Goal: Task Accomplishment & Management: Complete application form

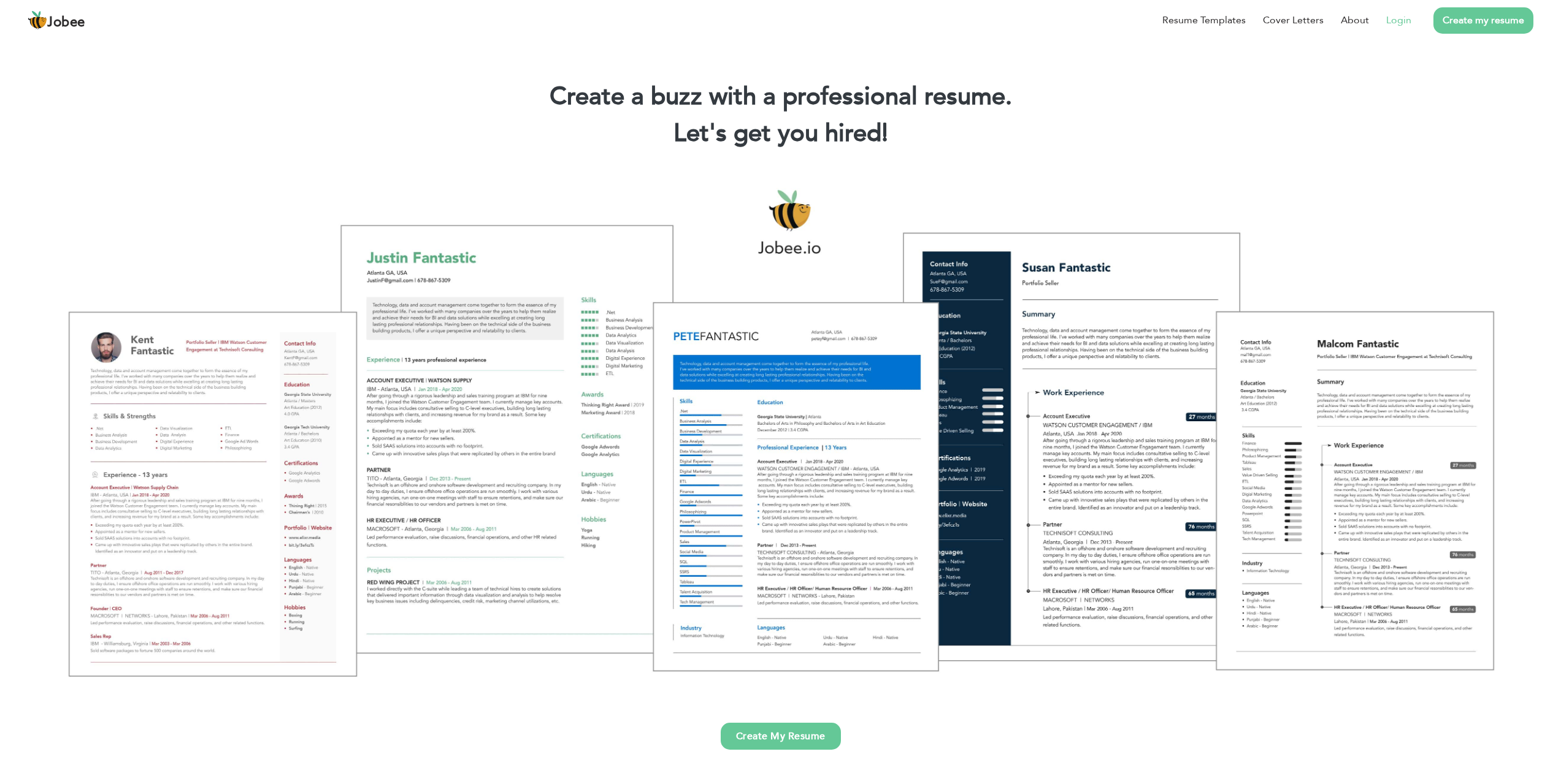
click at [1405, 26] on link "Login" at bounding box center [1399, 20] width 25 height 15
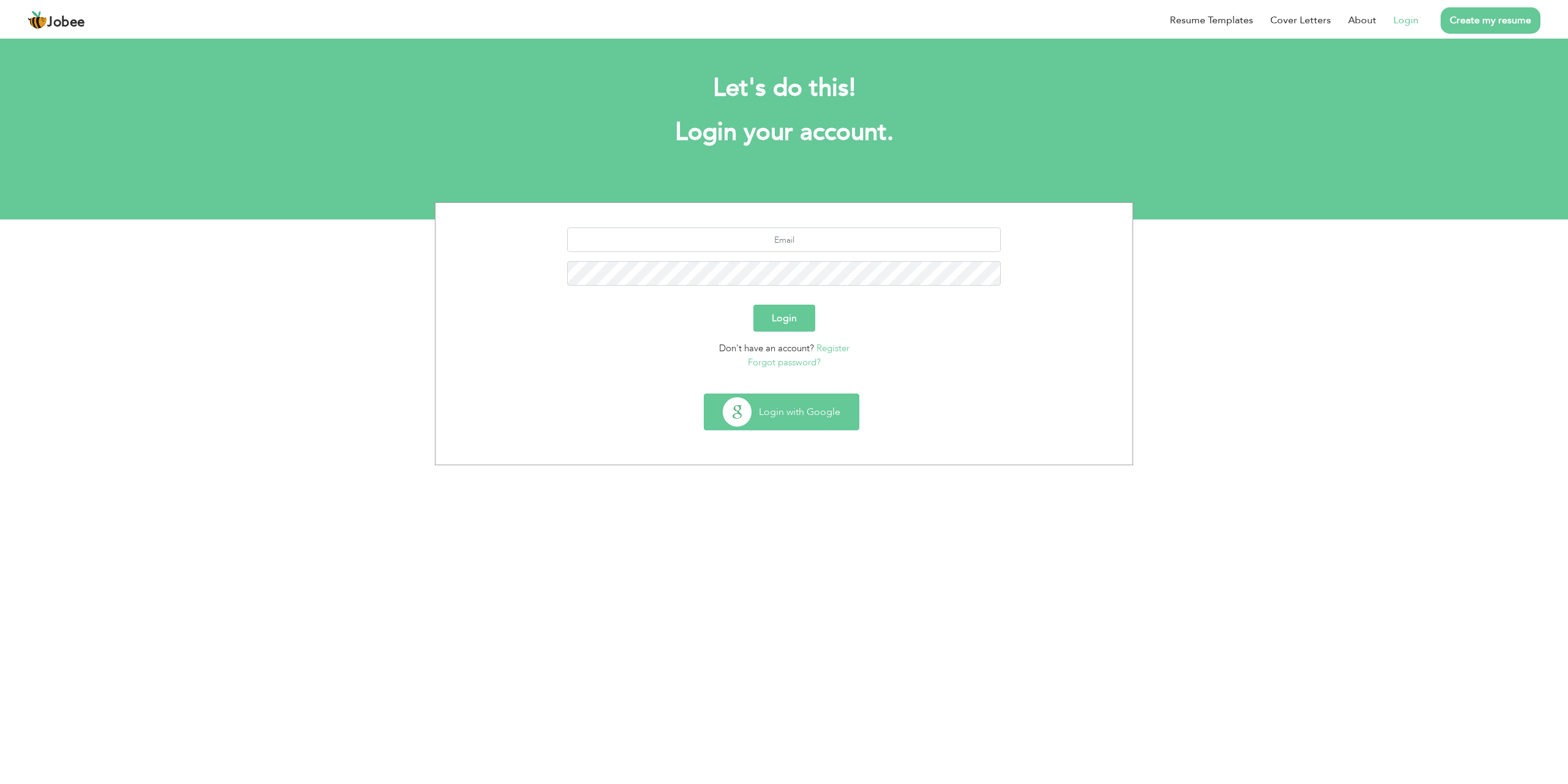
click at [792, 412] on button "Login with Google" at bounding box center [782, 412] width 154 height 36
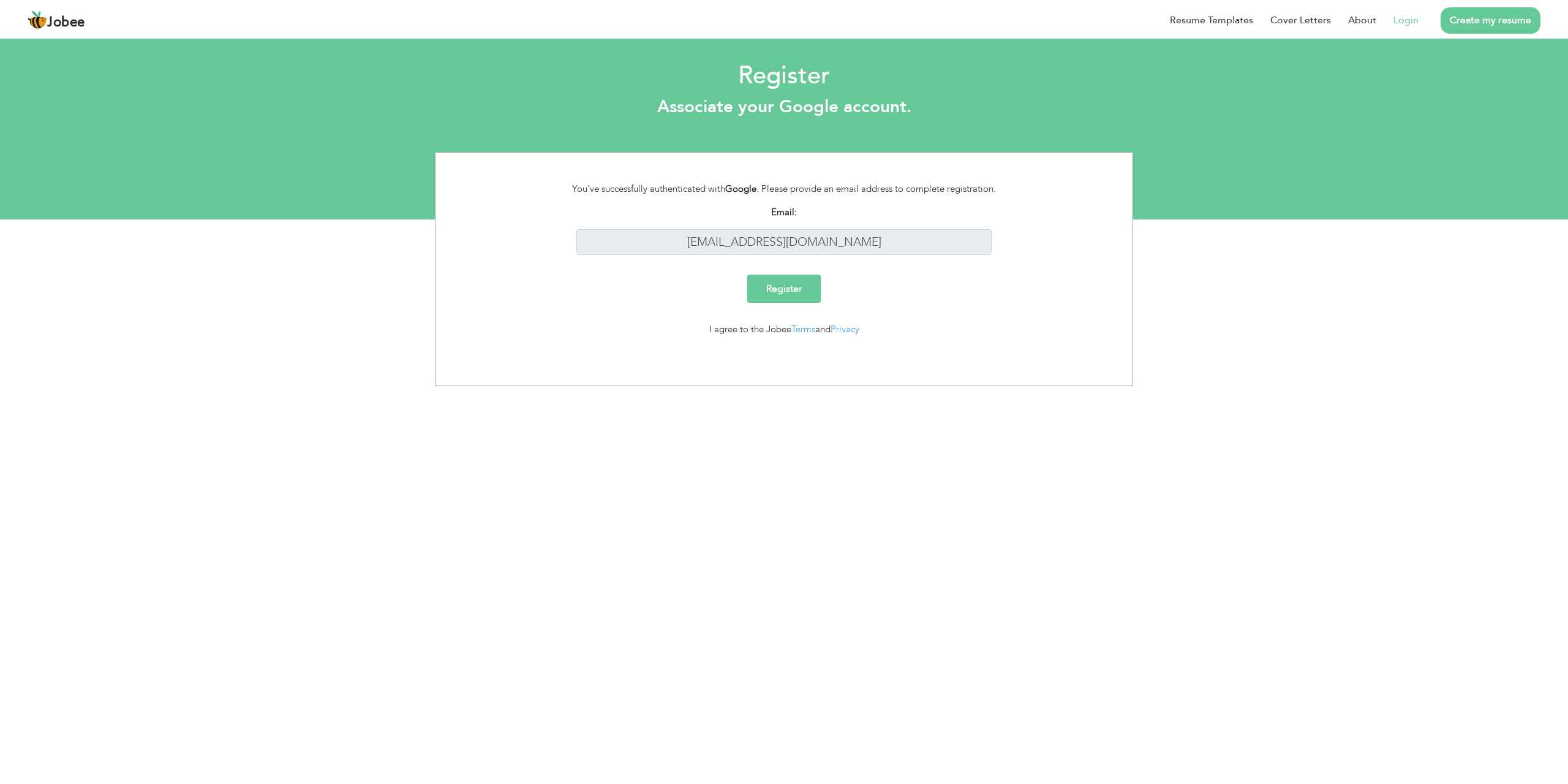
click at [791, 291] on input "Register" at bounding box center [784, 288] width 74 height 28
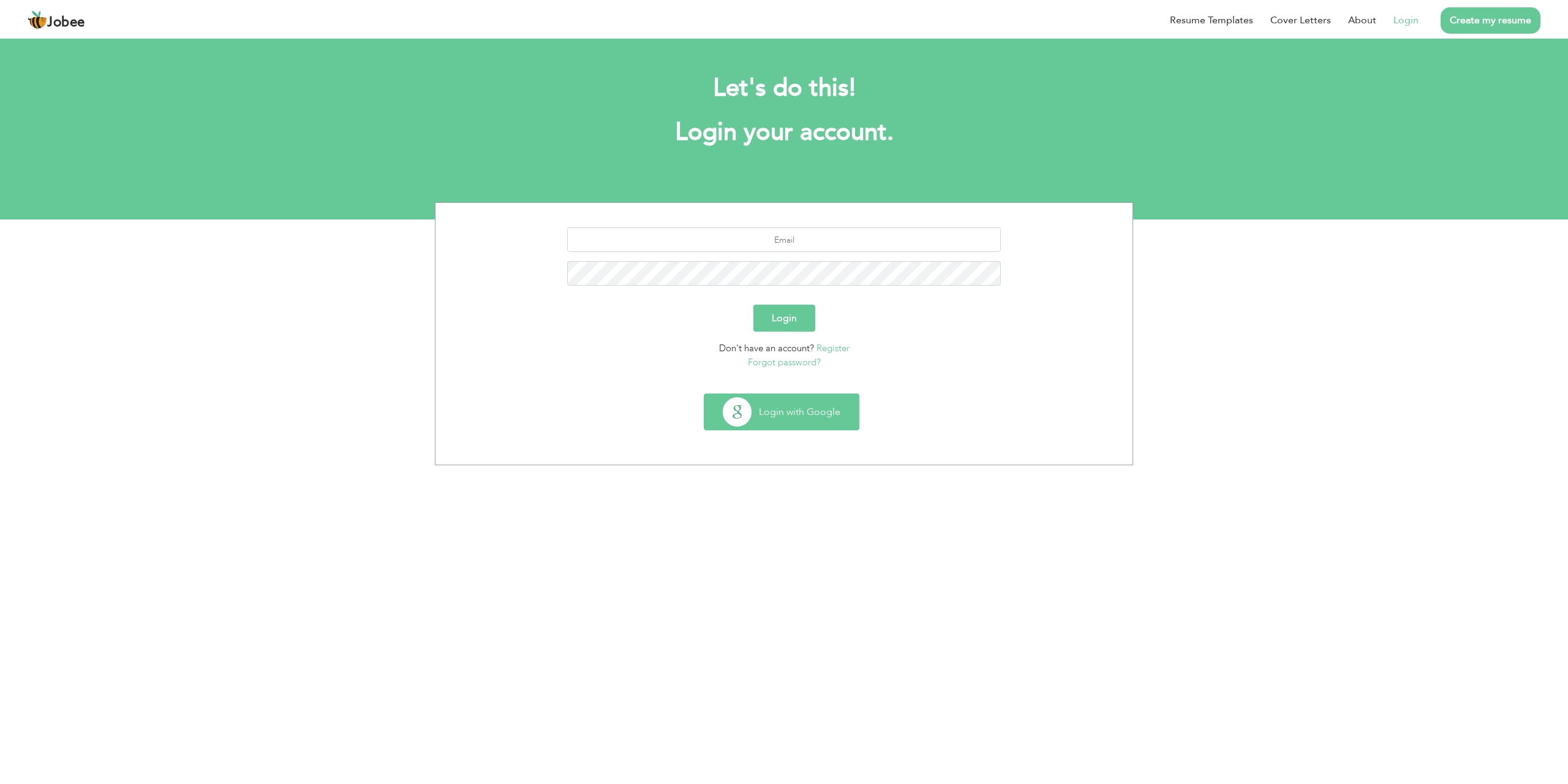
click at [795, 412] on button "Login with Google" at bounding box center [782, 412] width 154 height 36
click at [804, 239] on input "text" at bounding box center [784, 240] width 435 height 24
type input "[EMAIL_ADDRESS][DOMAIN_NAME]"
click at [803, 325] on button "Login" at bounding box center [784, 318] width 62 height 27
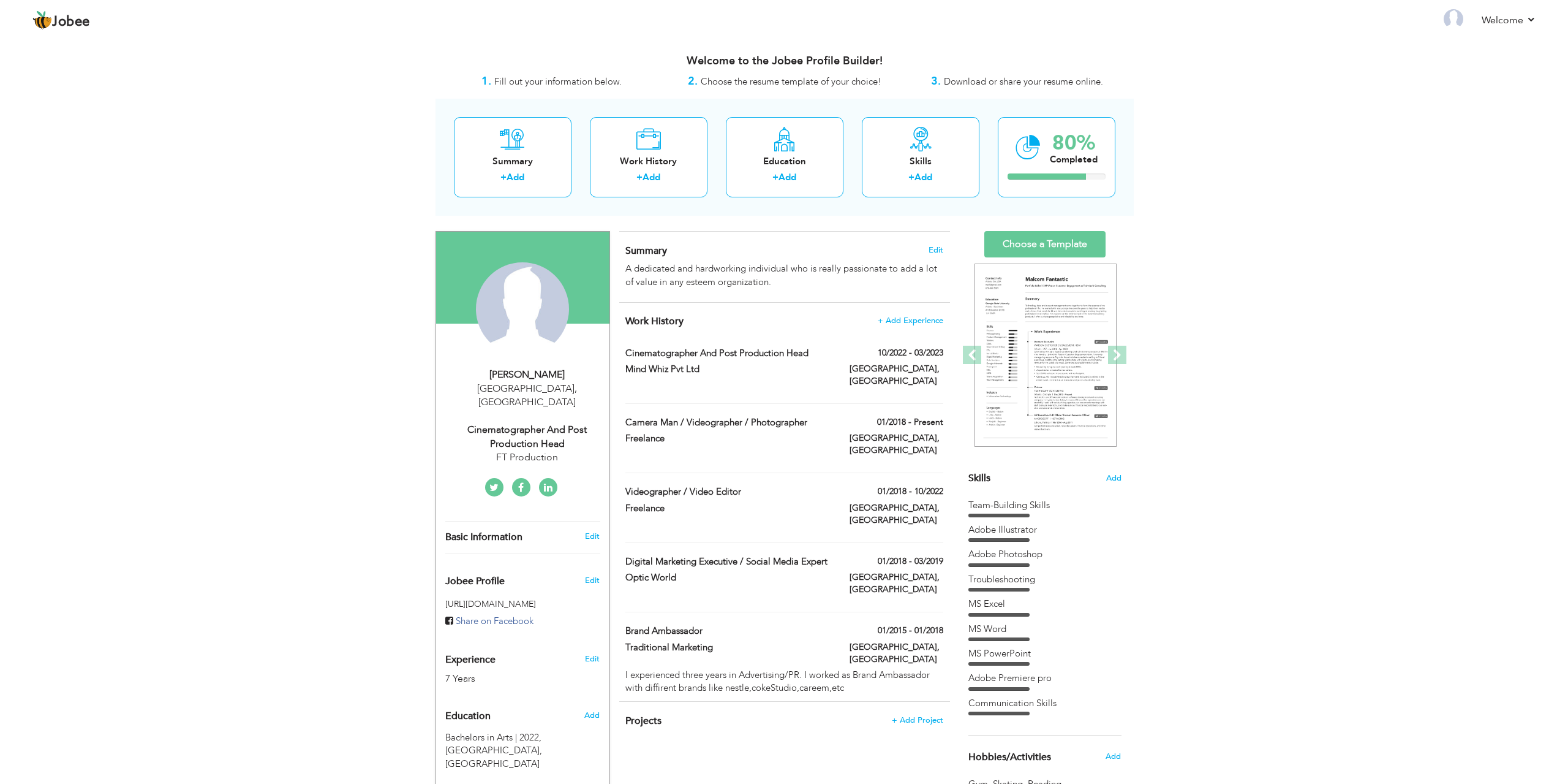
scroll to position [222, 0]
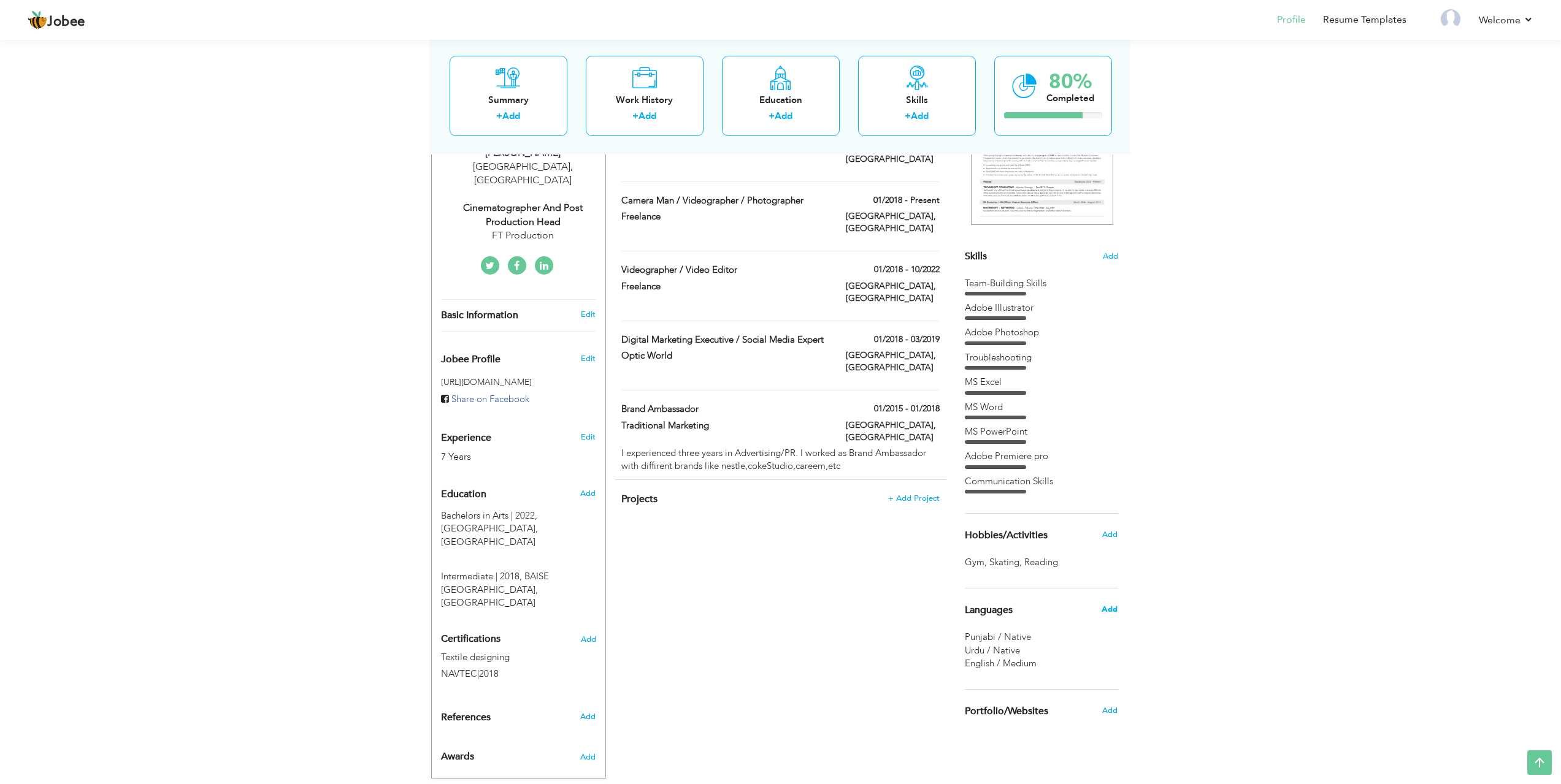
click at [1113, 609] on span "Add" at bounding box center [1109, 609] width 16 height 11
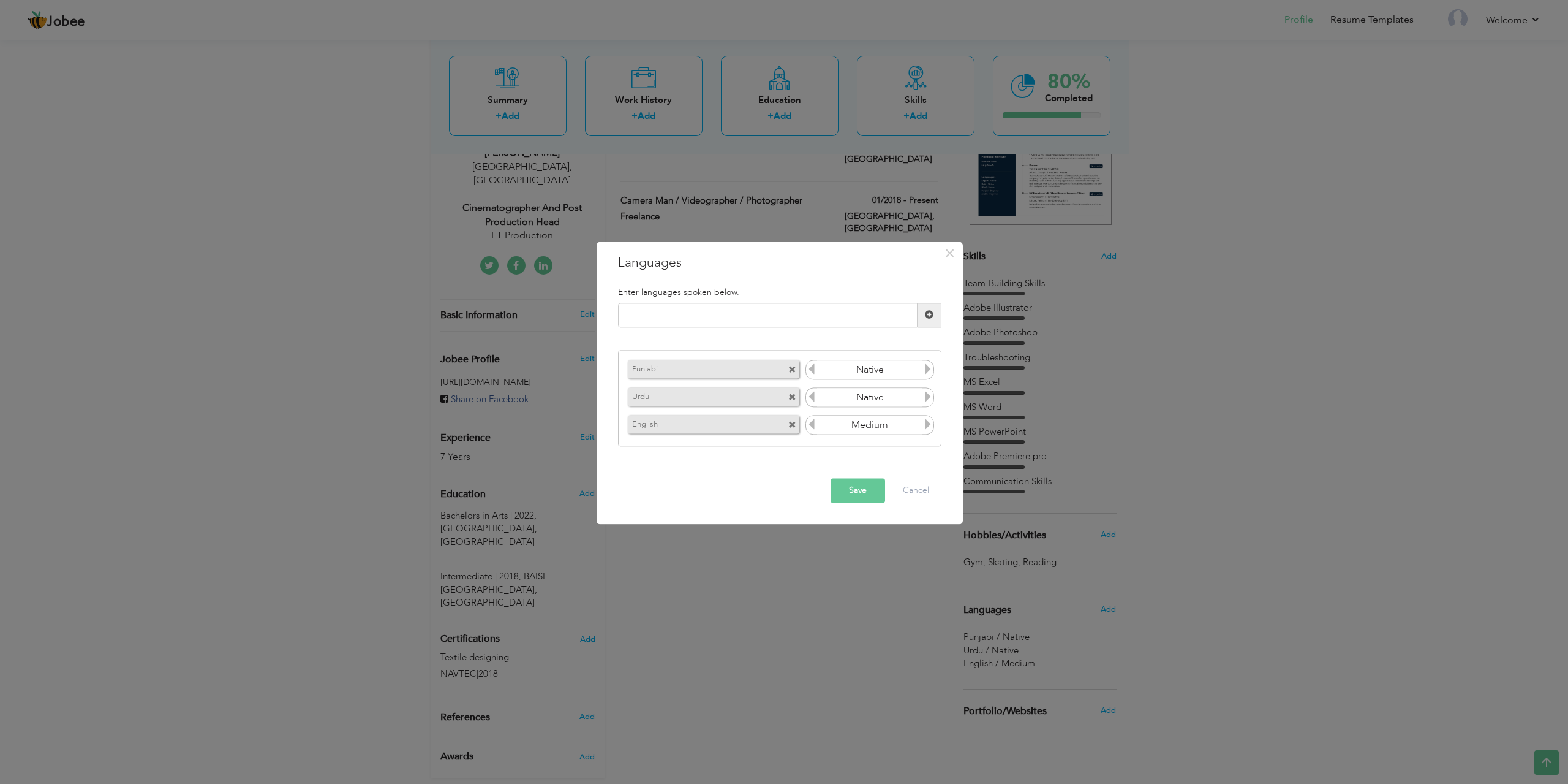
click at [794, 368] on span at bounding box center [792, 370] width 8 height 8
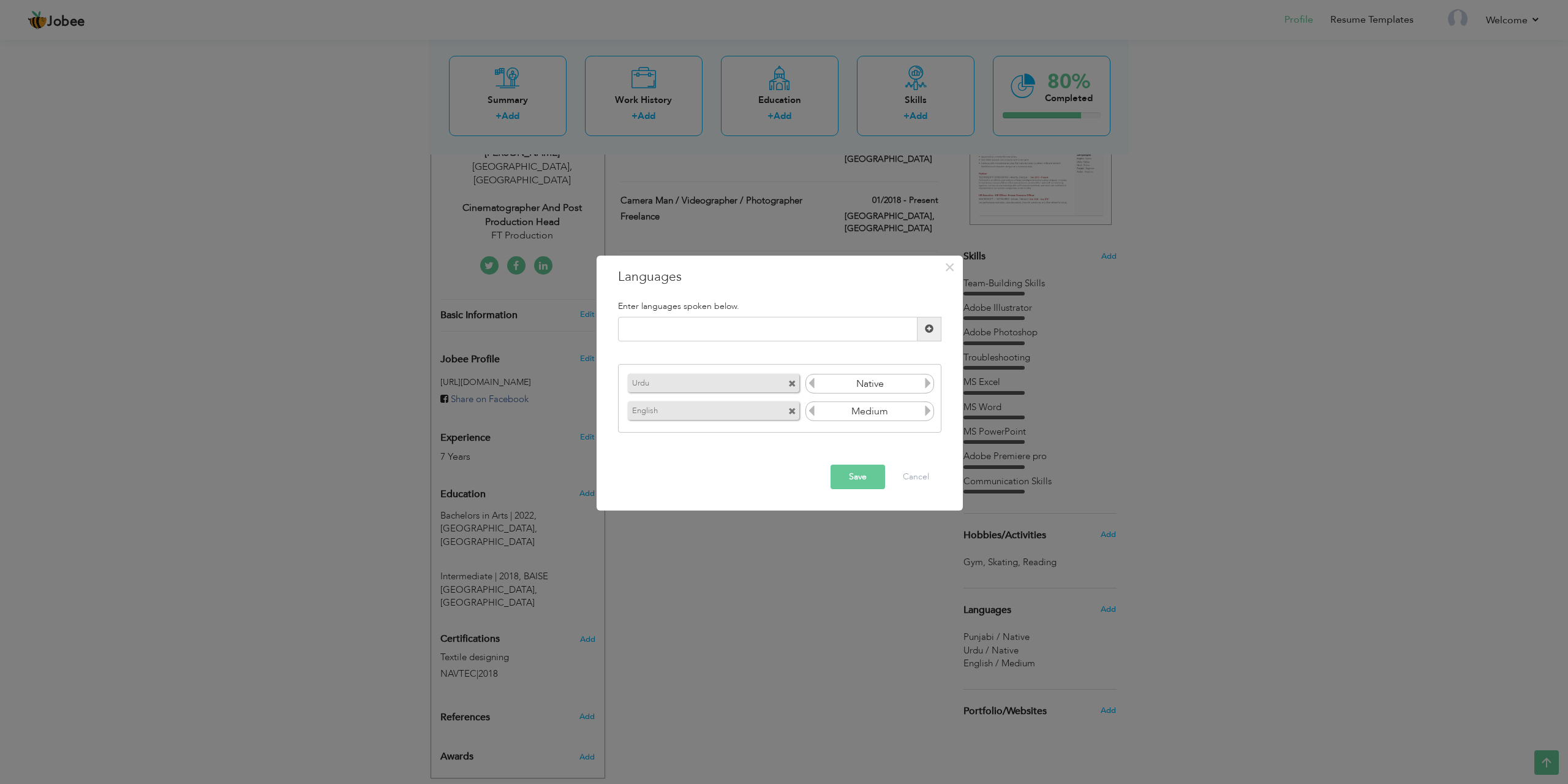
click at [793, 386] on span at bounding box center [792, 384] width 8 height 8
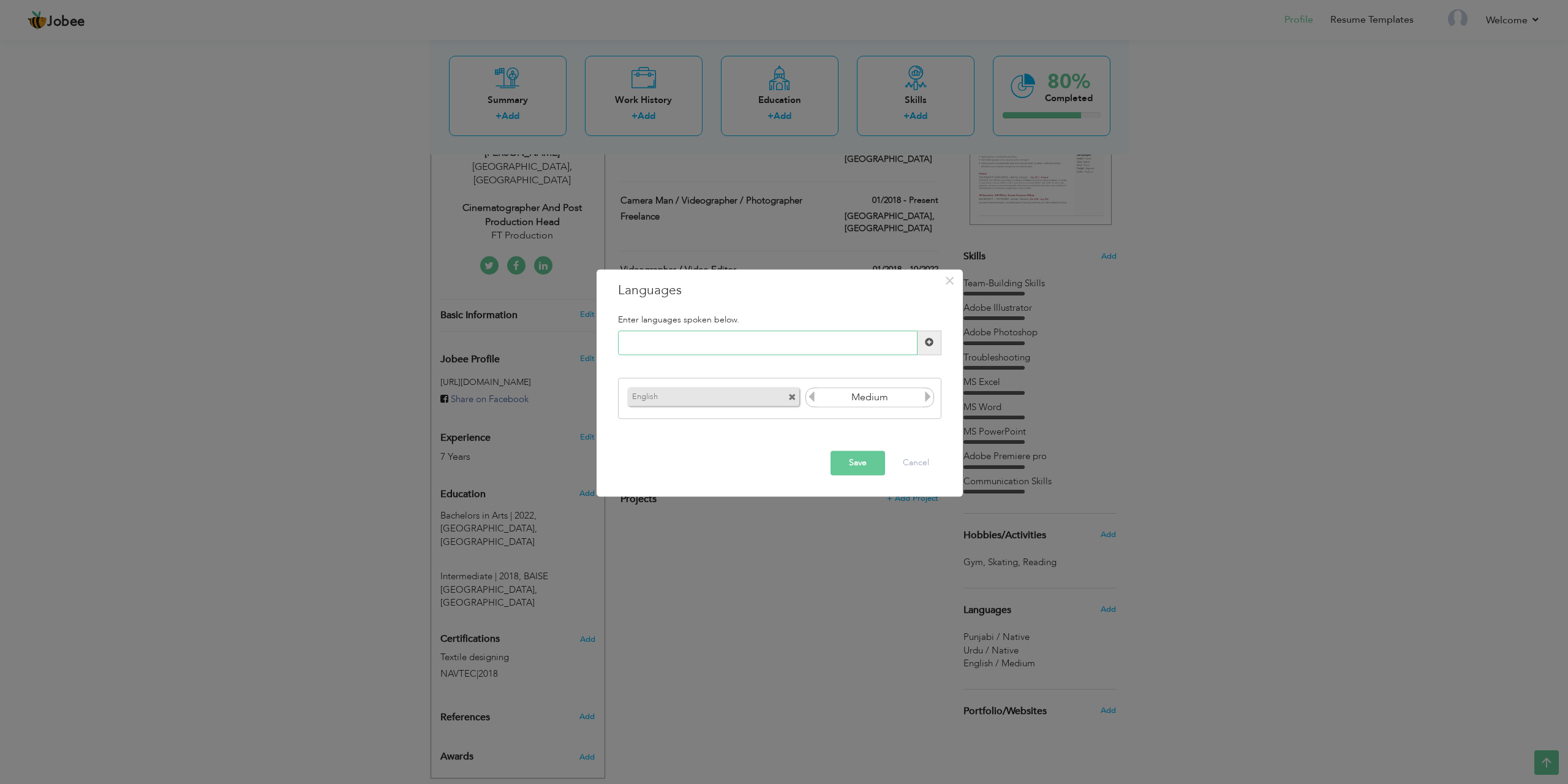
click at [868, 343] on input "text" at bounding box center [767, 343] width 299 height 24
click at [928, 397] on icon at bounding box center [928, 397] width 11 height 11
click at [876, 466] on button "Save" at bounding box center [857, 463] width 55 height 24
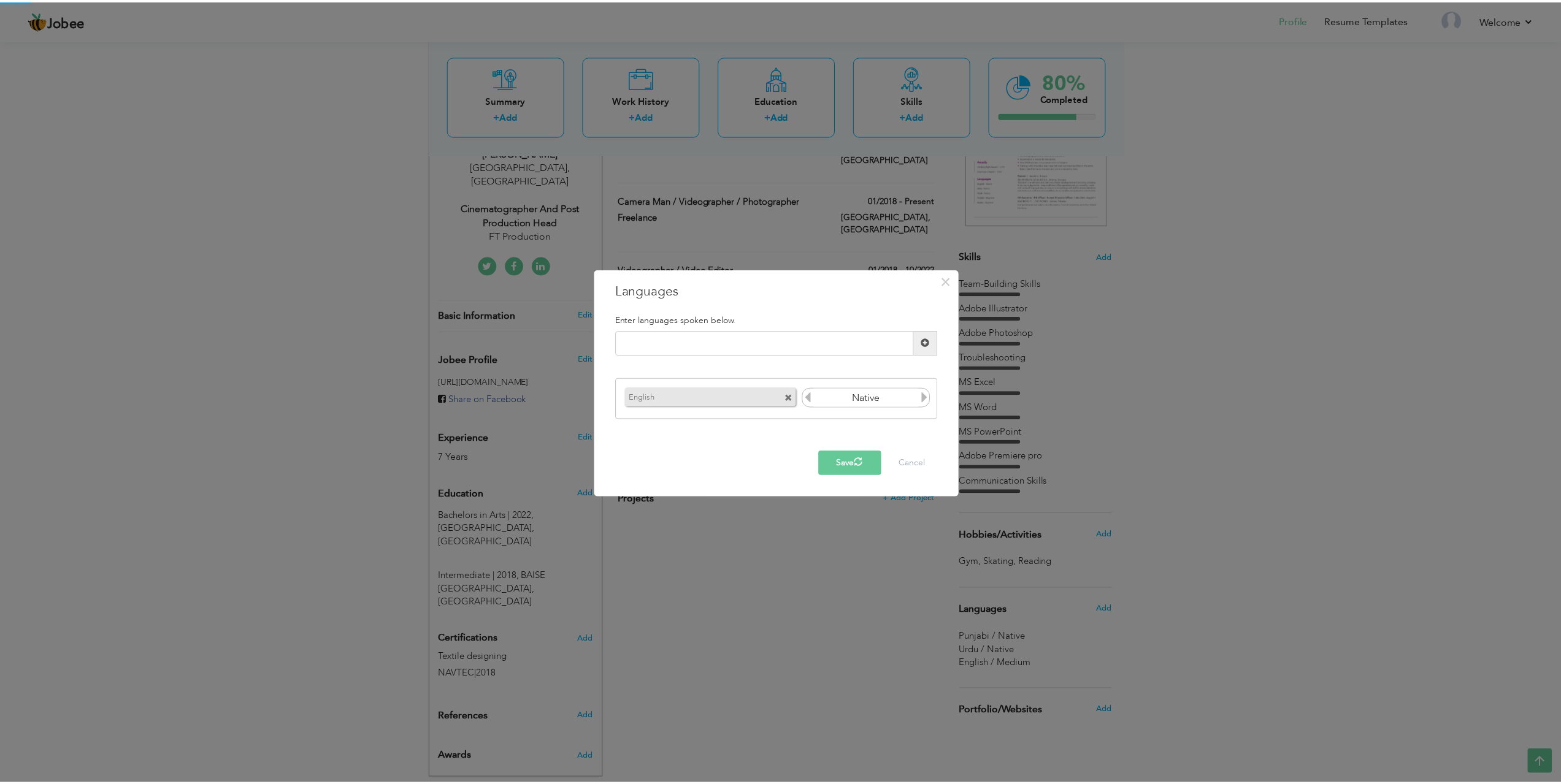
scroll to position [208, 0]
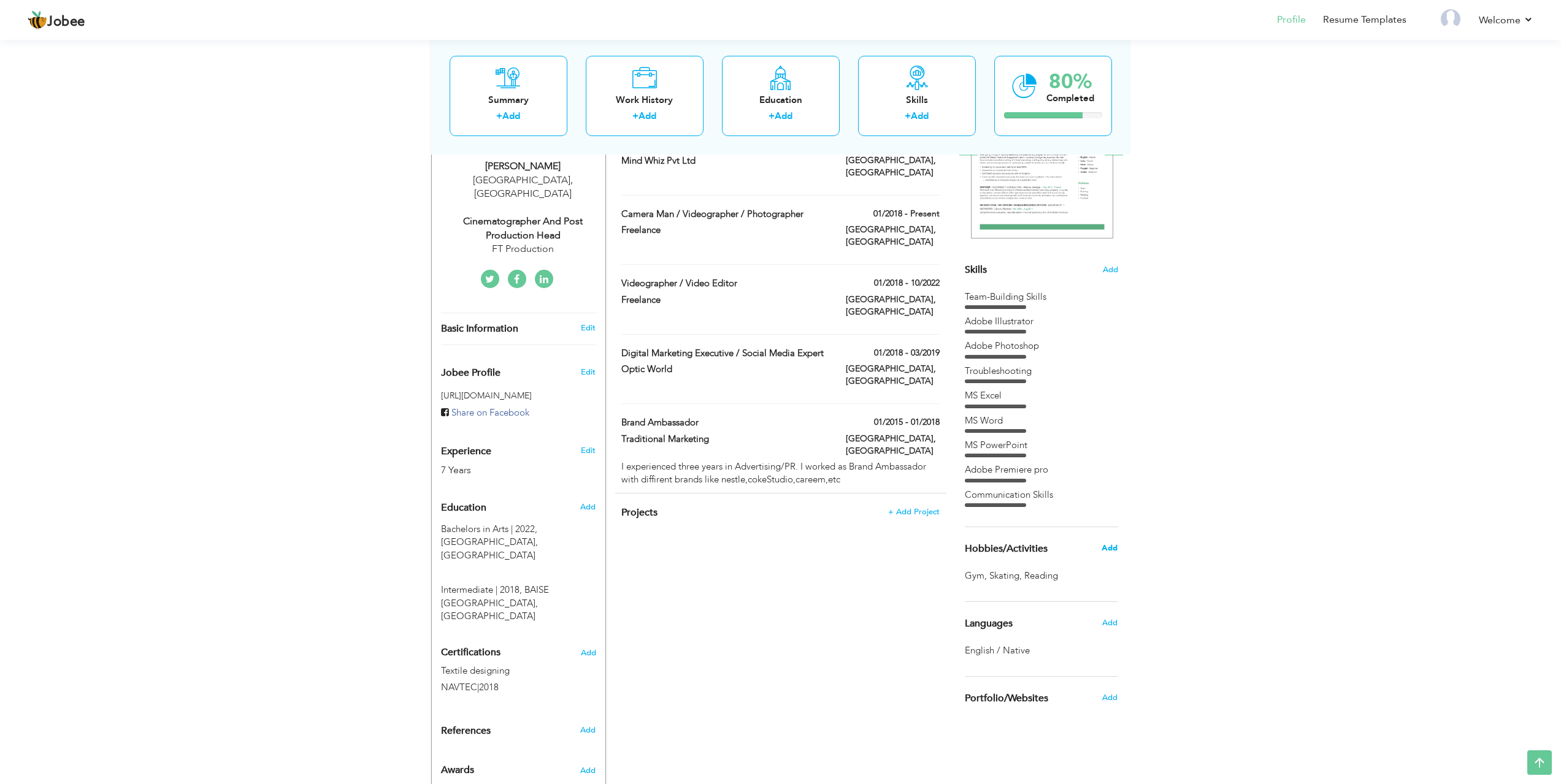
click at [1108, 547] on span "Add" at bounding box center [1109, 548] width 16 height 11
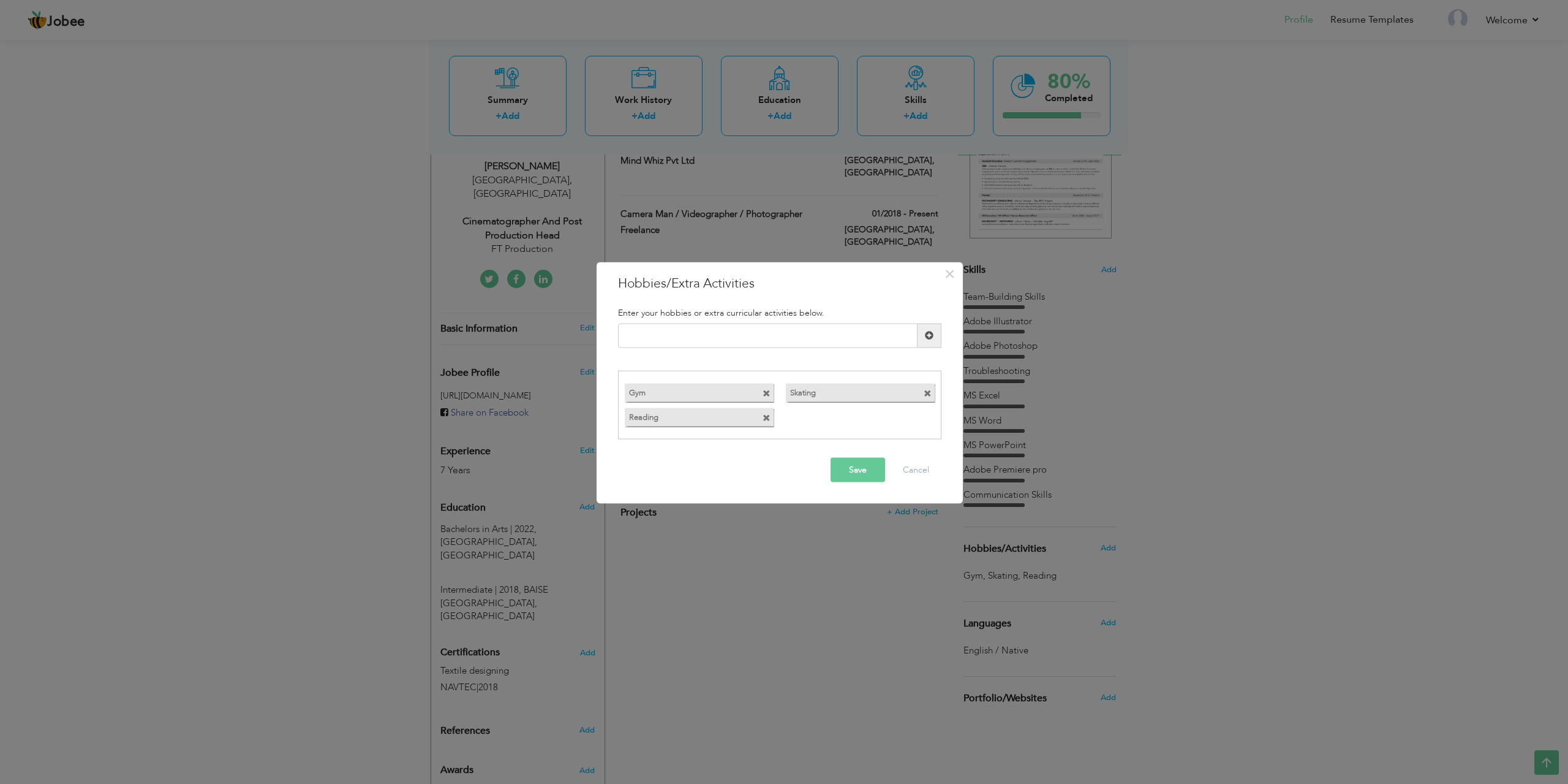
click at [868, 470] on button "Save" at bounding box center [857, 470] width 55 height 24
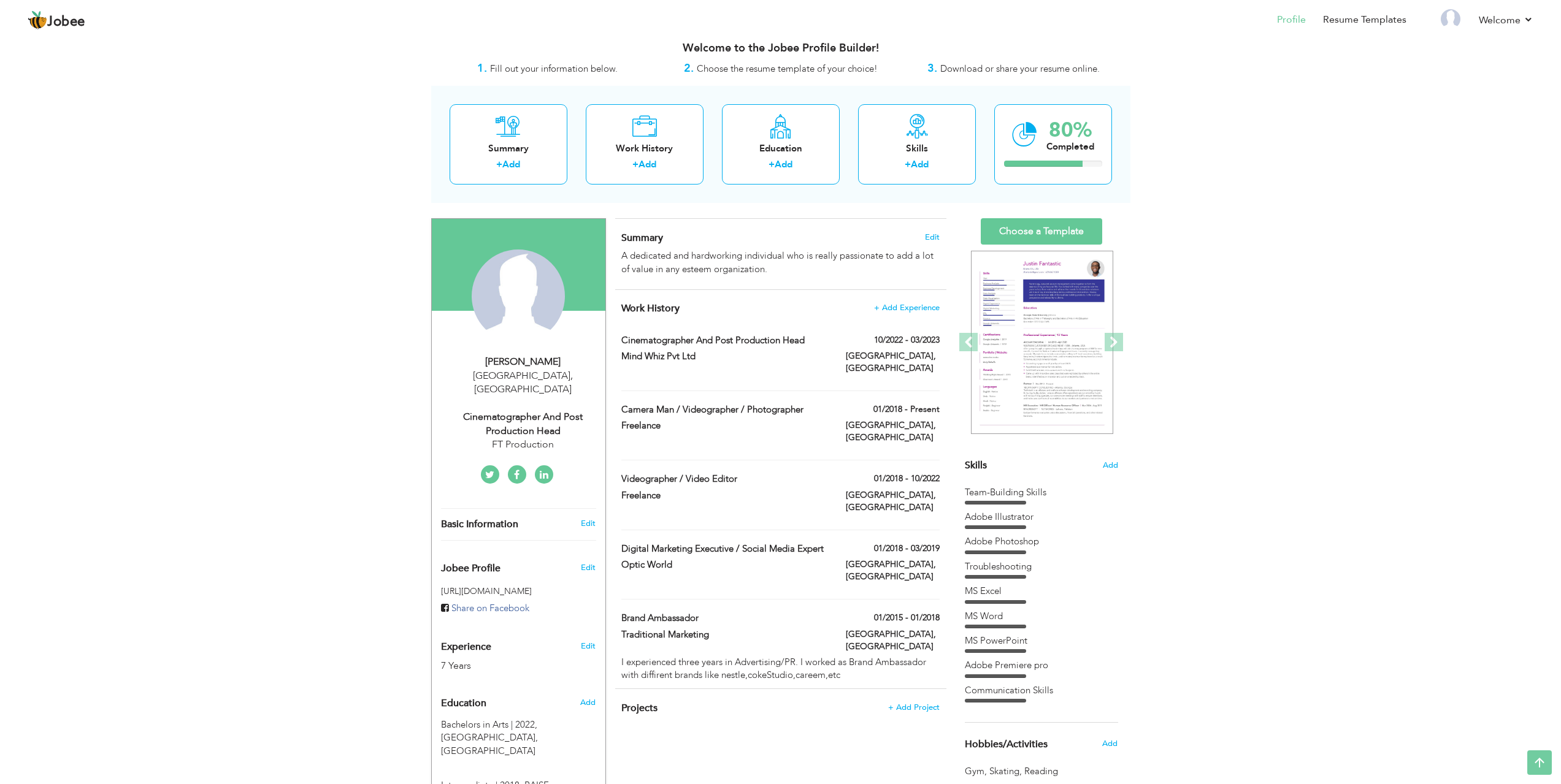
scroll to position [0, 0]
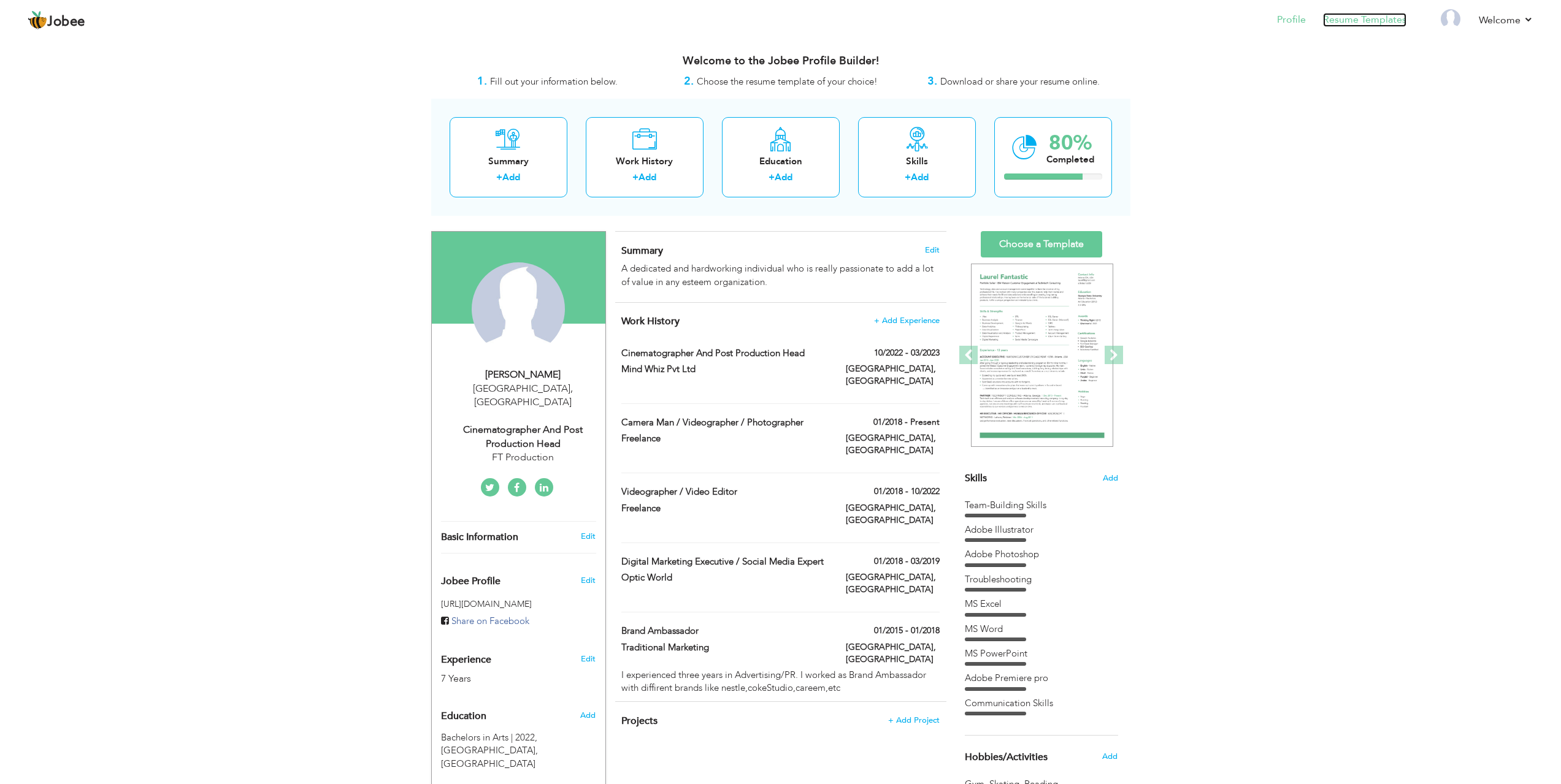
click at [1382, 23] on link "Resume Templates" at bounding box center [1365, 20] width 83 height 14
click at [666, 433] on span at bounding box center [665, 438] width 10 height 10
type input "Camera Man / Videographer / Photographer"
type input "Freelance"
type input "01/2018"
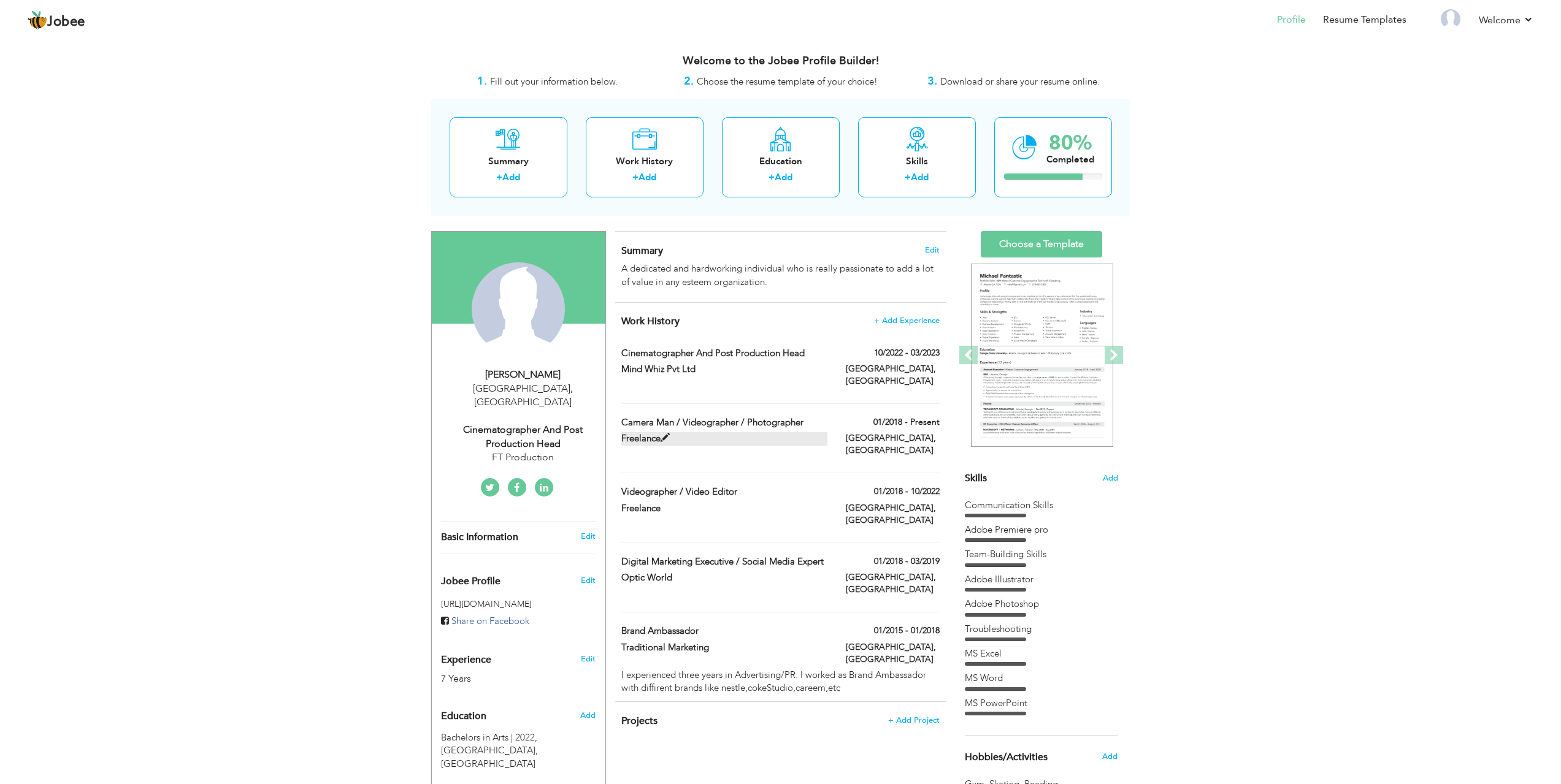
type input "[GEOGRAPHIC_DATA]"
checkbox input "true"
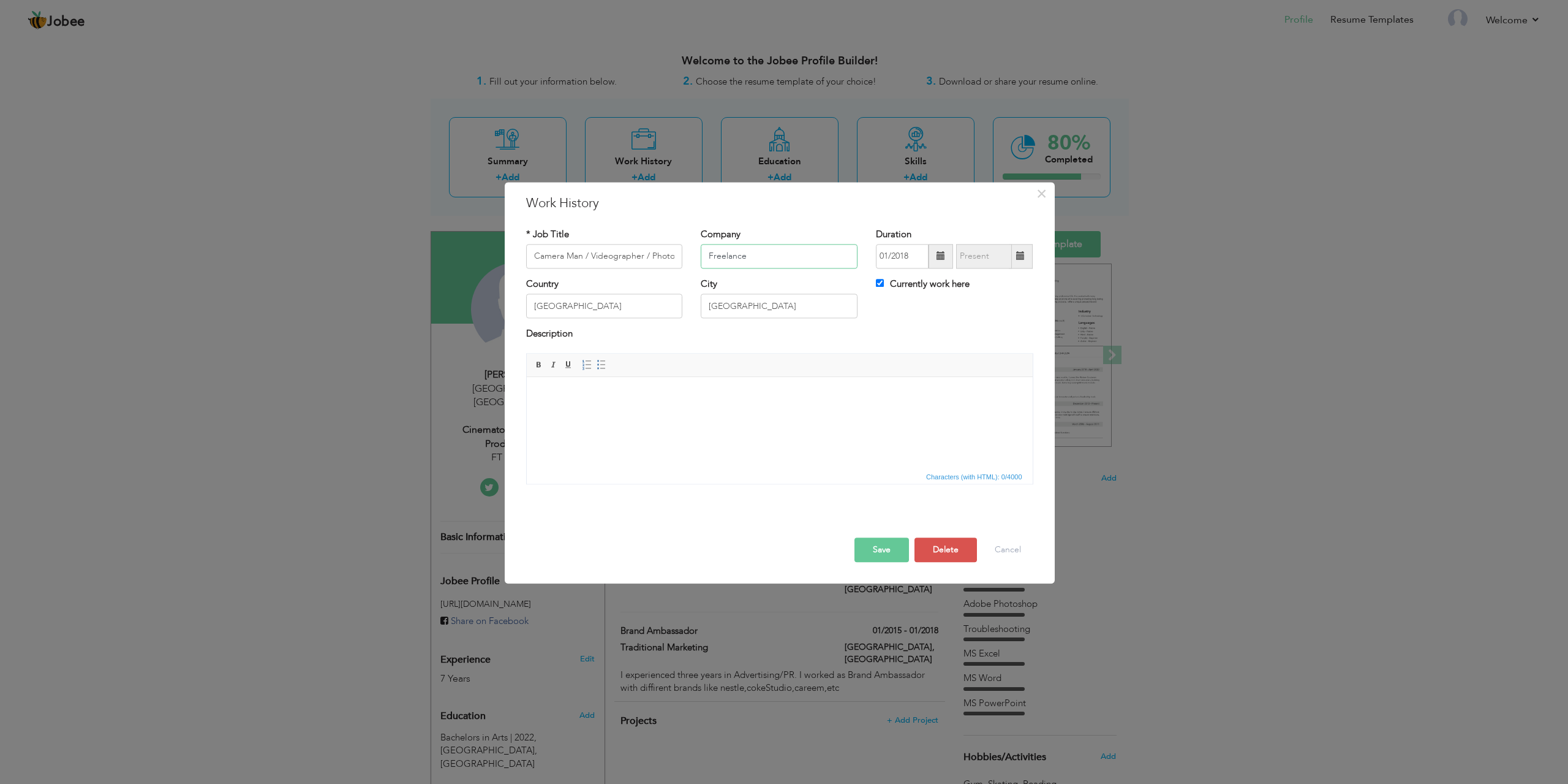
click at [492, 249] on div "× Work History * Job Title Camera Man / Videographer / Photographer Company Fre…" at bounding box center [784, 392] width 1568 height 784
click at [956, 552] on button "Delete" at bounding box center [946, 550] width 62 height 24
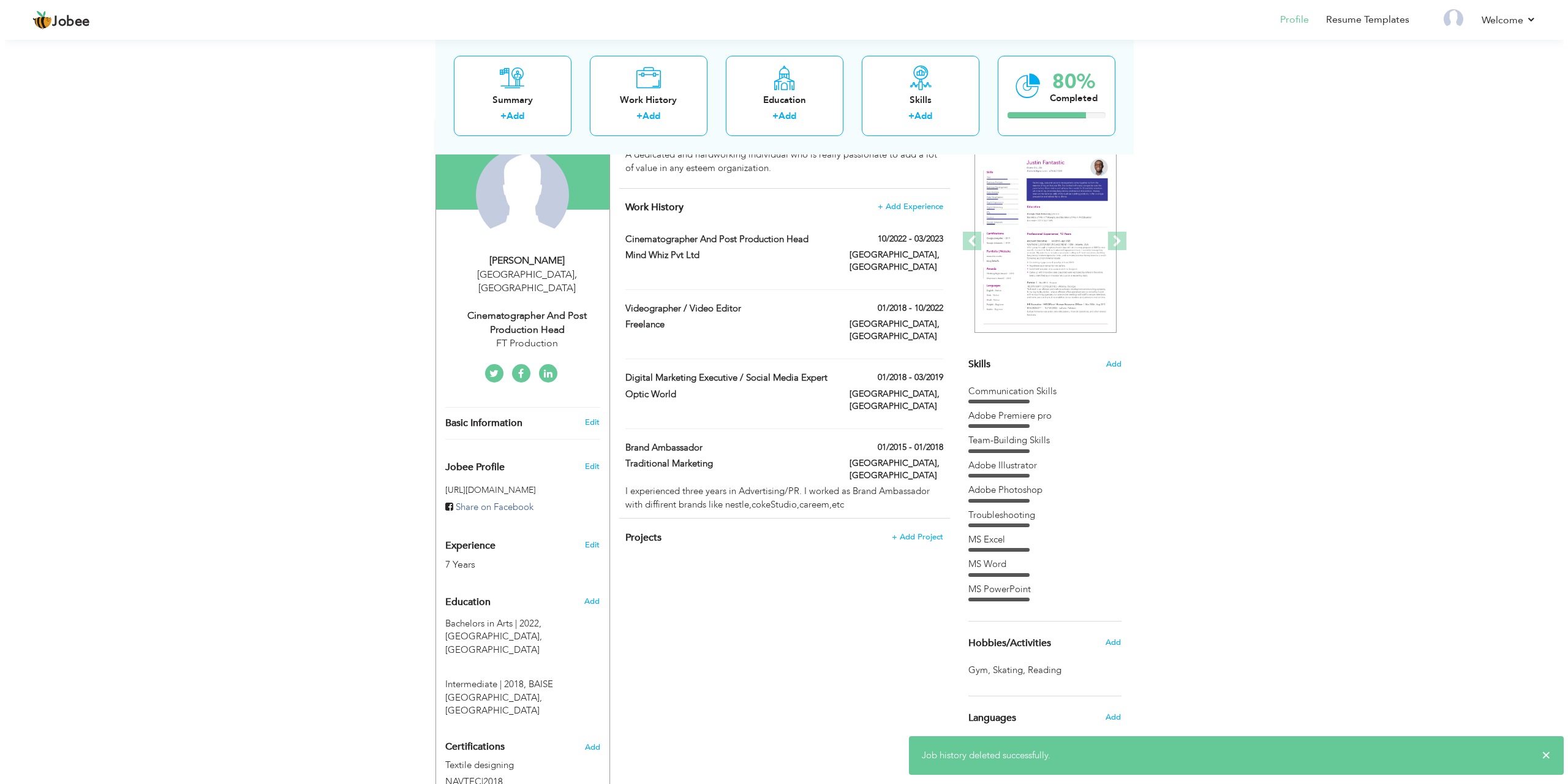
scroll to position [122, 0]
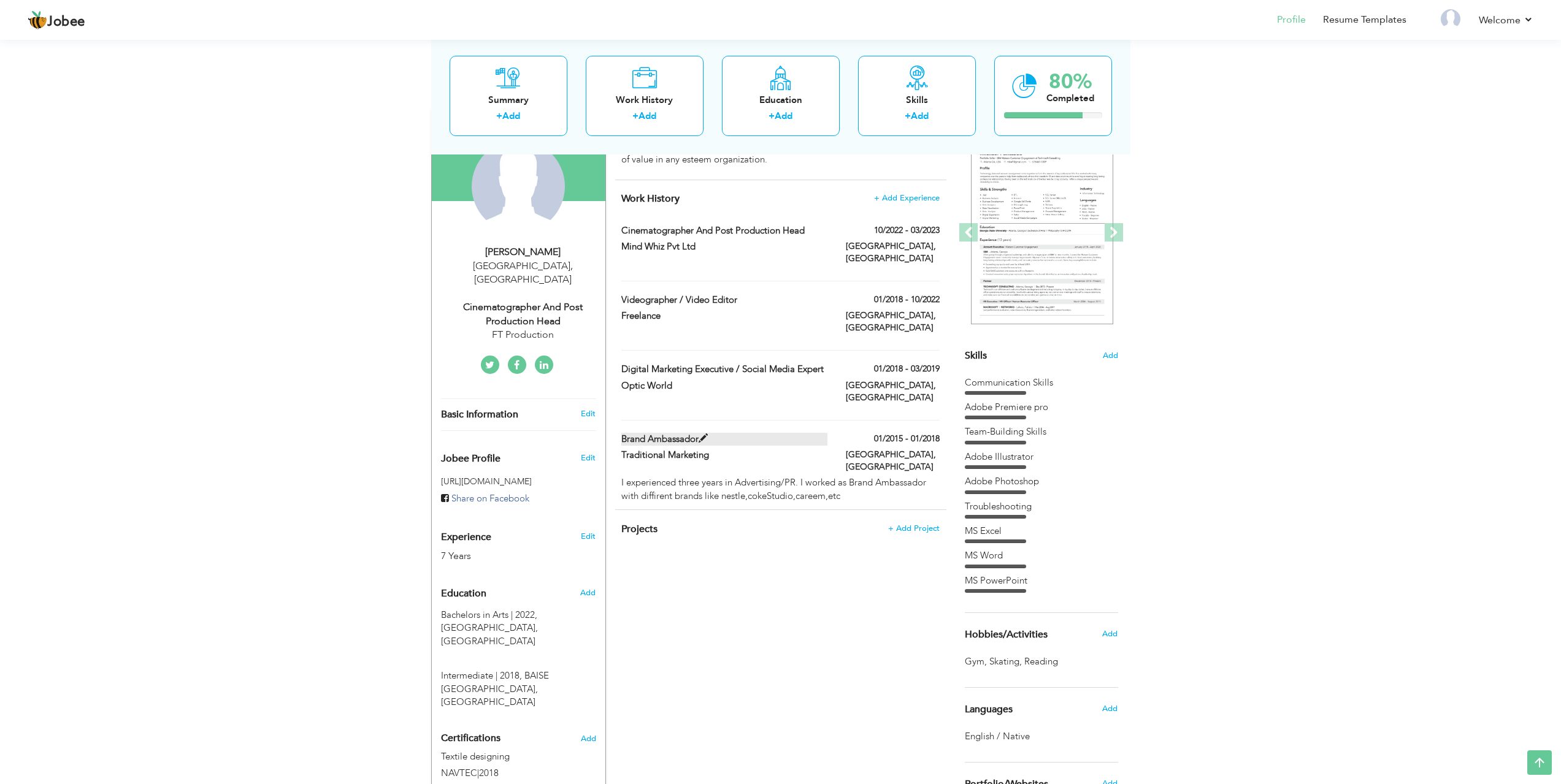
click at [700, 434] on span at bounding box center [703, 438] width 10 height 10
type input "Brand Ambassador"
type input "Traditional Marketing"
type input "01/2015"
type input "01/2018"
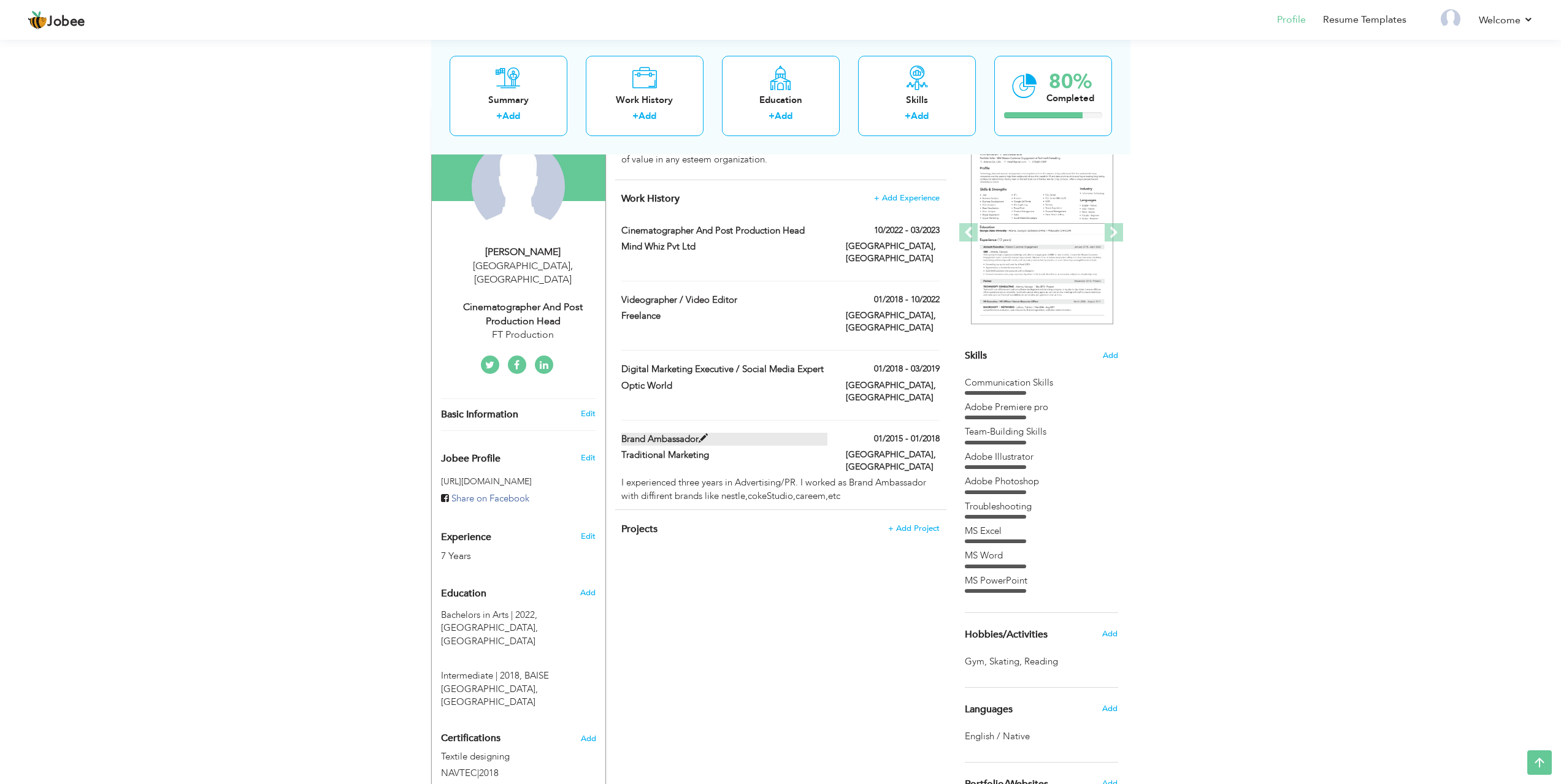
checkbox input "false"
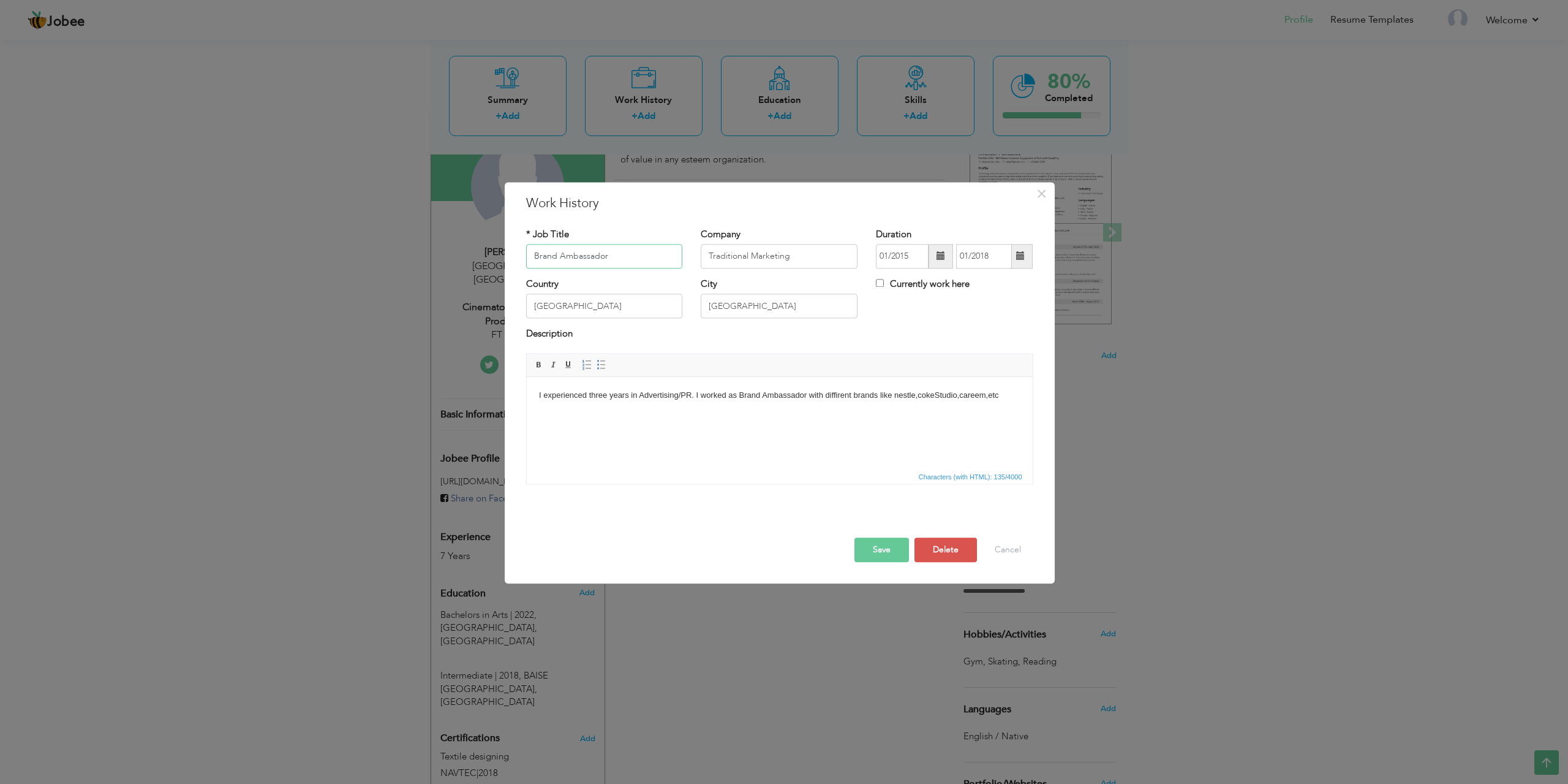
drag, startPoint x: 622, startPoint y: 258, endPoint x: 414, endPoint y: 239, distance: 208.9
click at [414, 239] on div "× Work History * Job Title Brand Ambassador Company Traditional Marketing" at bounding box center [784, 392] width 1568 height 784
type input "Video Editor"
drag, startPoint x: 803, startPoint y: 258, endPoint x: 586, endPoint y: 237, distance: 218.0
click at [586, 237] on div "* Job Title Video Editor Company Traditional Marketing Duration 01/2015 01/2018…" at bounding box center [780, 253] width 526 height 49
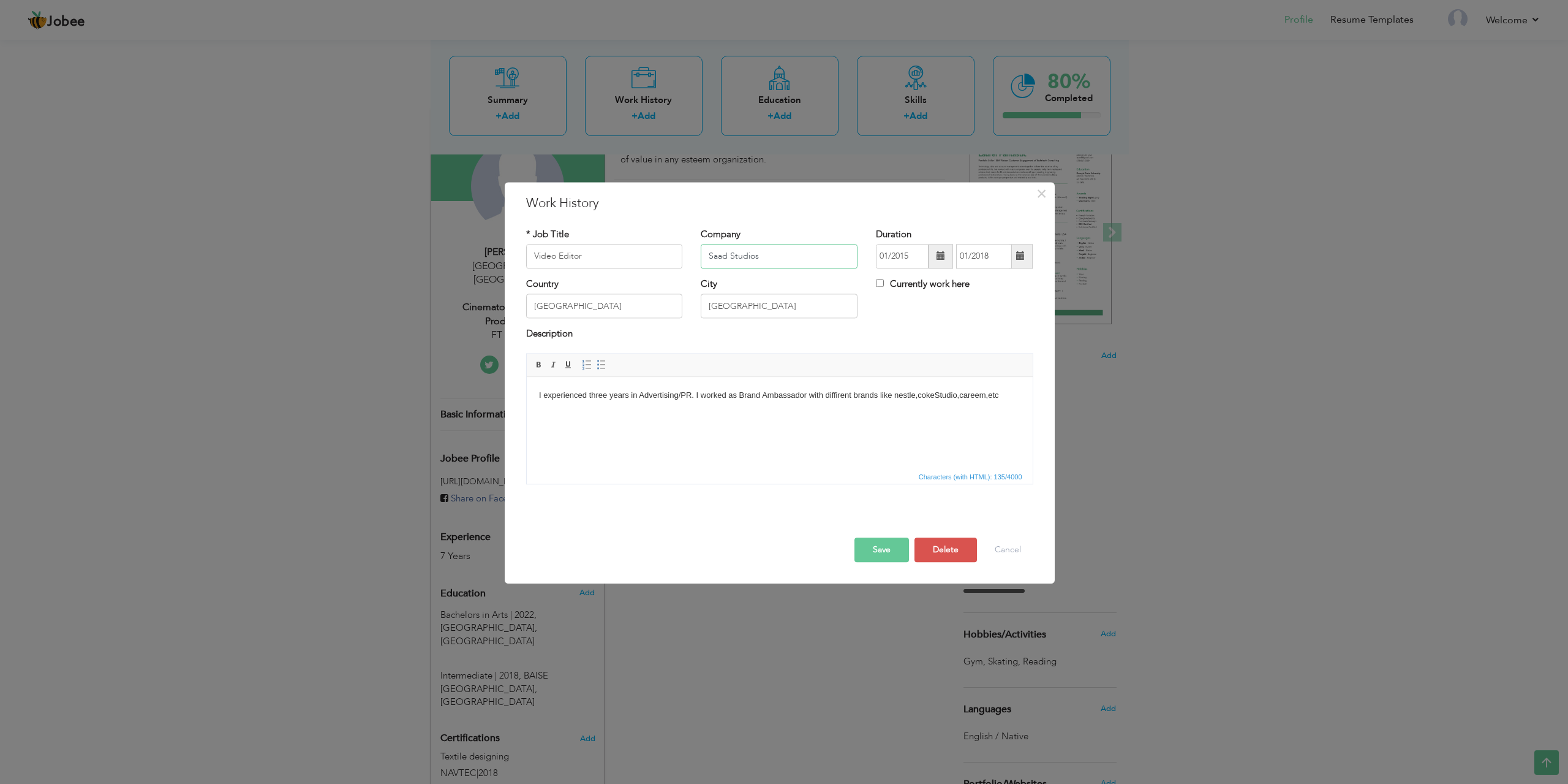
type input "Saad Studios"
click at [896, 553] on button "Save" at bounding box center [882, 550] width 55 height 24
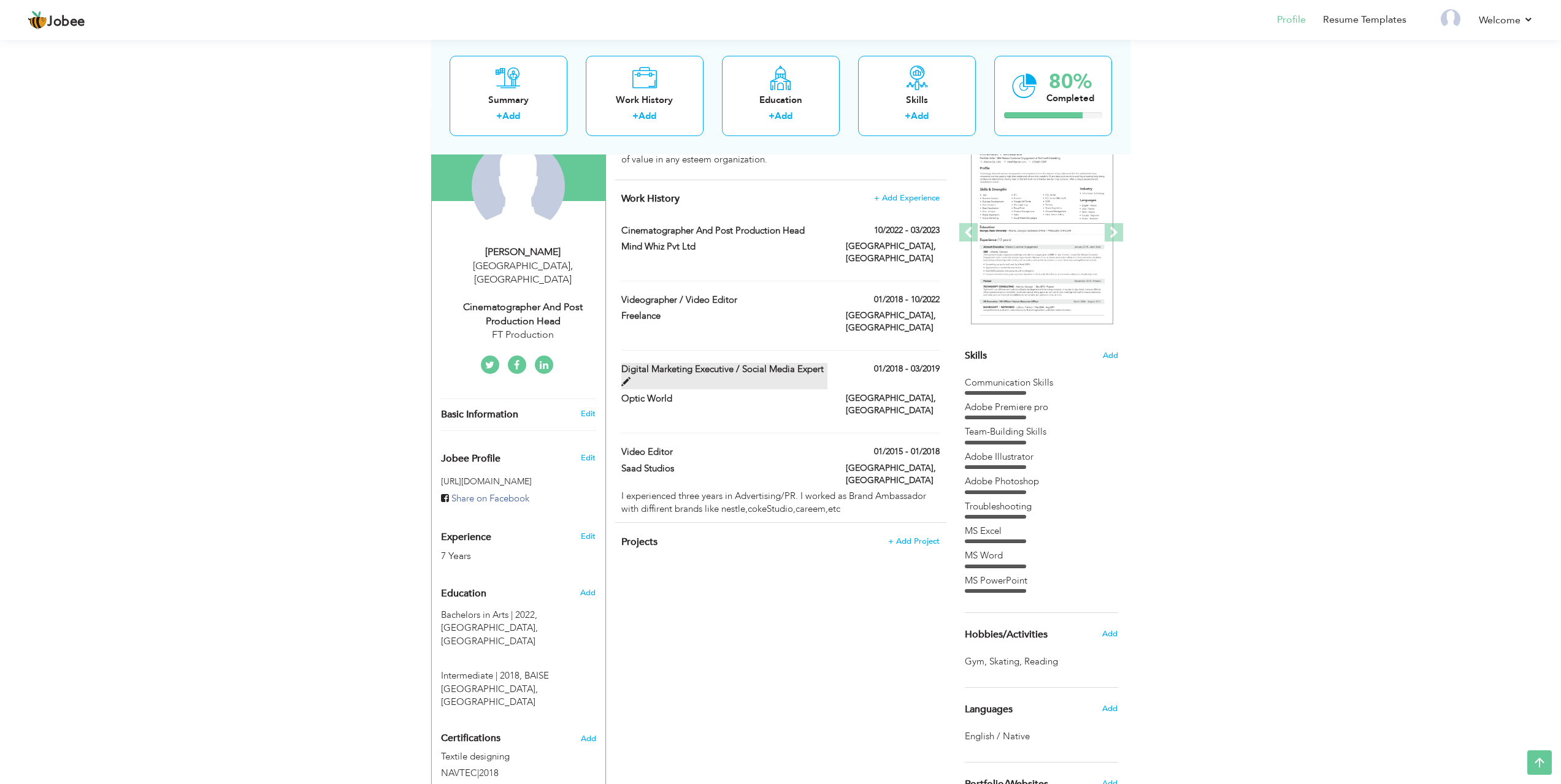
click at [623, 378] on span at bounding box center [625, 382] width 10 height 10
type input "Digital Marketing Executive / Social Media Expert"
type input "Optic World"
type input "01/2018"
type input "03/2019"
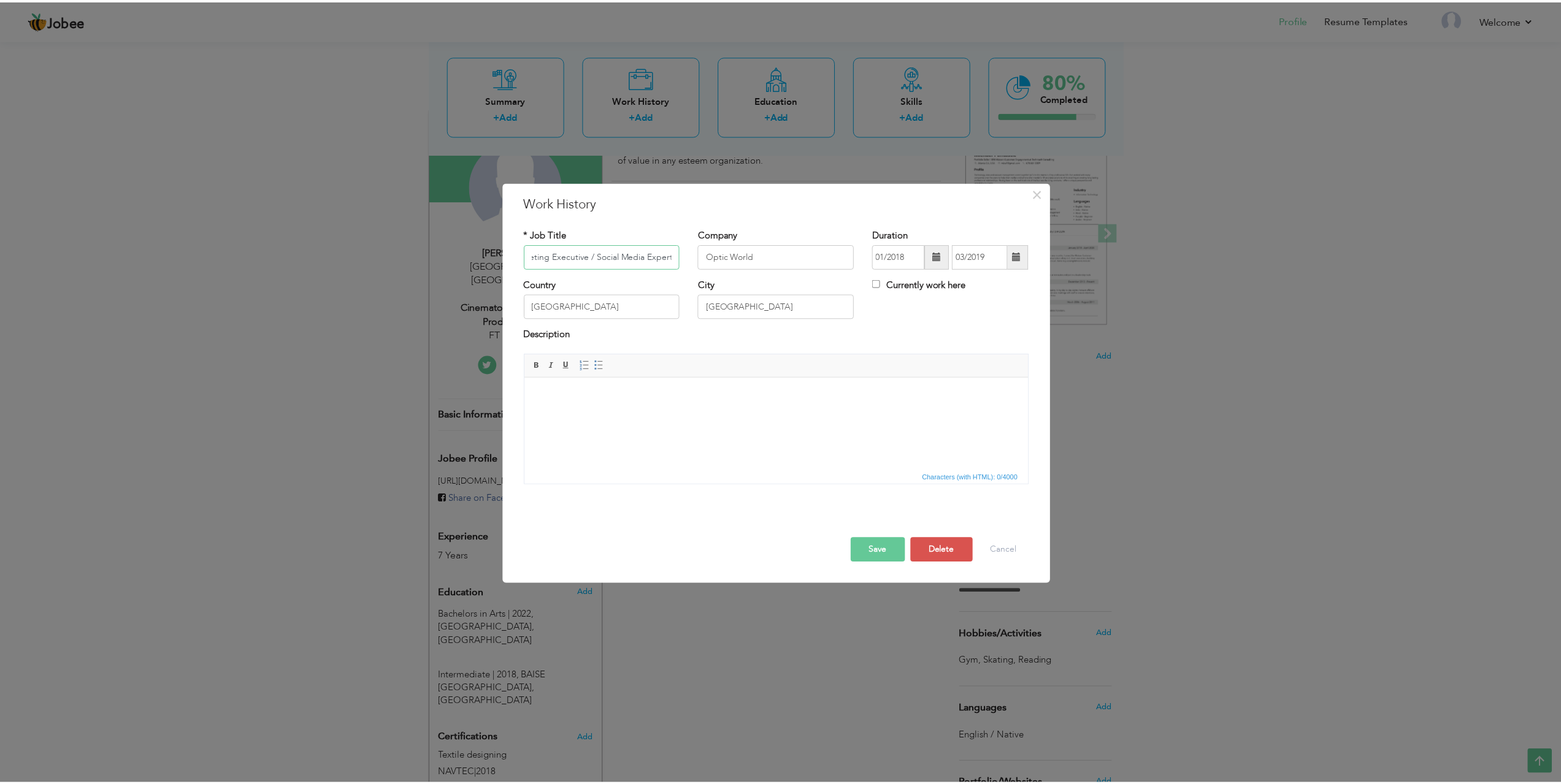
scroll to position [0, 0]
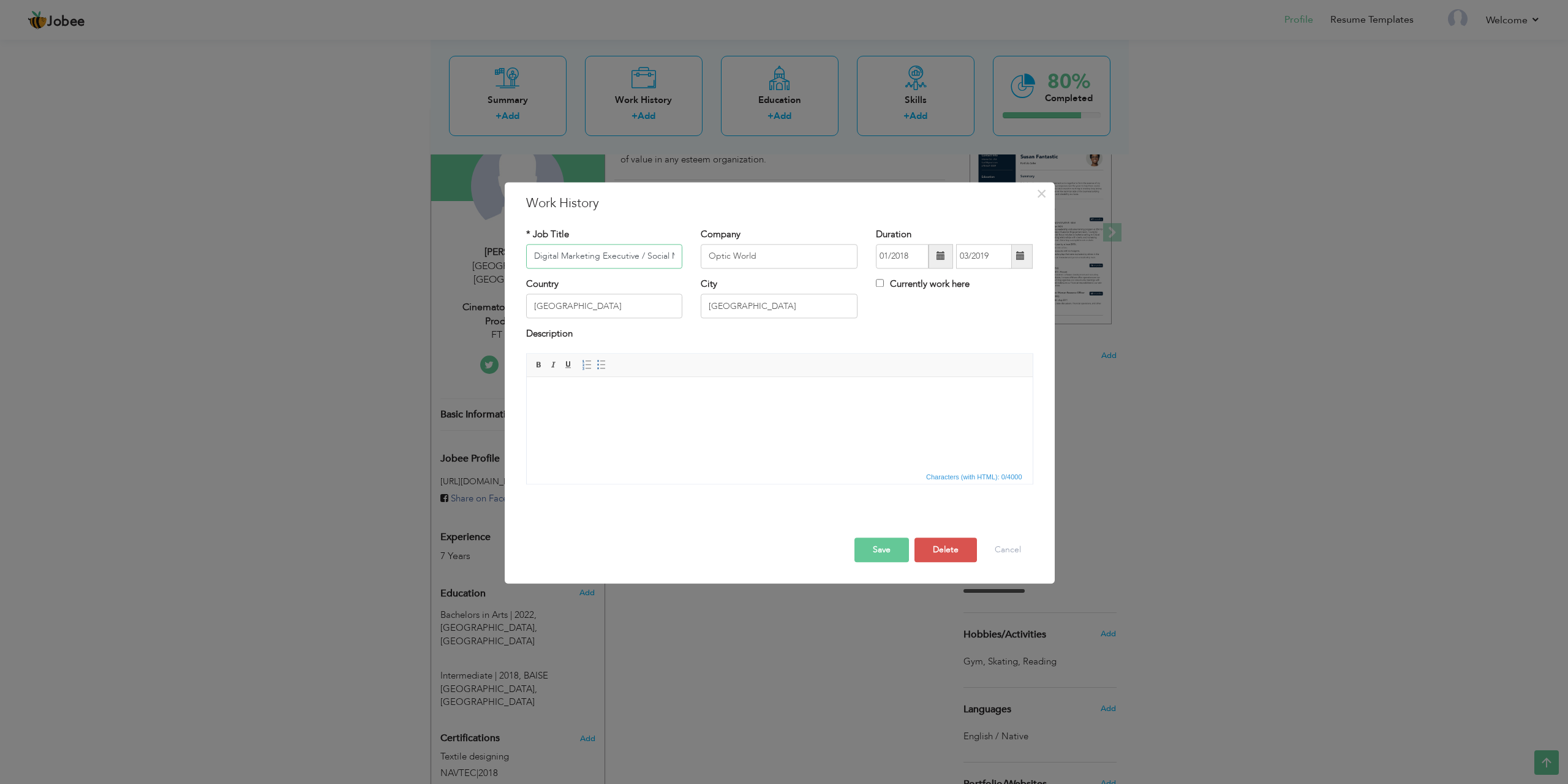
drag, startPoint x: 677, startPoint y: 254, endPoint x: 419, endPoint y: 250, distance: 258.0
click at [419, 250] on div "× Work History * Job Title Digital Marketing Executive / Social Media Expert Co…" at bounding box center [784, 392] width 1568 height 784
click at [880, 554] on button "Save" at bounding box center [882, 550] width 55 height 24
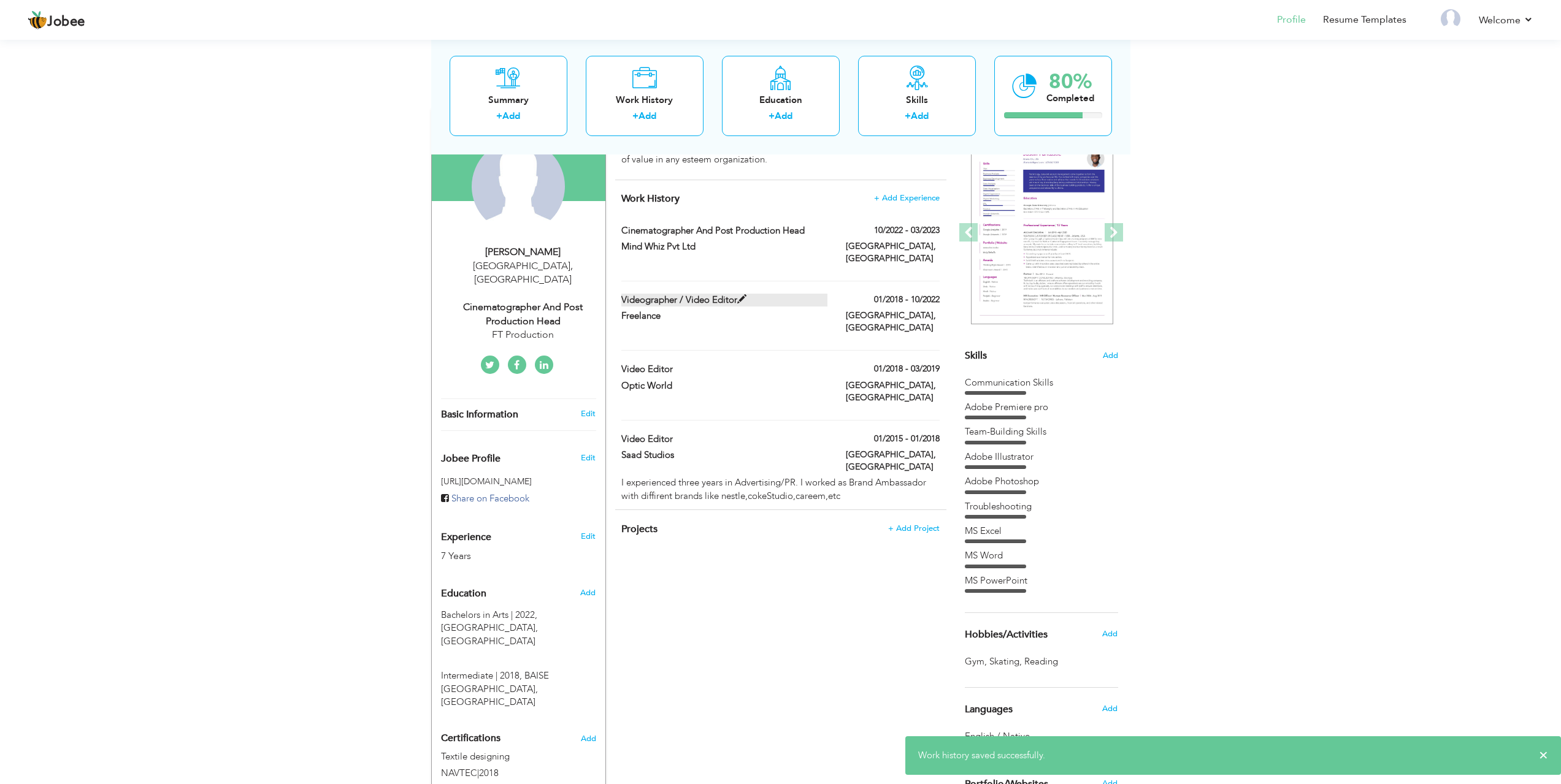
click at [742, 295] on span at bounding box center [742, 300] width 10 height 10
type input "Videographer / Video Editor"
type input "Freelance"
type input "10/2022"
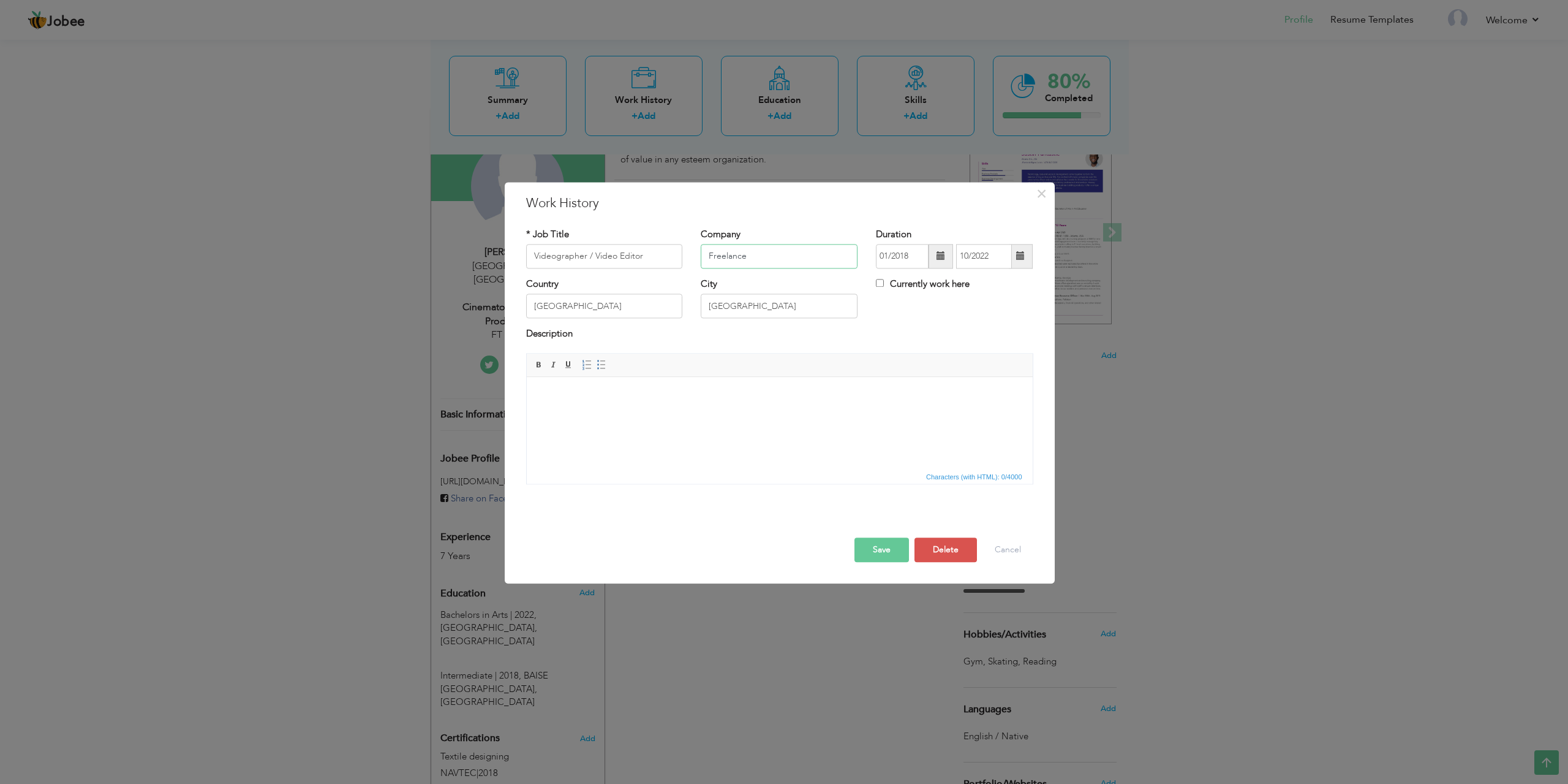
drag, startPoint x: 756, startPoint y: 252, endPoint x: 686, endPoint y: 255, distance: 70.1
click at [686, 255] on div "* Job Title Videographer / Video Editor Company Freelance Duration 01/2018 10/2…" at bounding box center [780, 253] width 526 height 49
type input "Cineroom"
click at [876, 544] on button "Save" at bounding box center [882, 550] width 55 height 24
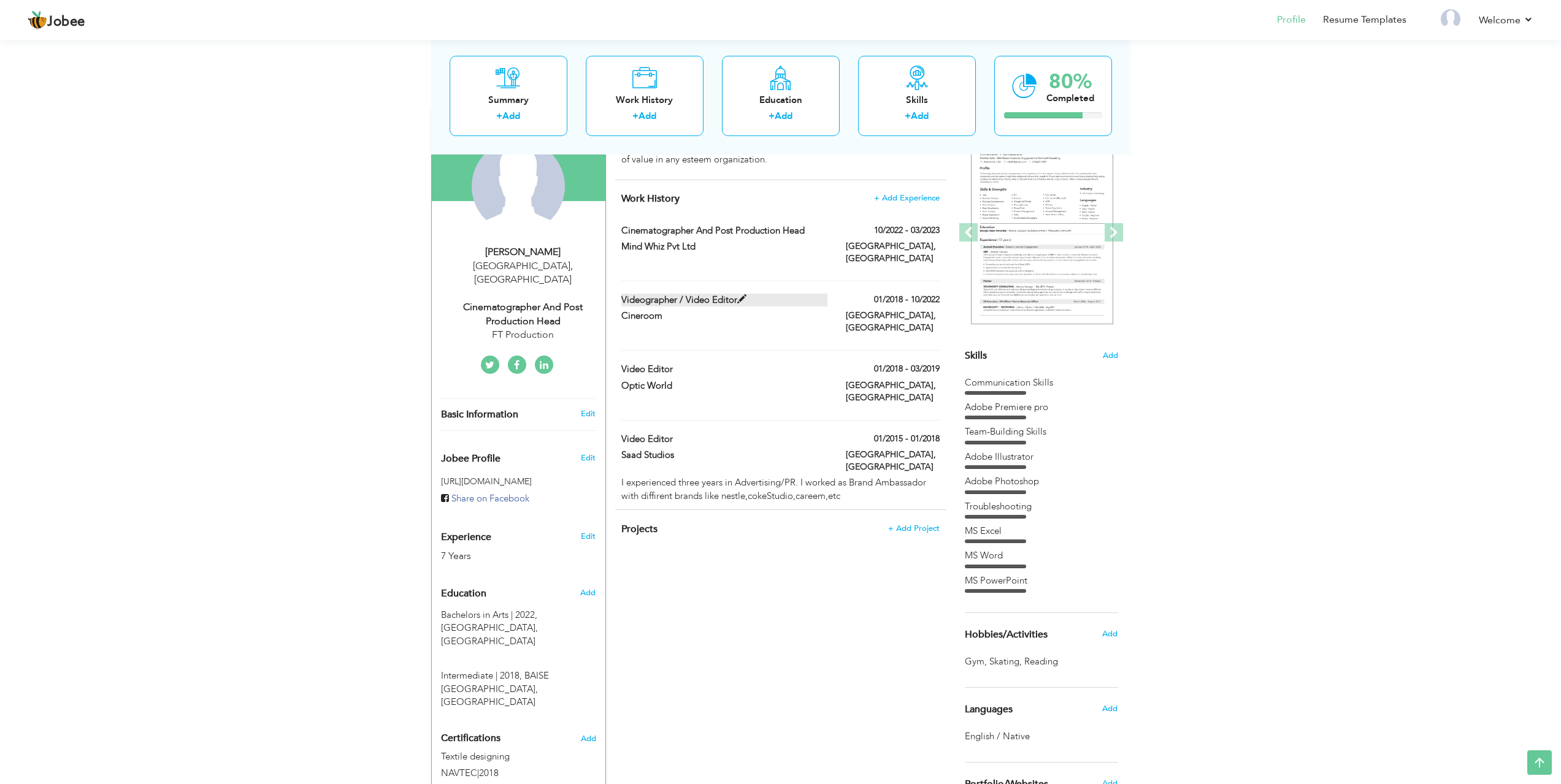
click at [739, 295] on span at bounding box center [742, 300] width 10 height 10
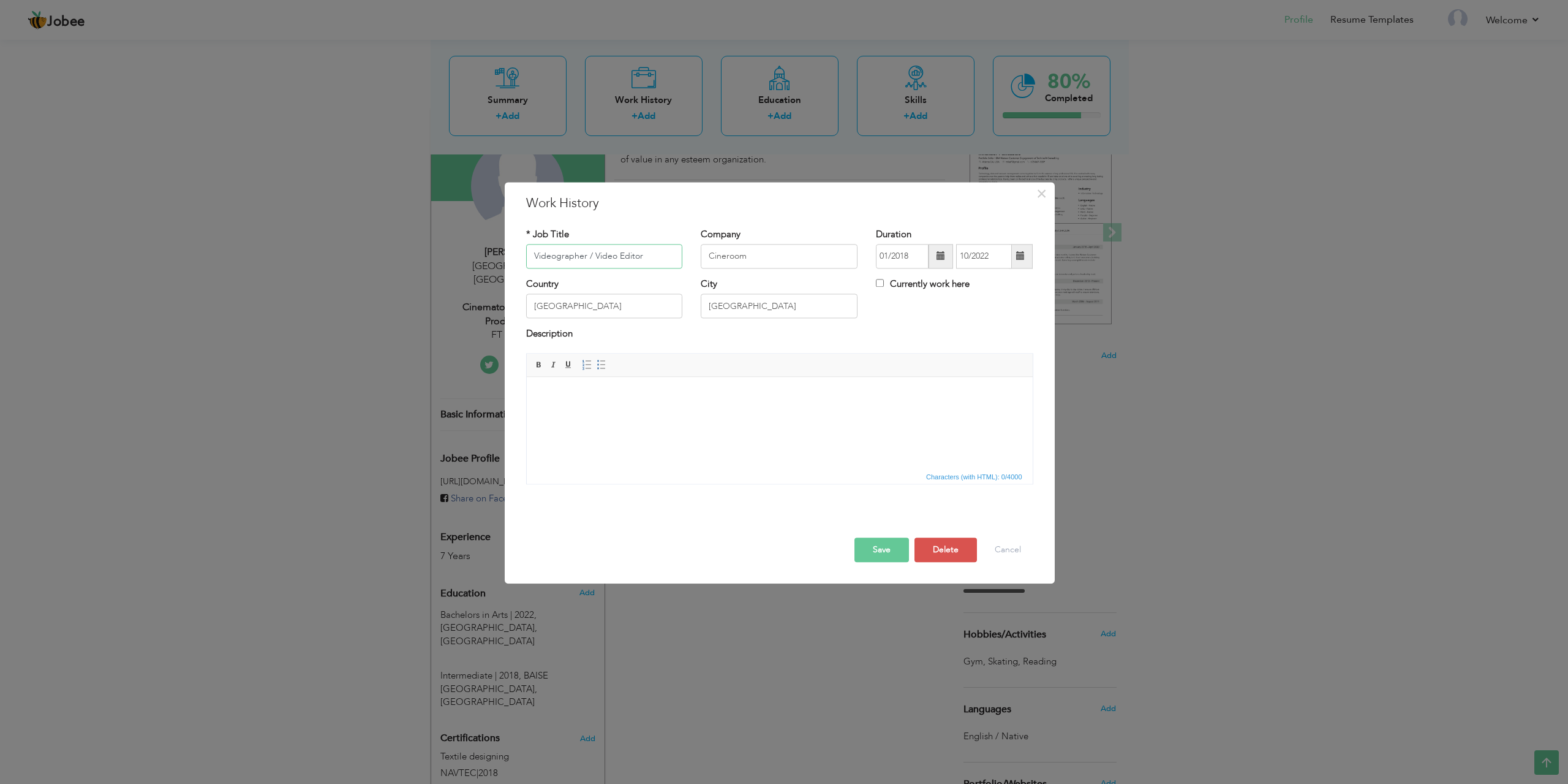
drag, startPoint x: 561, startPoint y: 252, endPoint x: 469, endPoint y: 252, distance: 92.0
click at [470, 252] on div "× Work History * Job Title Videographer / Video Editor Company Cineroom" at bounding box center [784, 392] width 1568 height 784
type input "Video Editor"
click at [947, 547] on button "Delete" at bounding box center [946, 550] width 62 height 24
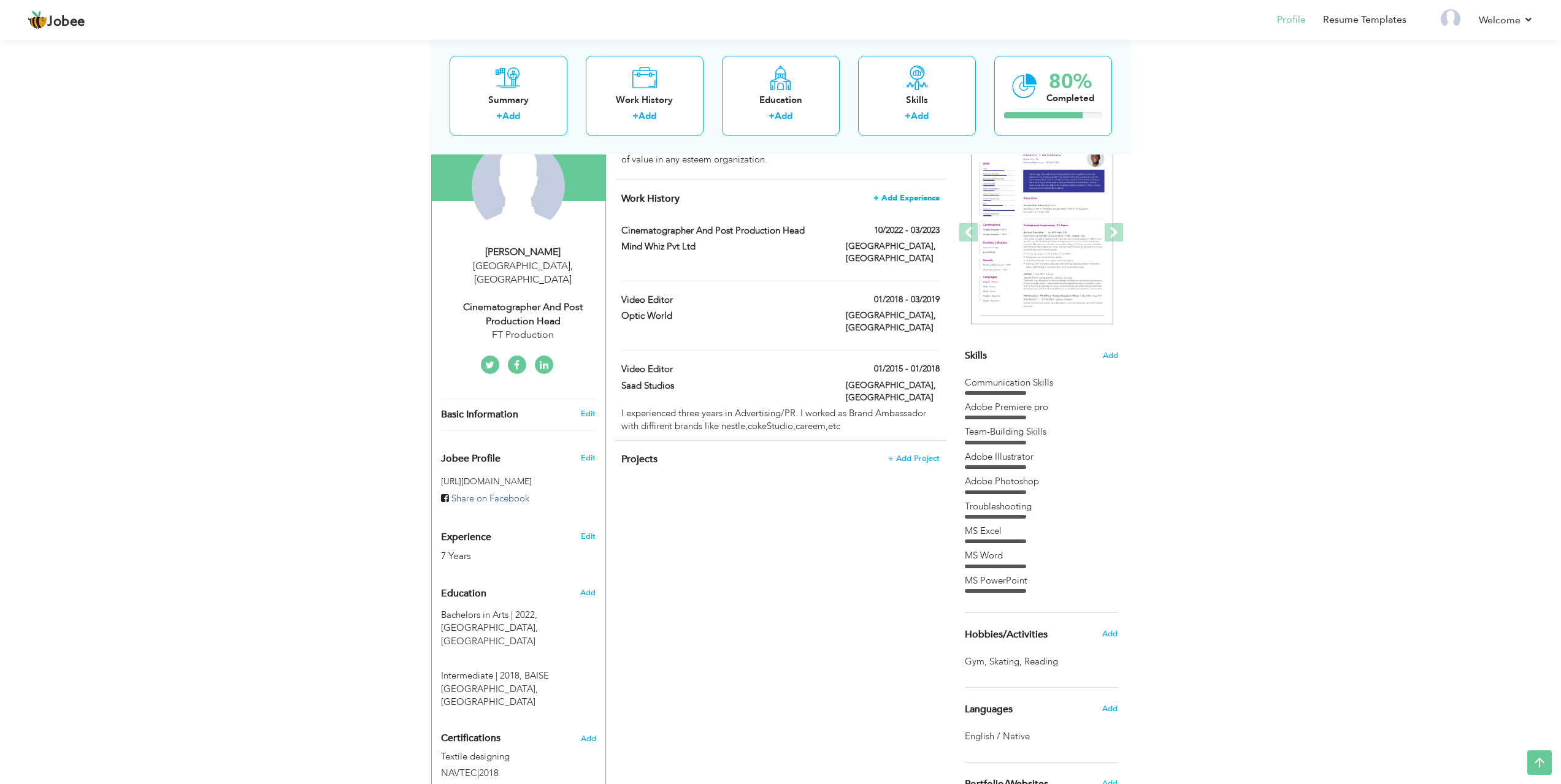
click at [916, 197] on span "+ Add Experience" at bounding box center [906, 198] width 66 height 9
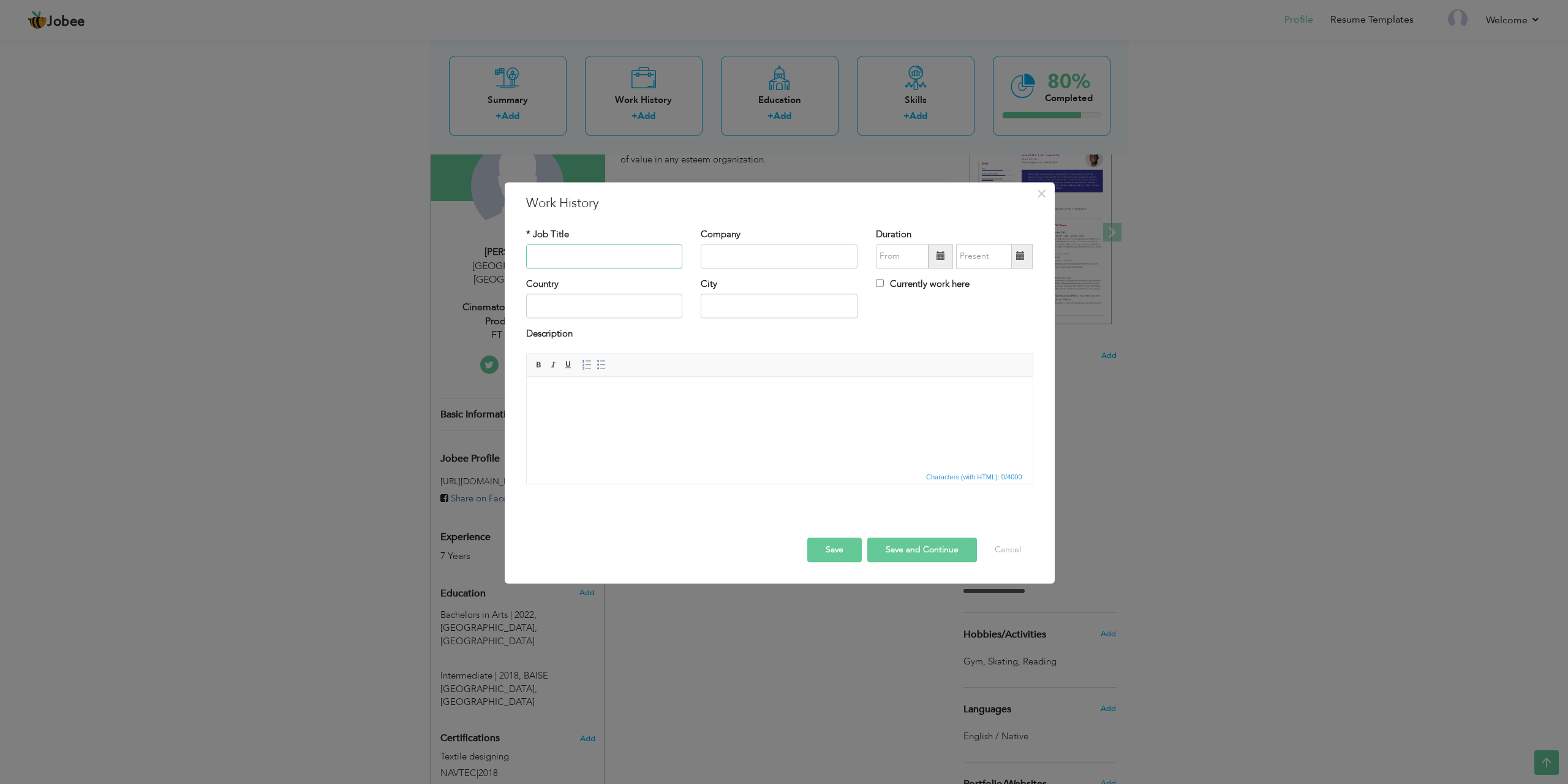
click at [593, 247] on input "text" at bounding box center [604, 256] width 157 height 24
type input "Video editor"
click at [726, 243] on div "Company" at bounding box center [779, 248] width 157 height 41
click at [738, 254] on input "text" at bounding box center [779, 256] width 157 height 24
type input "XLS"
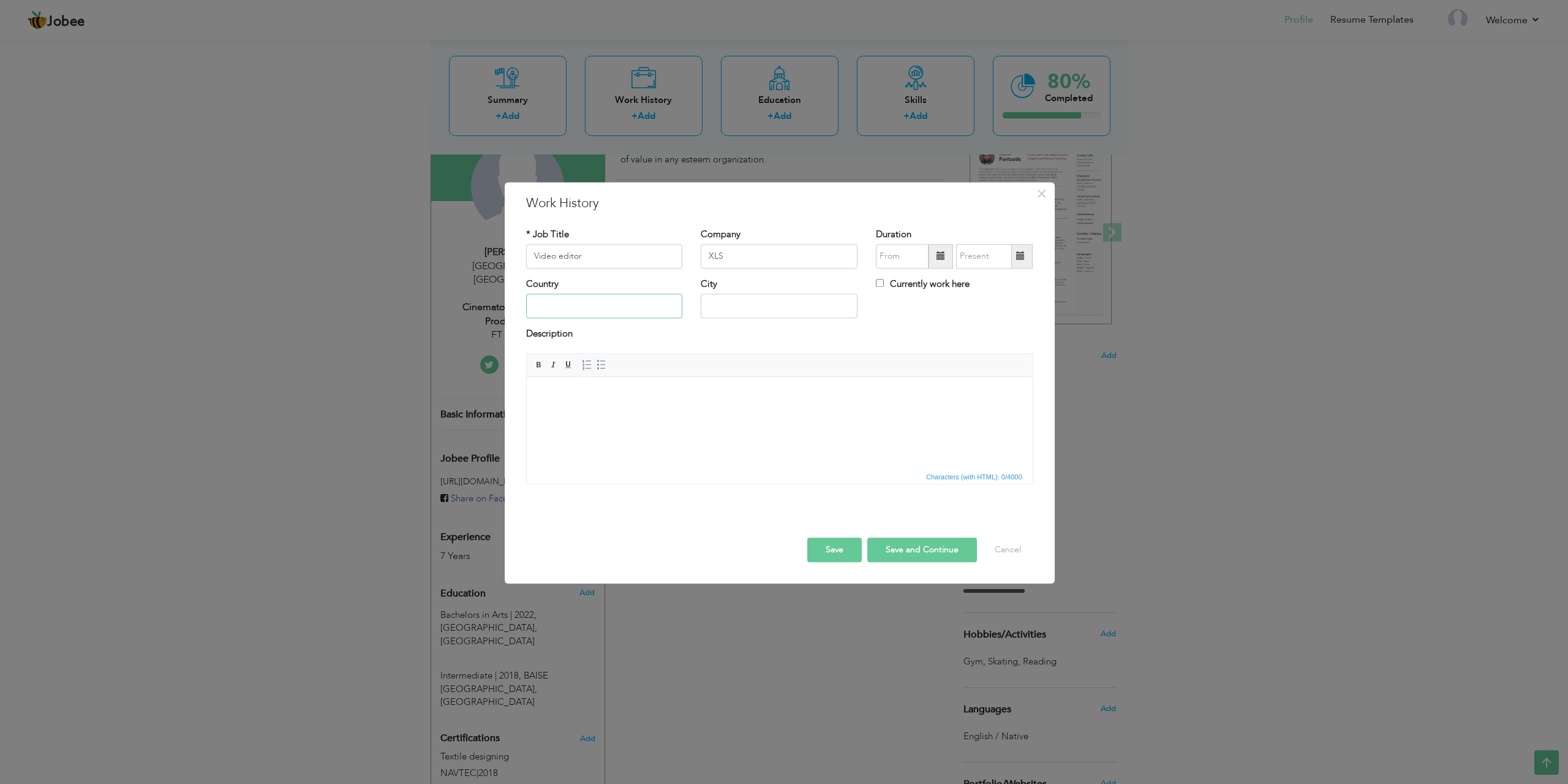
click at [586, 306] on input "text" at bounding box center [604, 306] width 157 height 24
type input "R"
type input "[GEOGRAPHIC_DATA]"
click at [776, 301] on input "text" at bounding box center [779, 306] width 157 height 24
type input "T"
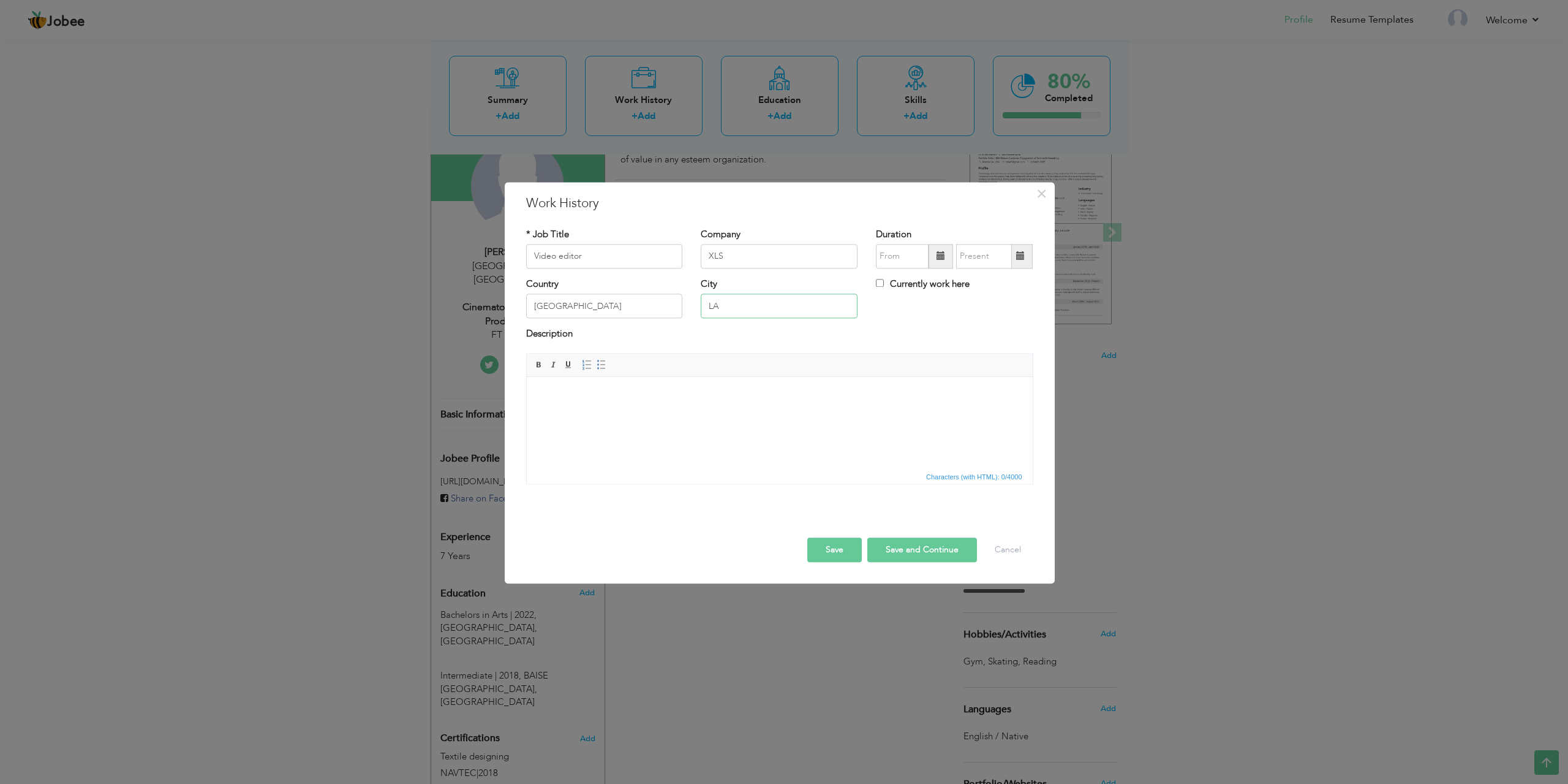
type input "LA"
click at [897, 253] on input "08/2025" at bounding box center [902, 256] width 53 height 24
click at [914, 309] on span "2020" at bounding box center [905, 312] width 33 height 33
click at [912, 308] on span "Jan" at bounding box center [905, 312] width 33 height 33
type input "01/2020"
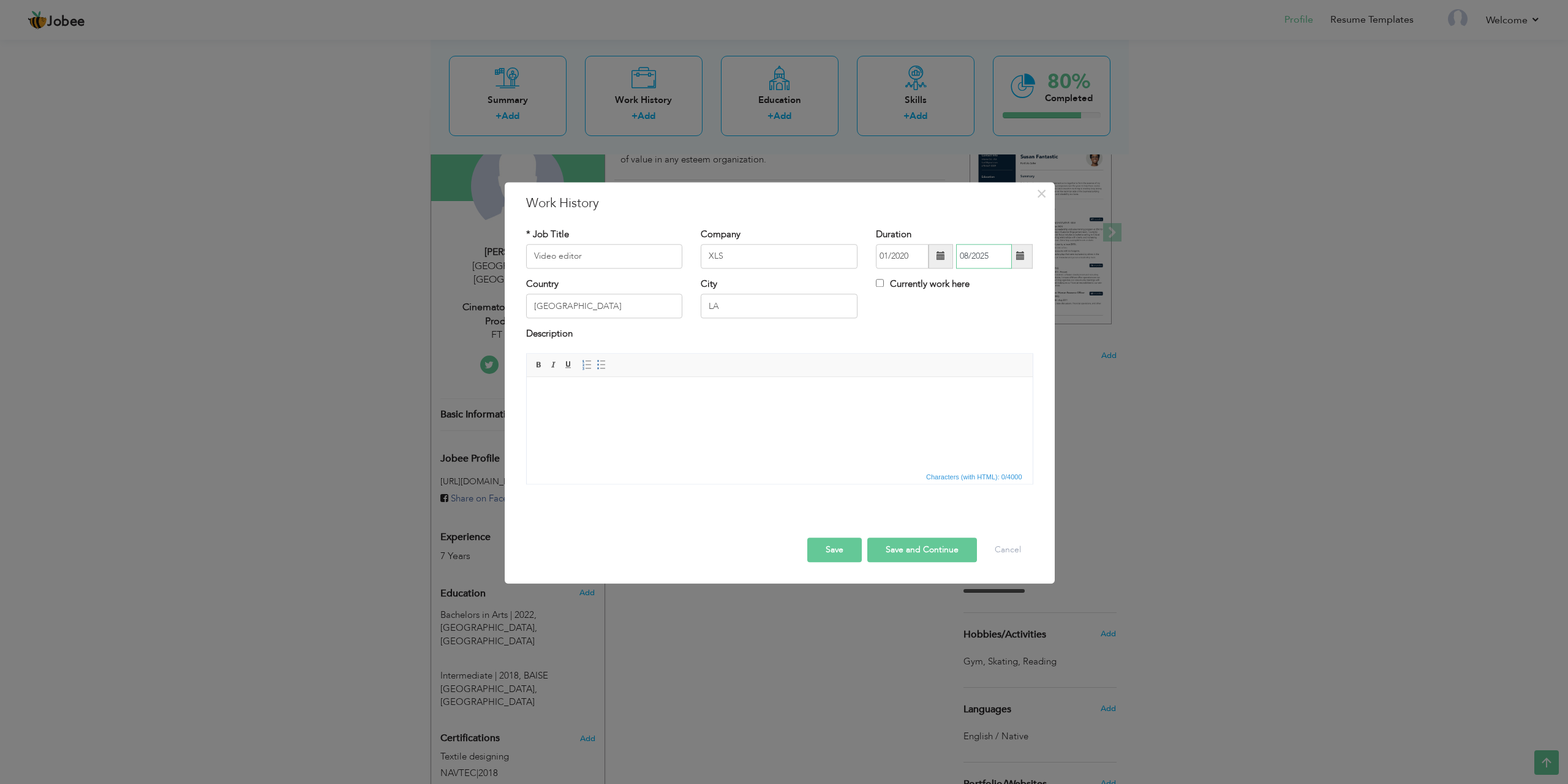
click at [991, 258] on input "08/2025" at bounding box center [984, 256] width 56 height 24
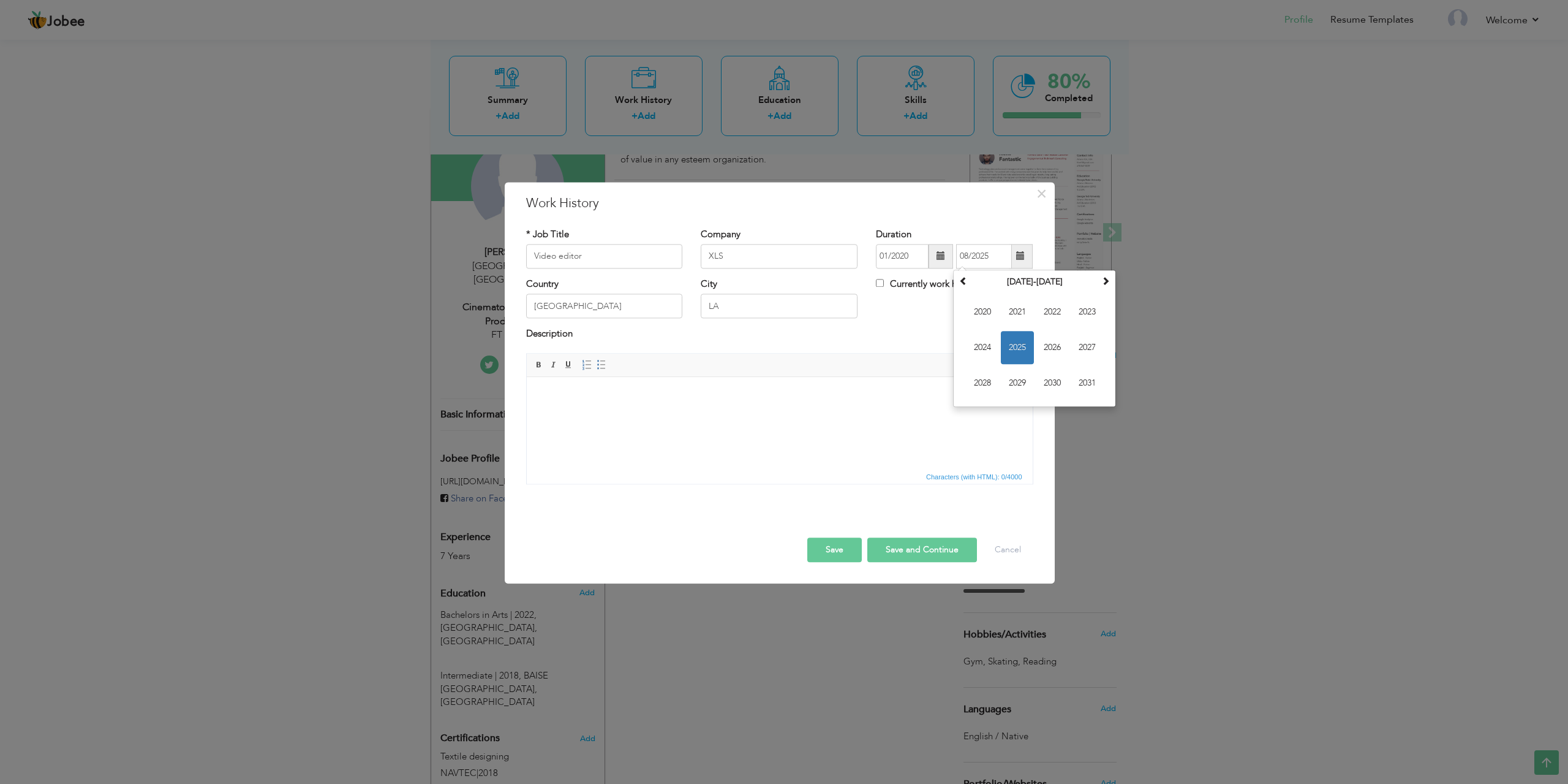
click at [999, 195] on h3 "Work History" at bounding box center [779, 203] width 508 height 18
click at [1001, 258] on input "08/2025" at bounding box center [984, 256] width 56 height 24
drag, startPoint x: 994, startPoint y: 254, endPoint x: 939, endPoint y: 260, distance: 55.3
click at [939, 260] on div "01/2020 08/2025 August 2025 Su Mo Tu We Th Fr Sa 27 28 29 30 31 1 2 3 4 5 6 7 8…" at bounding box center [955, 256] width 157 height 24
click at [1014, 311] on span "2021" at bounding box center [1018, 312] width 33 height 33
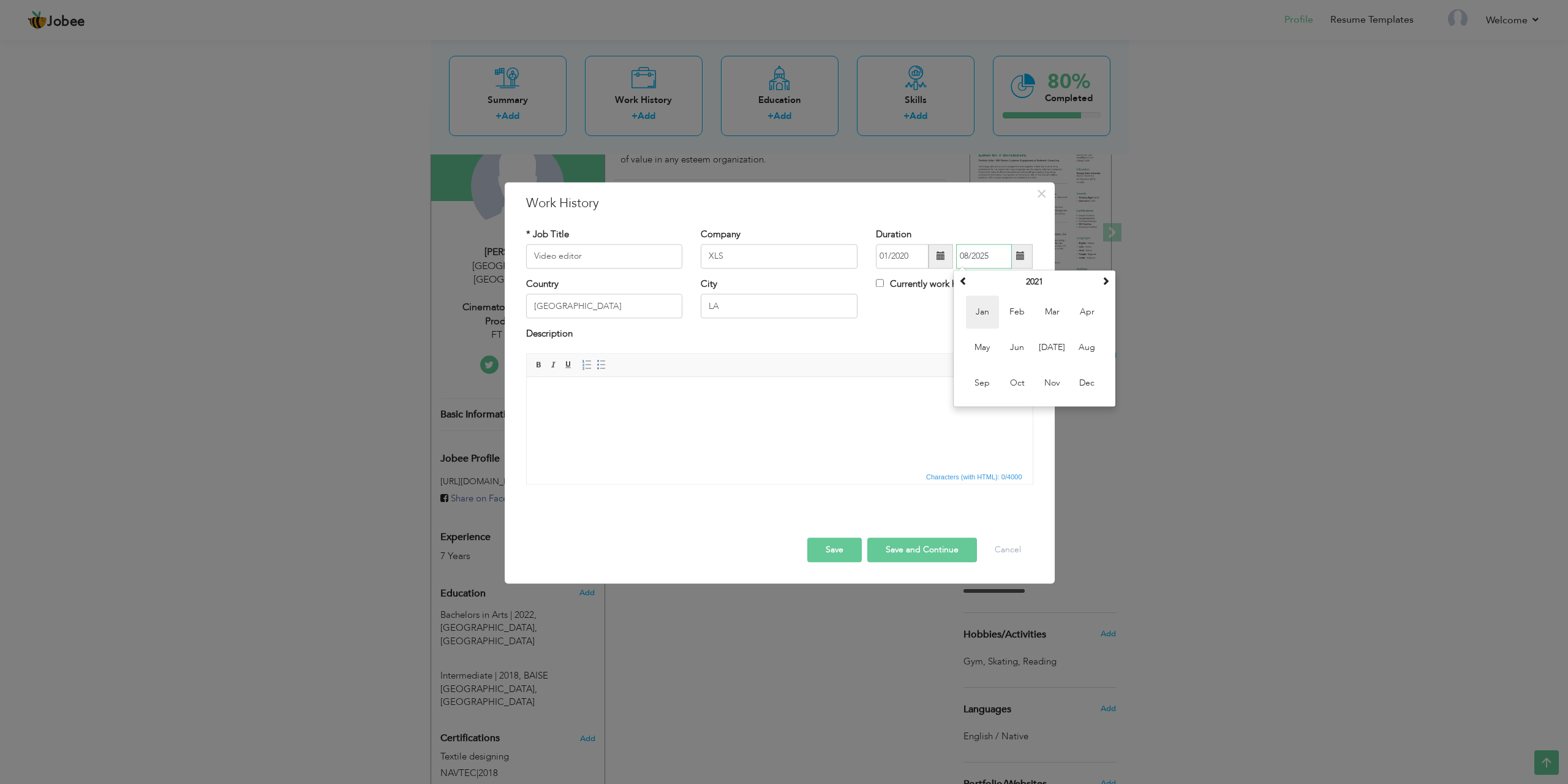
click at [993, 307] on span "Jan" at bounding box center [982, 312] width 33 height 33
type input "01/2021"
click at [838, 550] on button "Save" at bounding box center [834, 550] width 55 height 24
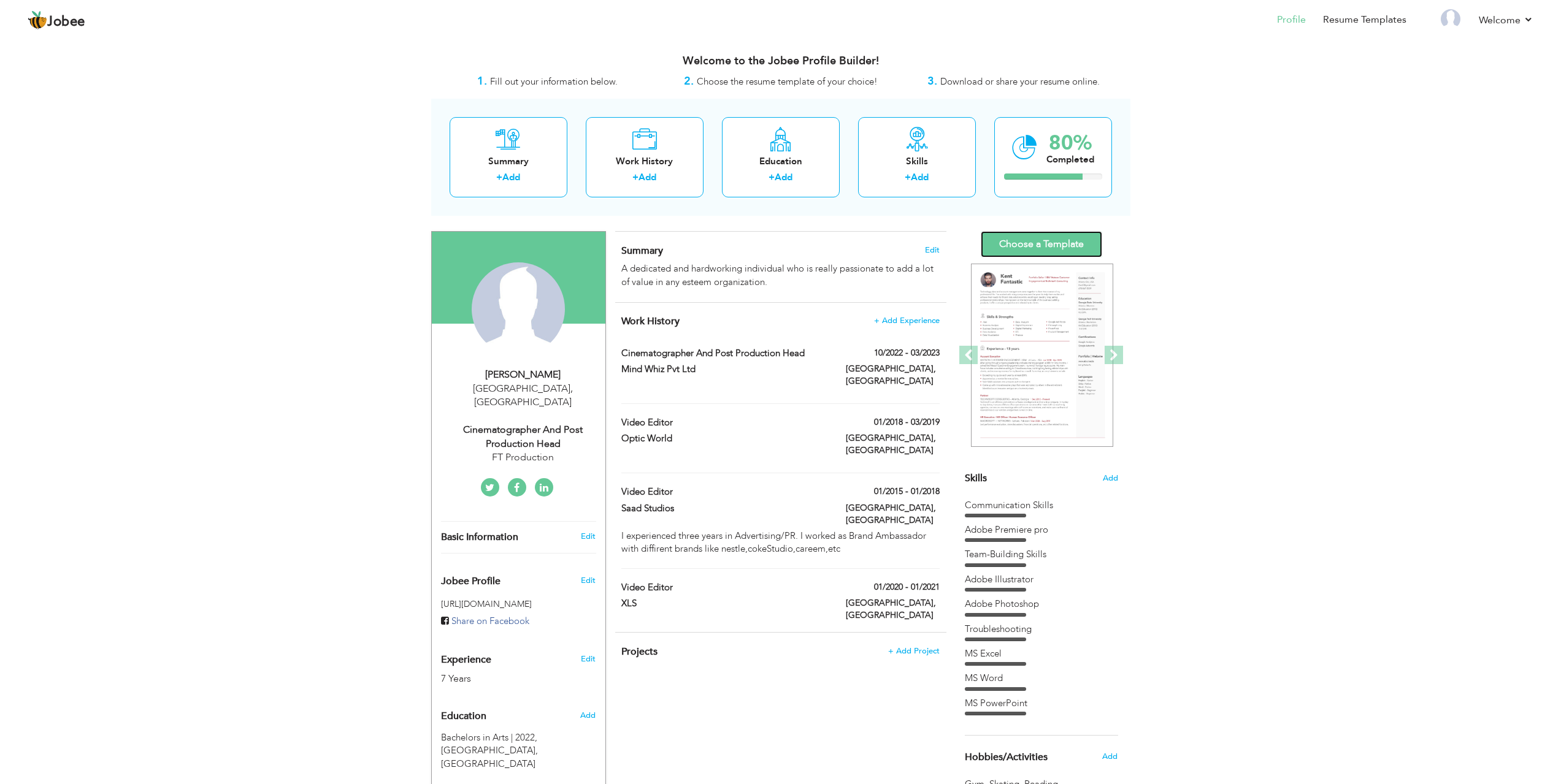
click at [1019, 242] on link "Choose a Template" at bounding box center [1042, 244] width 122 height 26
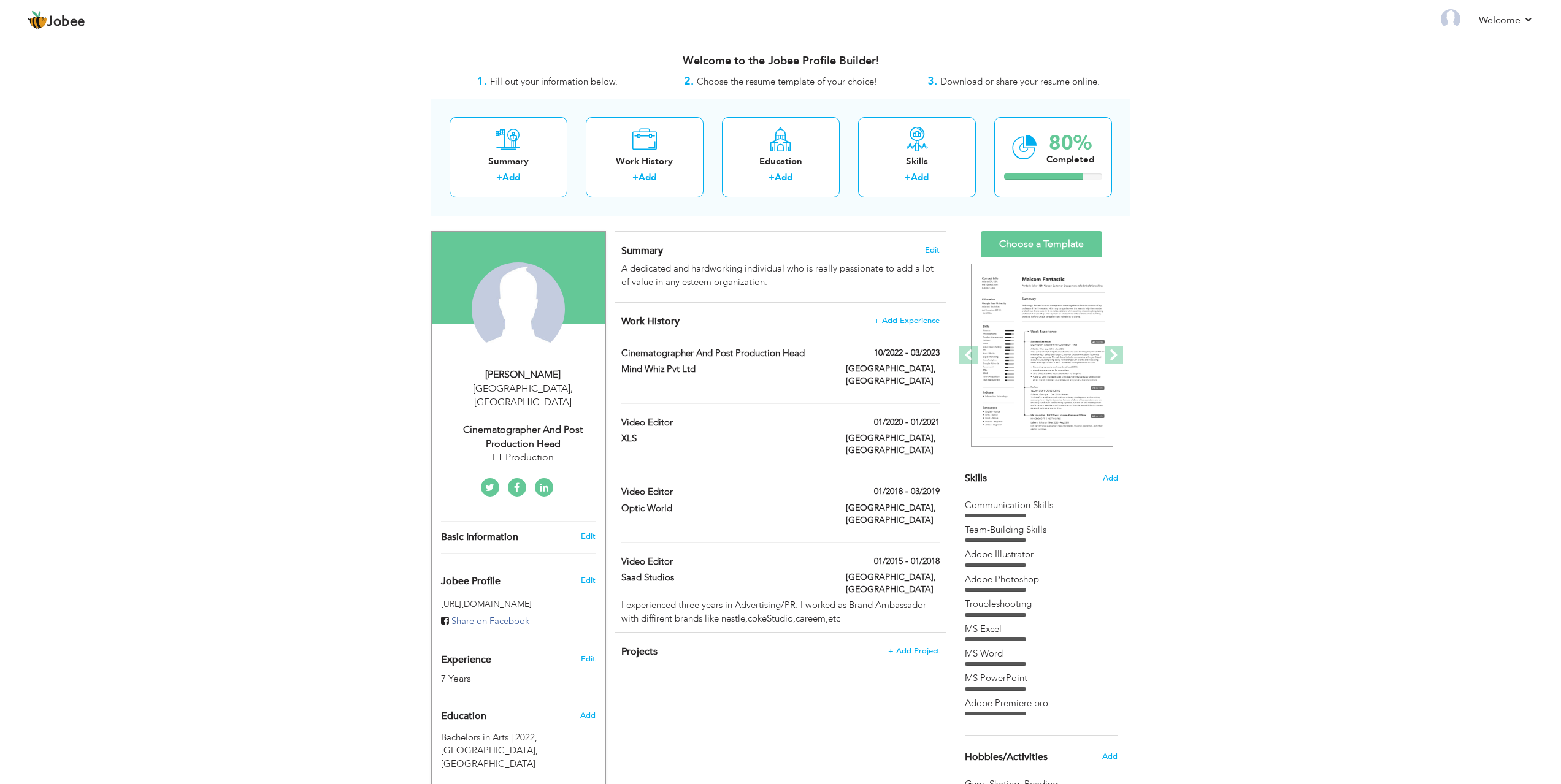
click at [535, 423] on div "Cinematographer and post production head" at bounding box center [523, 437] width 164 height 28
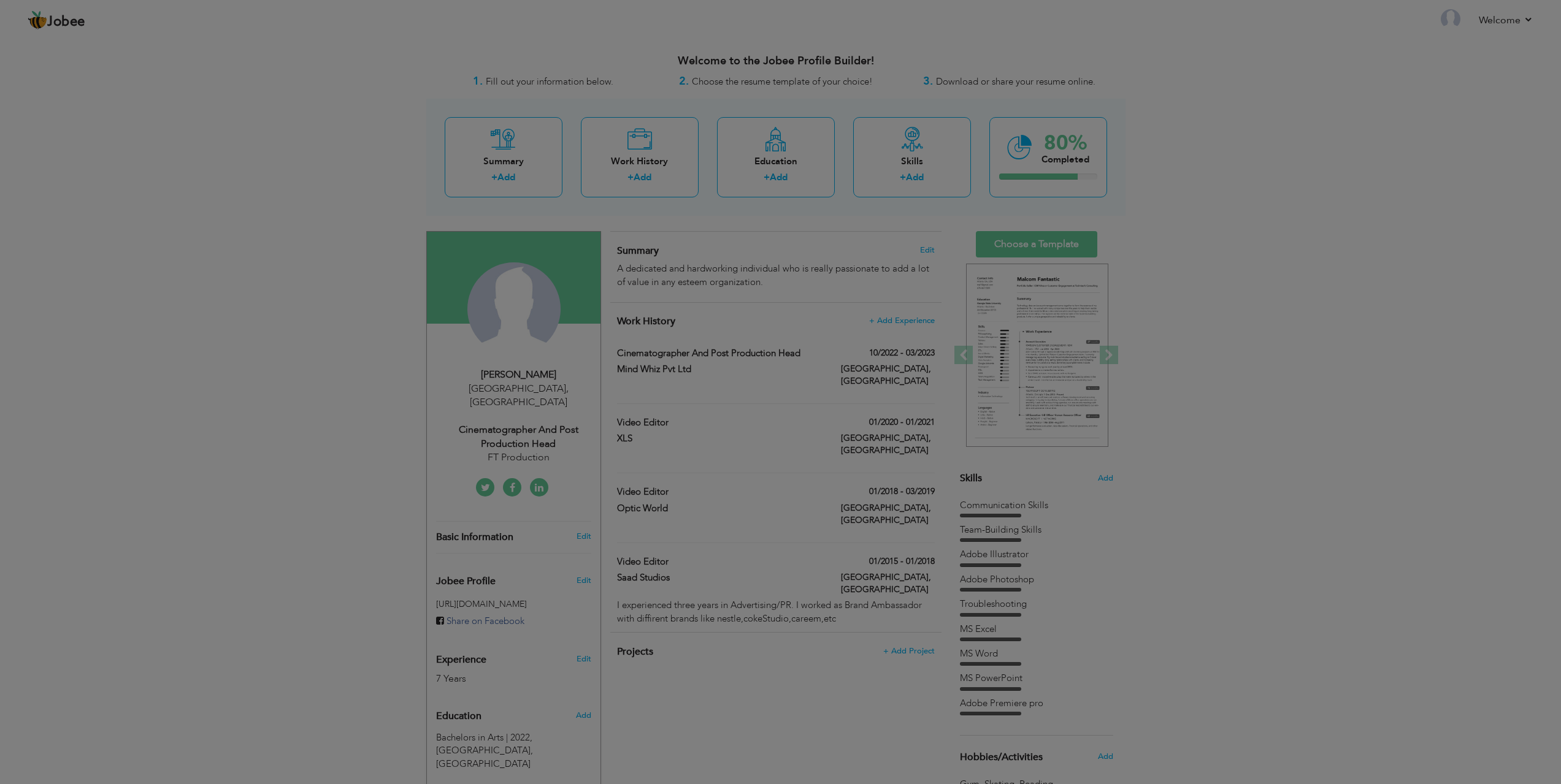
type input "Hassan"
type input "Faizan"
type input "03349957478"
select select "number:166"
type input "[GEOGRAPHIC_DATA]"
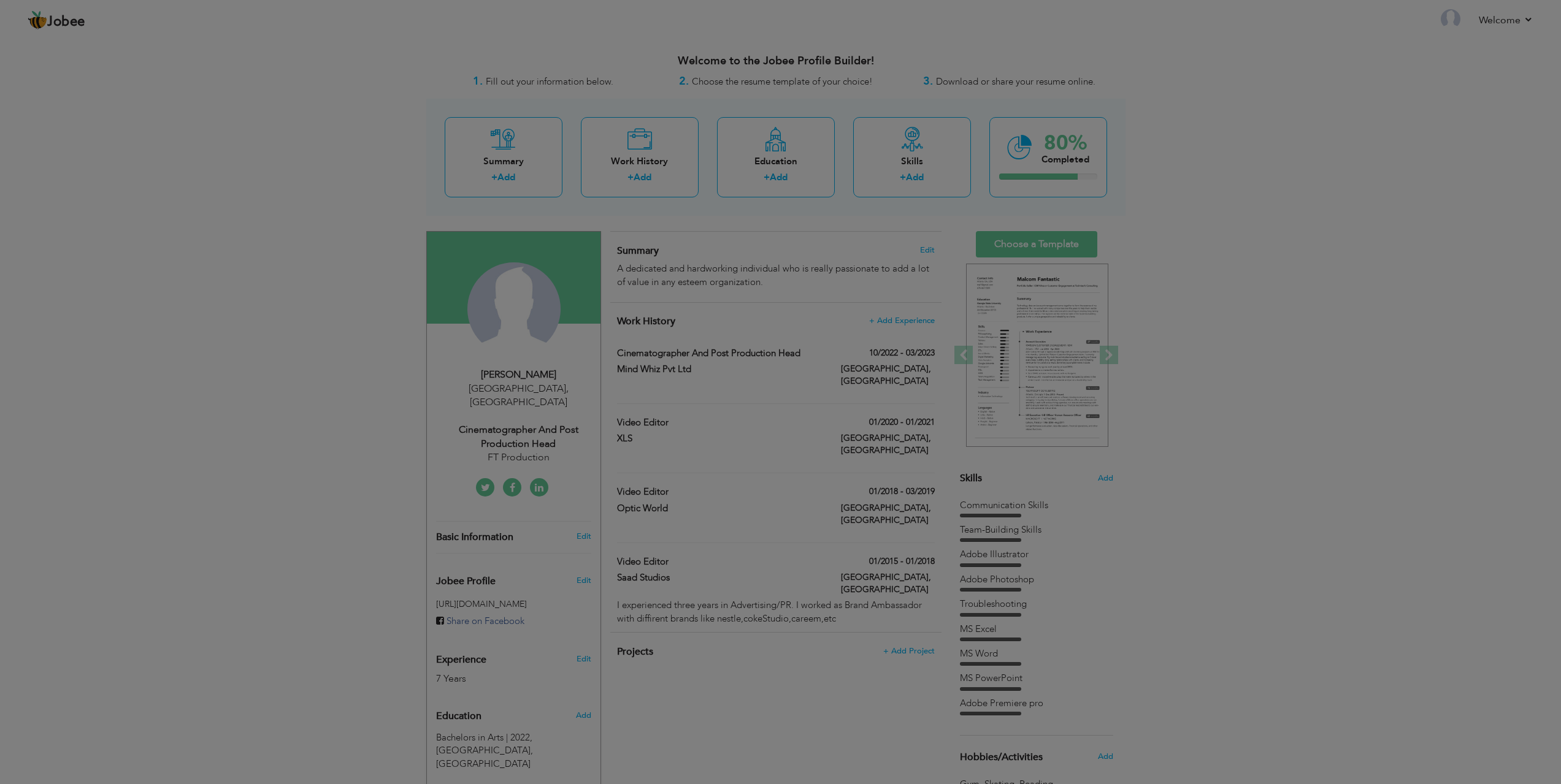
select select "number:9"
type input "FT Production"
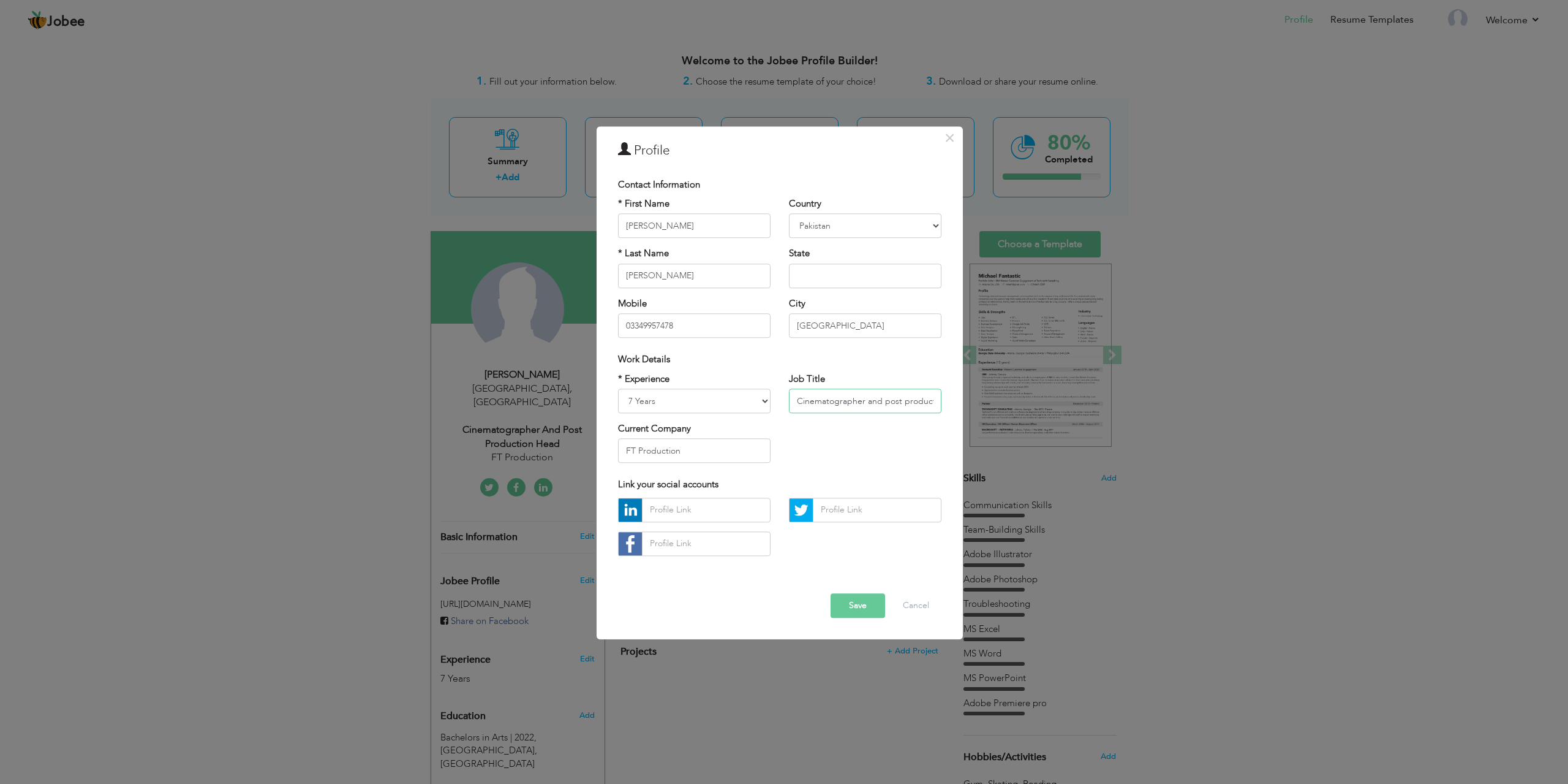
drag, startPoint x: 882, startPoint y: 399, endPoint x: 627, endPoint y: 376, distance: 256.0
click at [627, 376] on div "* Experience Entry Level Less than 1 Year 1 Year 2 Years 3 Years 4 Years 5 Year…" at bounding box center [780, 422] width 342 height 100
type input "p"
type input "v"
type input "Video editor"
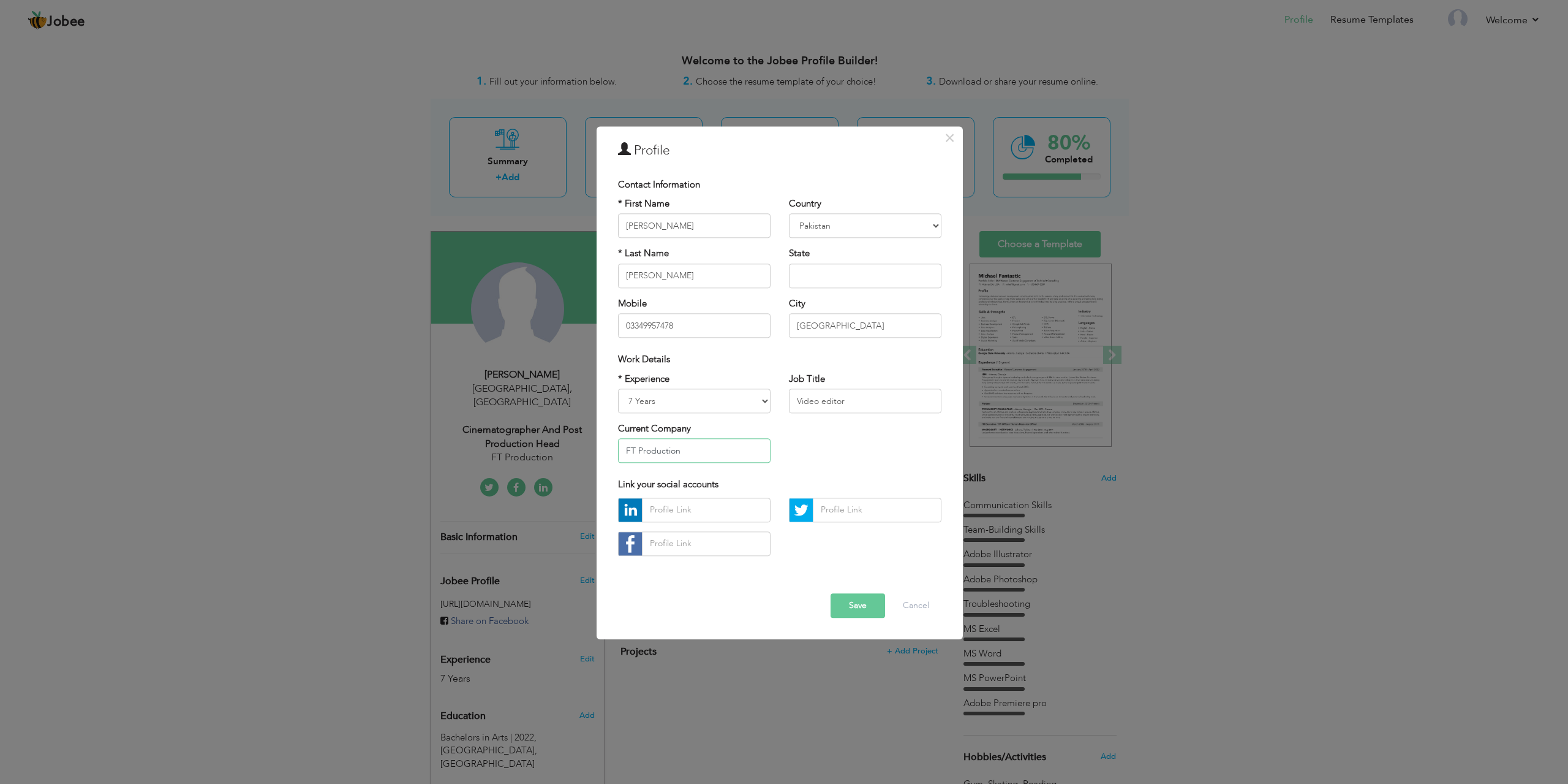
click at [734, 451] on input "FT Production" at bounding box center [694, 451] width 153 height 24
drag, startPoint x: 528, startPoint y: 456, endPoint x: 505, endPoint y: 456, distance: 23.0
click at [505, 456] on div "× Profile Contact Information * First Name Hassan * Last Name Faizan" at bounding box center [784, 392] width 1568 height 784
type input "F"
type input "H"
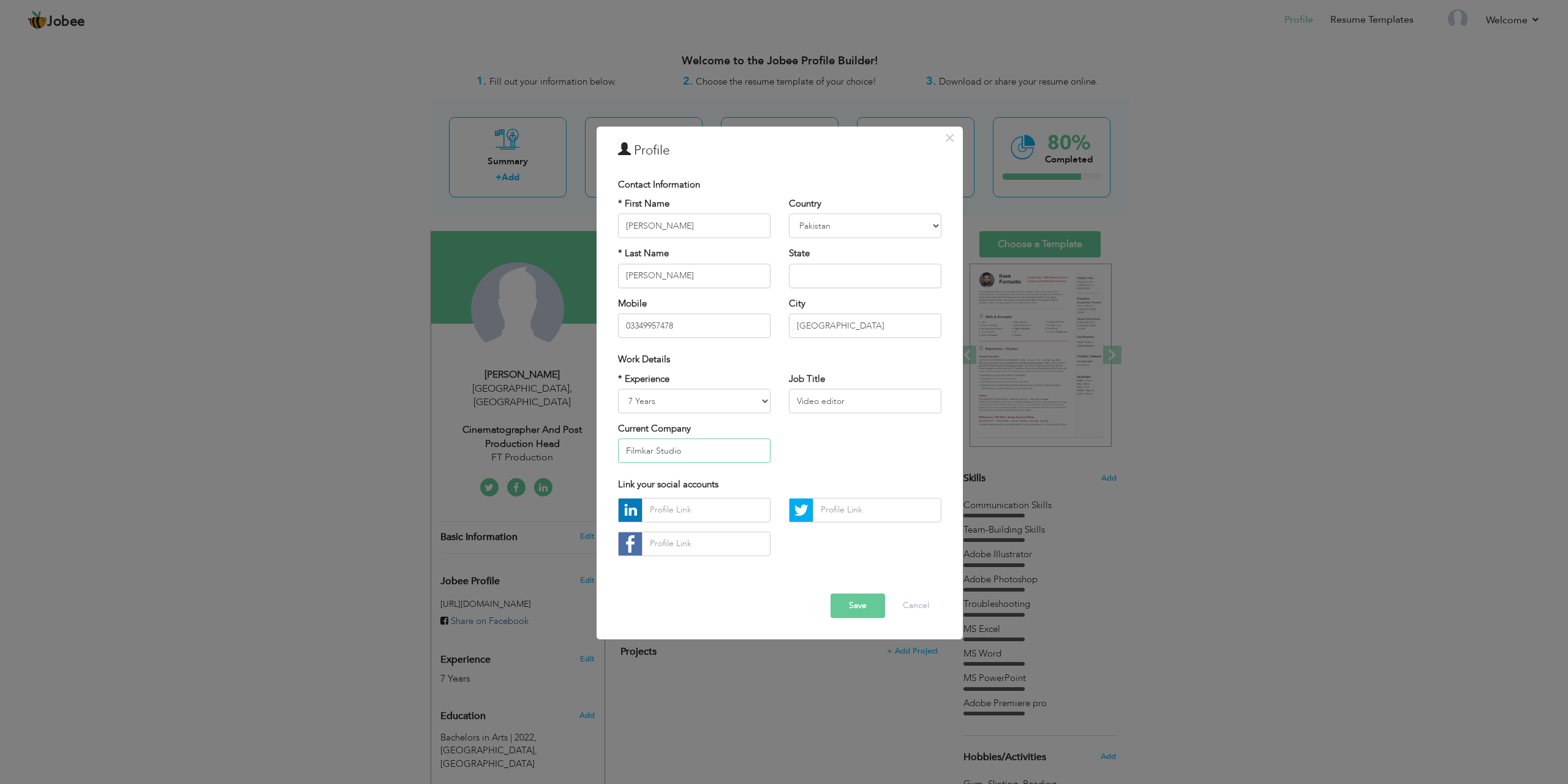
type input "Filmkar Studio"
click at [863, 608] on button "Save" at bounding box center [857, 605] width 55 height 24
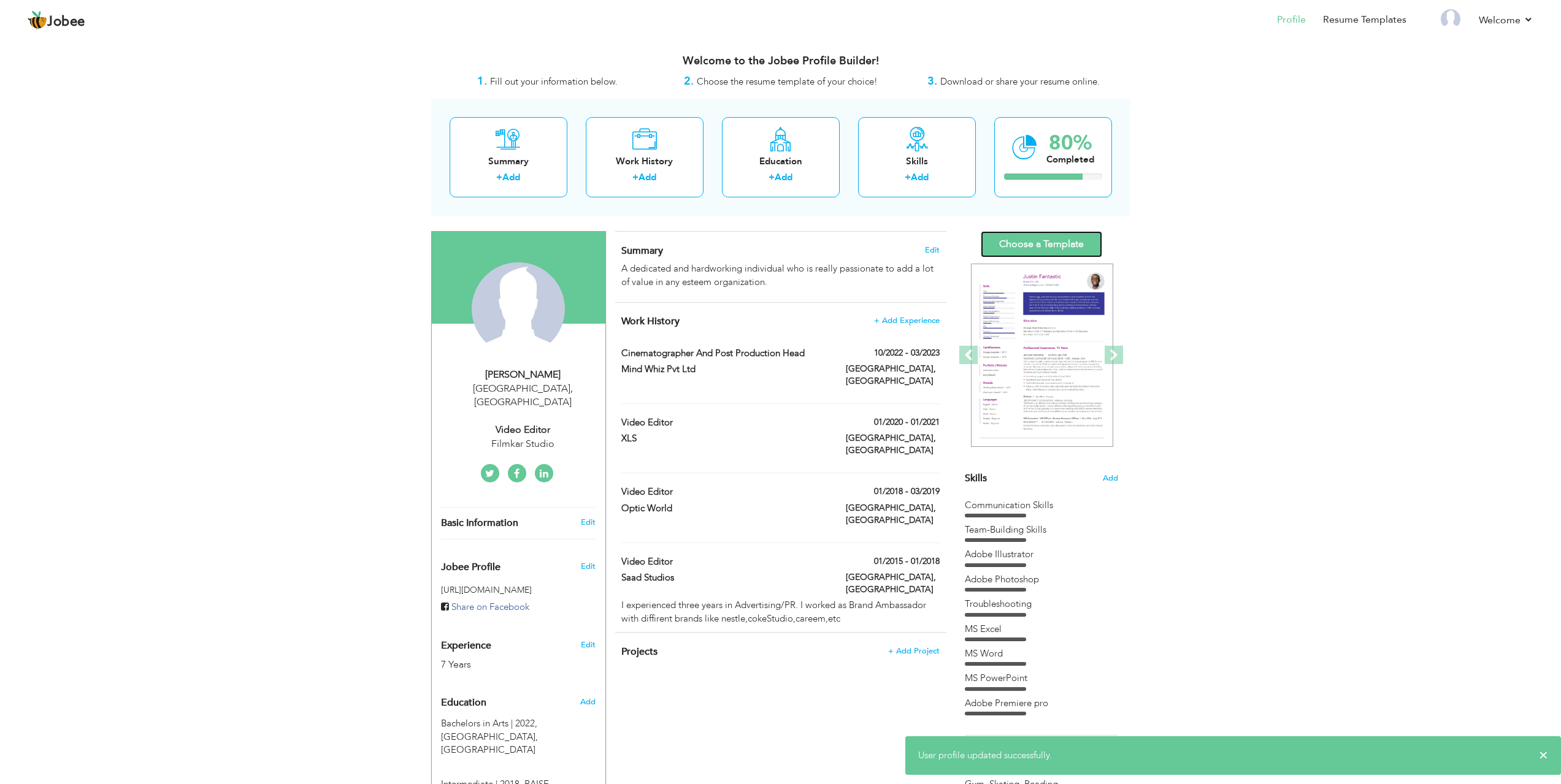
click at [1039, 240] on link "Choose a Template" at bounding box center [1042, 244] width 122 height 26
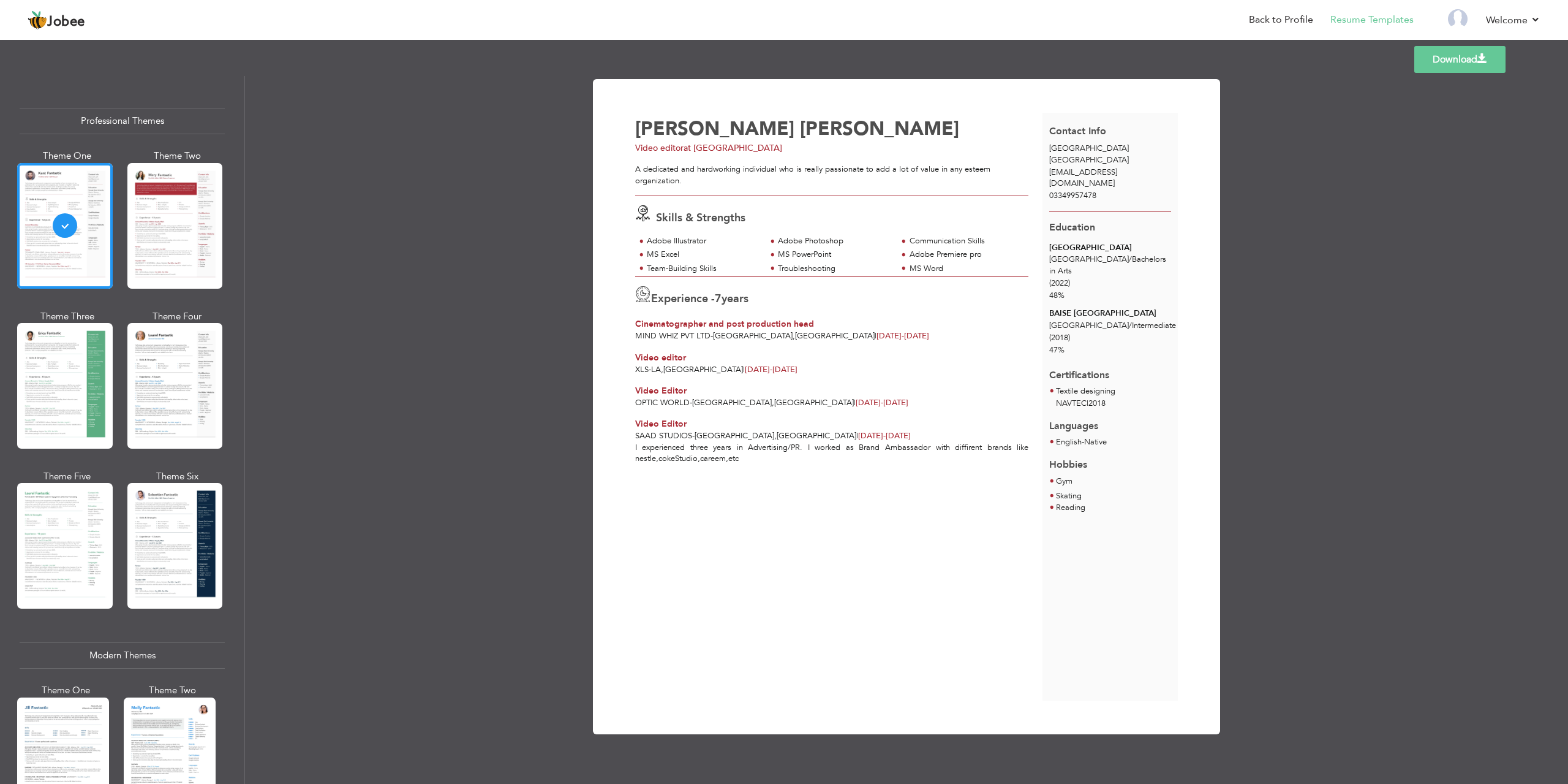
click at [1439, 67] on link "Download" at bounding box center [1460, 59] width 91 height 27
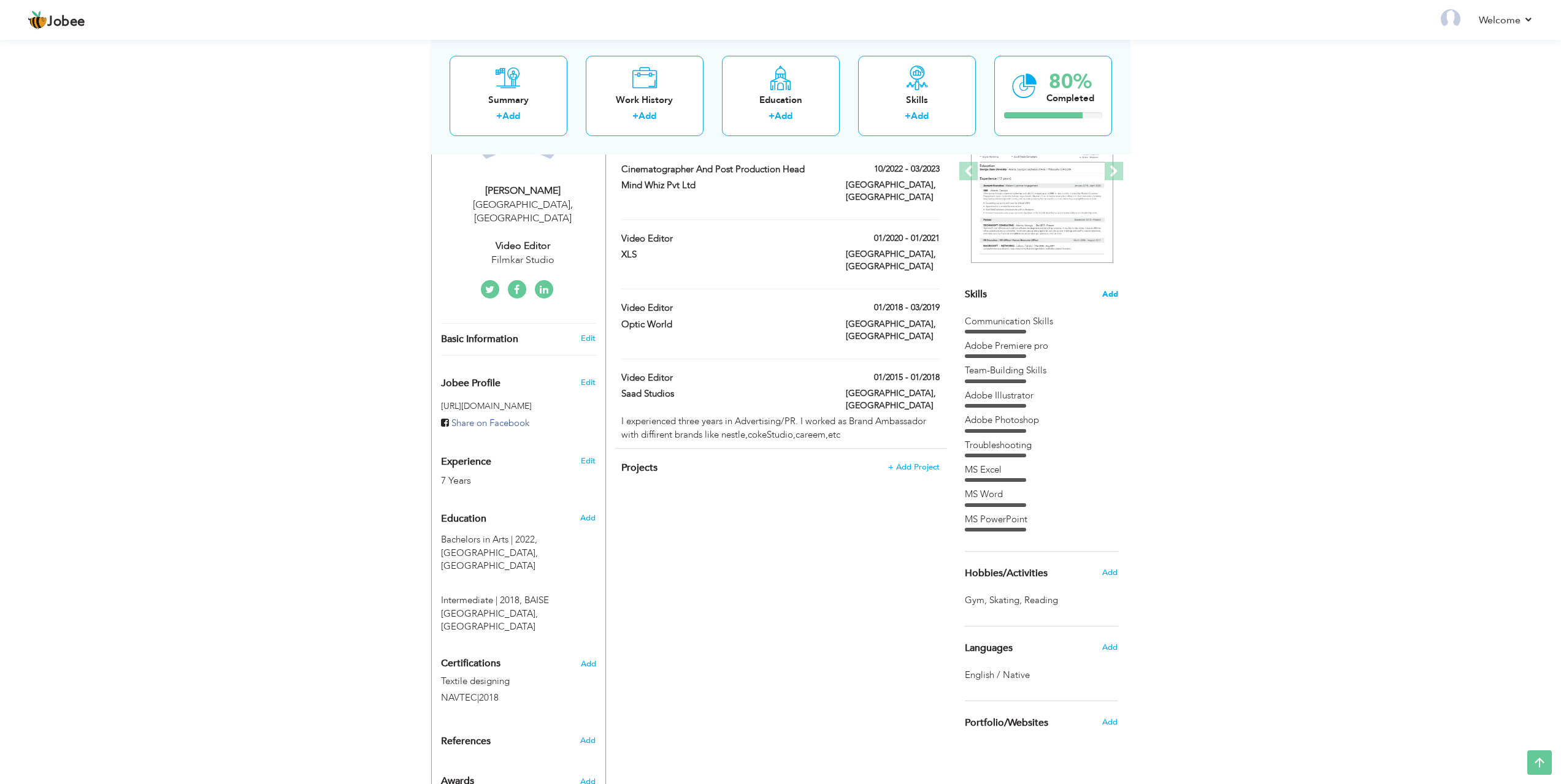
click at [1112, 291] on span "Add" at bounding box center [1110, 294] width 16 height 11
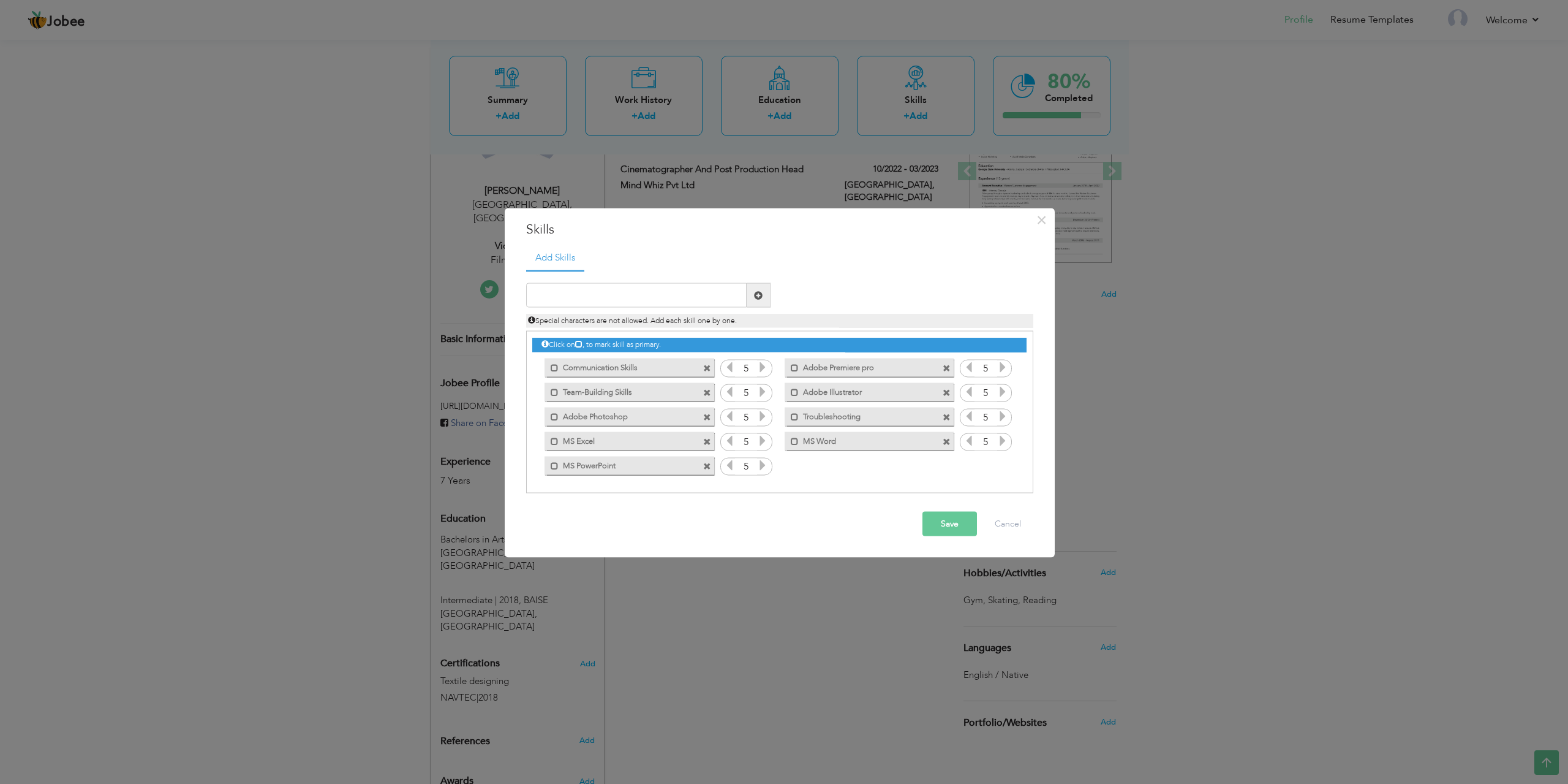
click at [707, 441] on span at bounding box center [706, 441] width 8 height 8
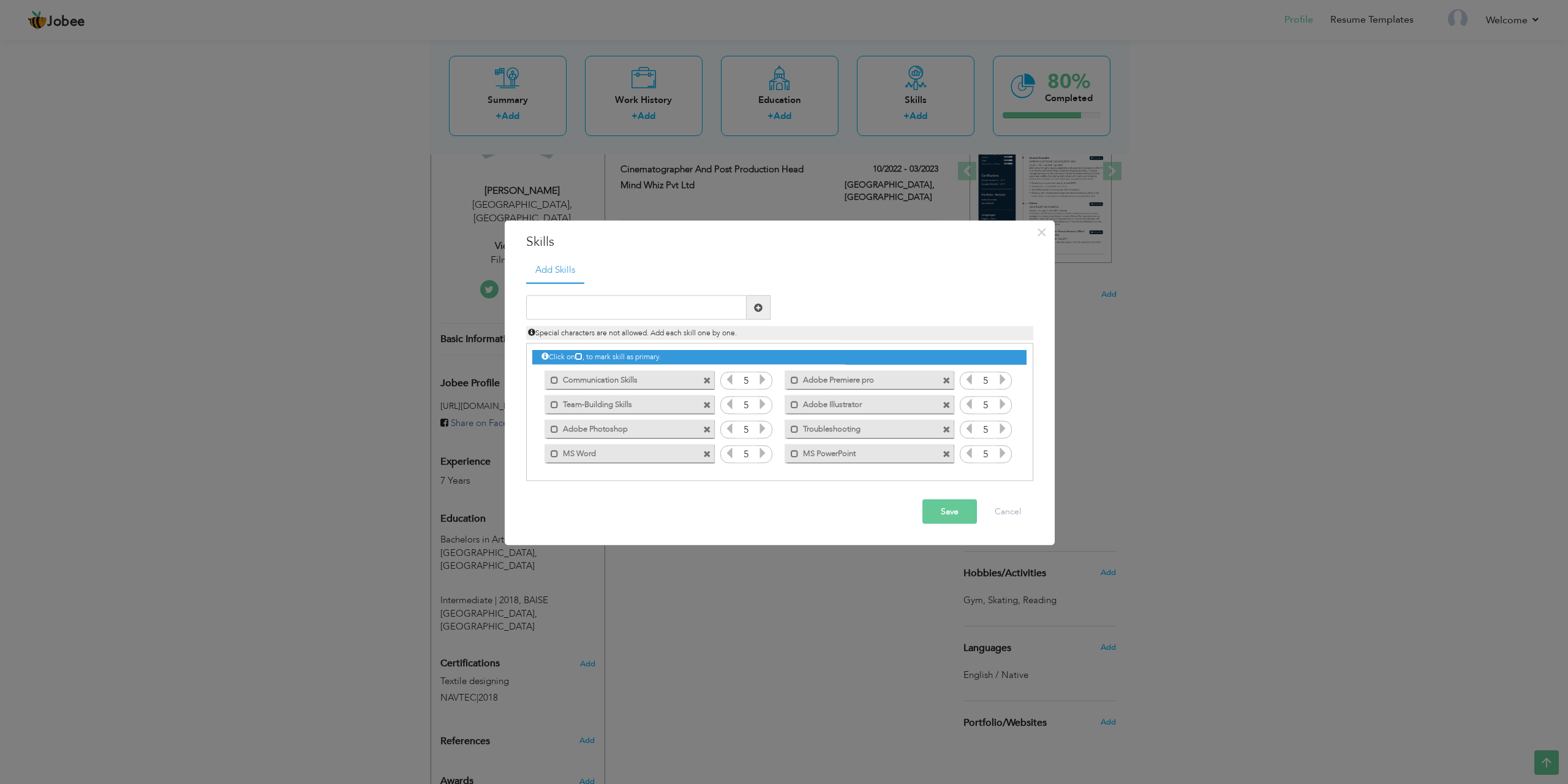
click at [706, 458] on span at bounding box center [706, 453] width 8 height 8
click at [706, 404] on span at bounding box center [706, 405] width 8 height 8
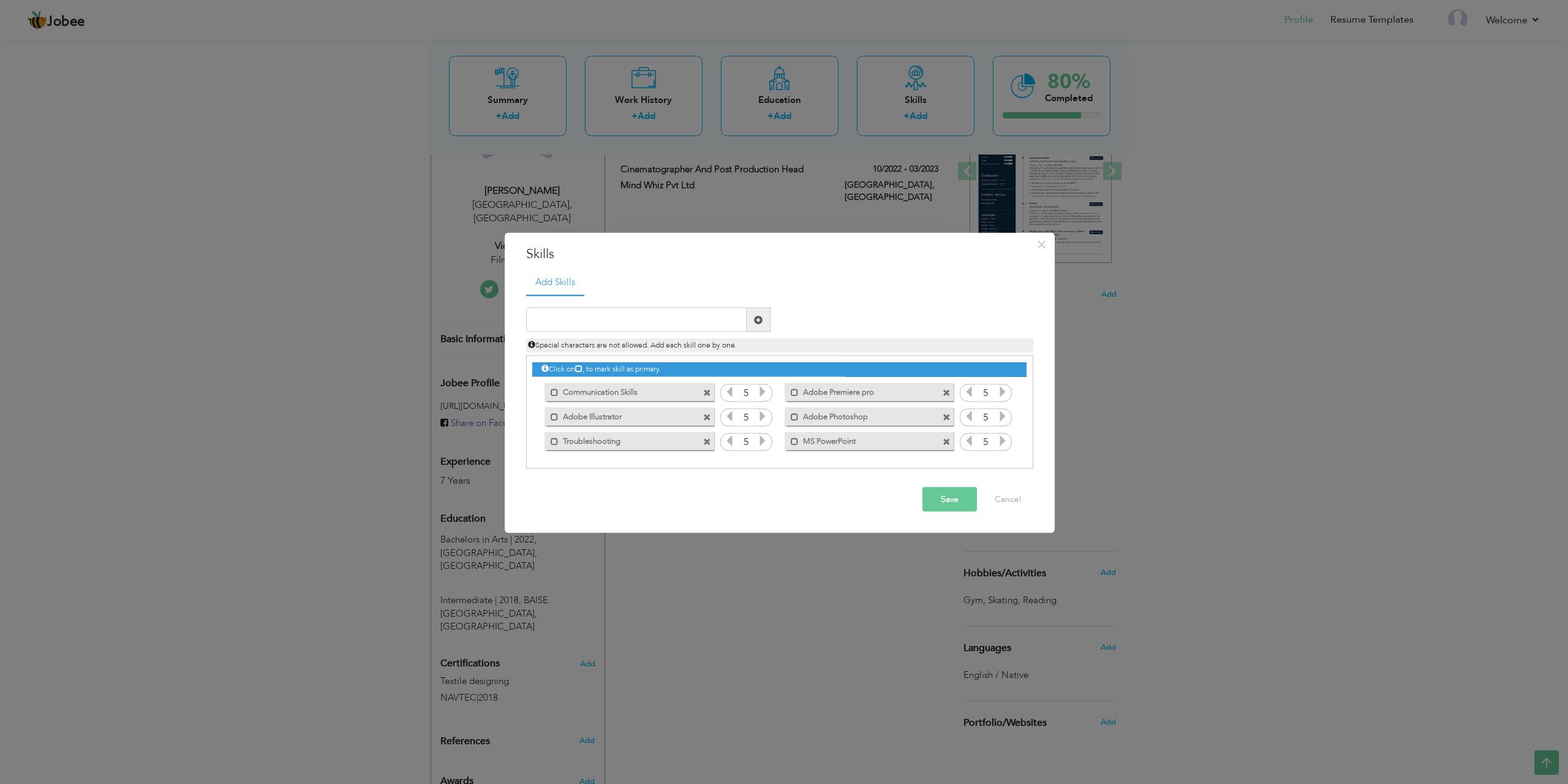
click at [945, 442] on span at bounding box center [947, 441] width 8 height 8
click at [655, 328] on input "text" at bounding box center [636, 320] width 220 height 24
type input "Adobe After effect"
click at [758, 318] on span at bounding box center [758, 320] width 9 height 9
click at [1002, 443] on icon at bounding box center [1002, 440] width 11 height 11
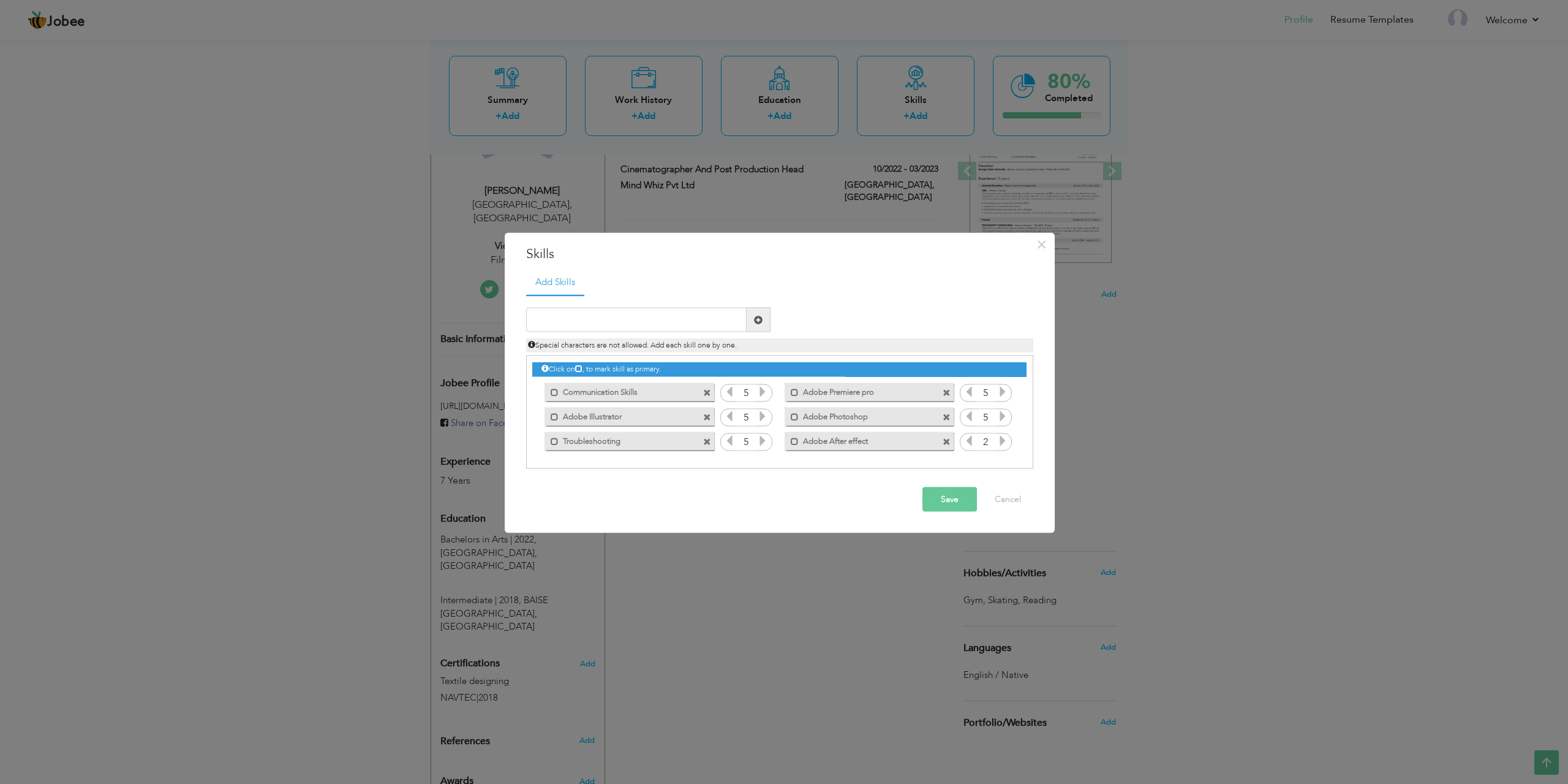
click at [1001, 443] on icon at bounding box center [1002, 440] width 11 height 11
click at [1002, 443] on icon at bounding box center [1002, 440] width 11 height 11
click at [955, 495] on button "Save" at bounding box center [949, 499] width 55 height 24
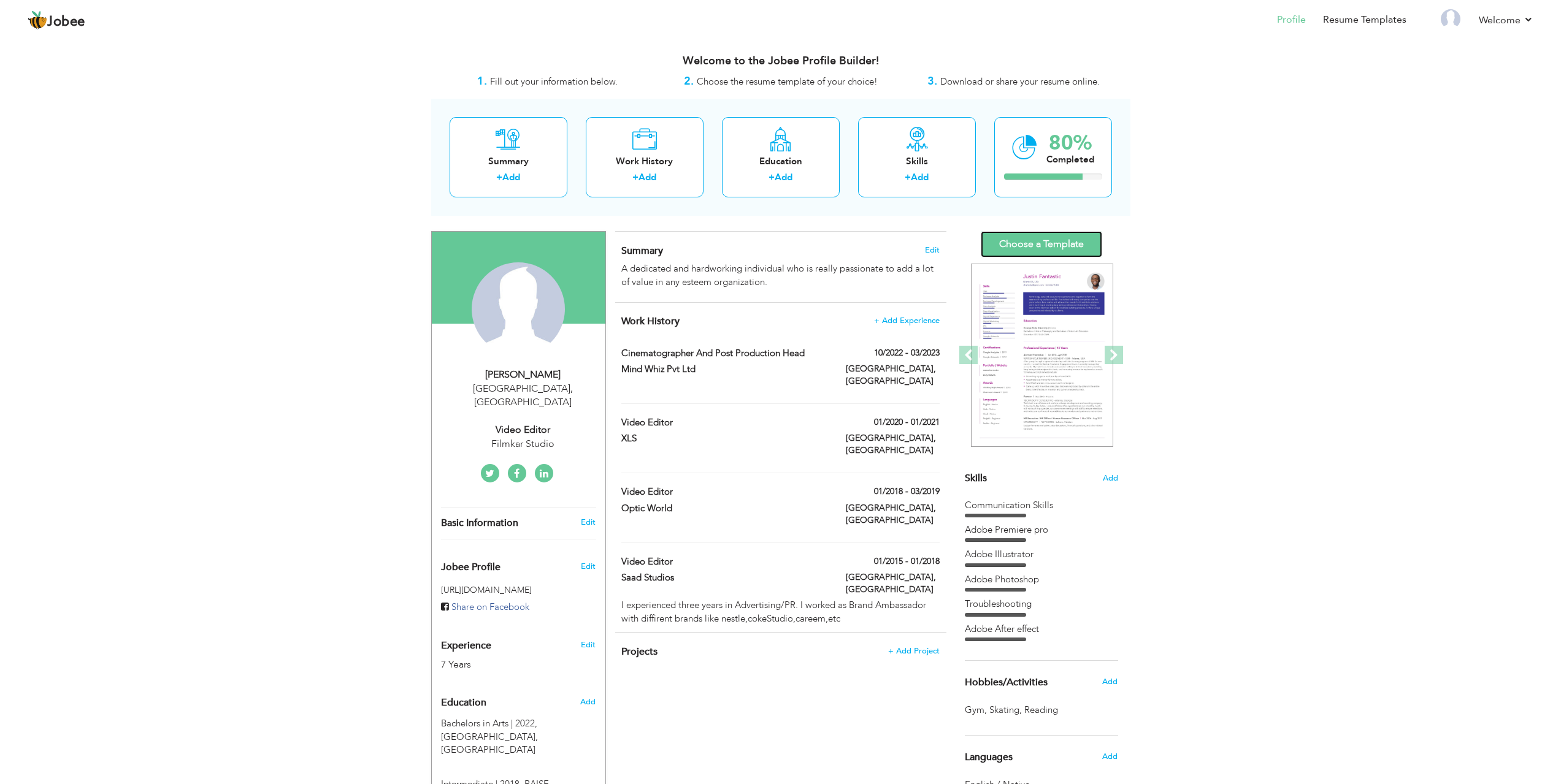
click at [1068, 251] on link "Choose a Template" at bounding box center [1042, 244] width 122 height 26
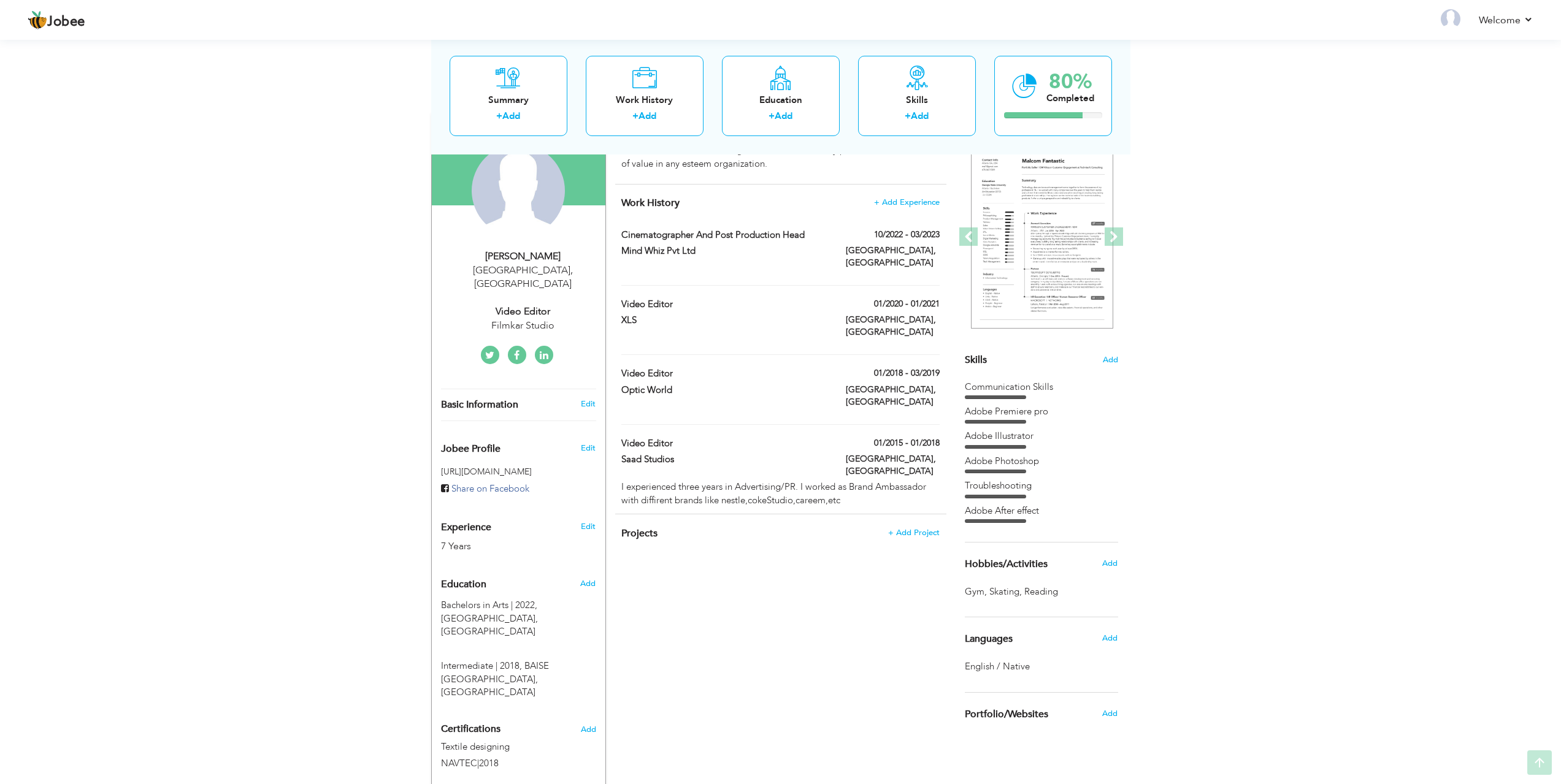
scroll to position [195, 0]
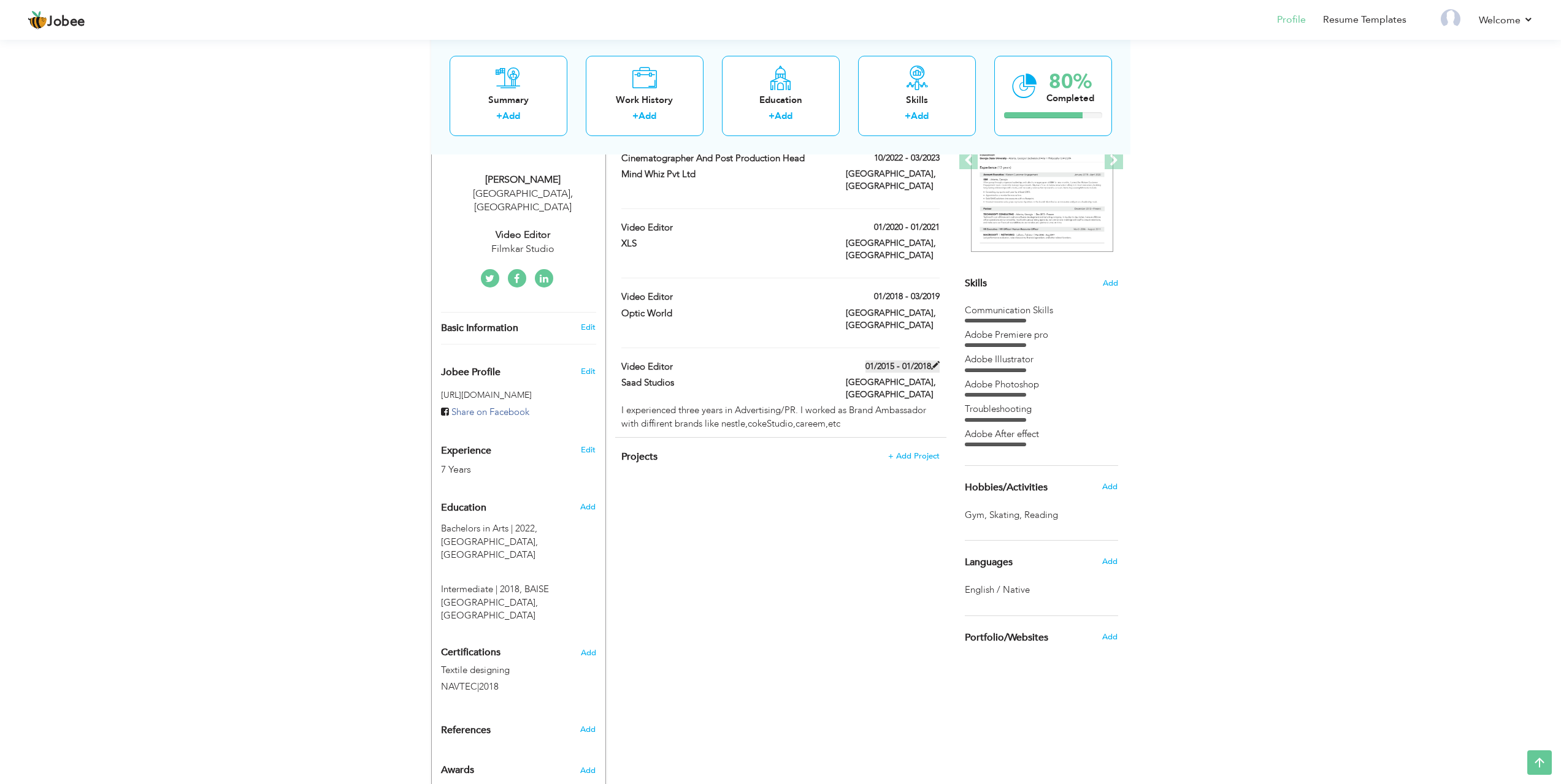
click at [936, 361] on span at bounding box center [936, 366] width 9 height 9
type input "Video Editor"
type input "Saad Studios"
type input "01/2015"
type input "01/2018"
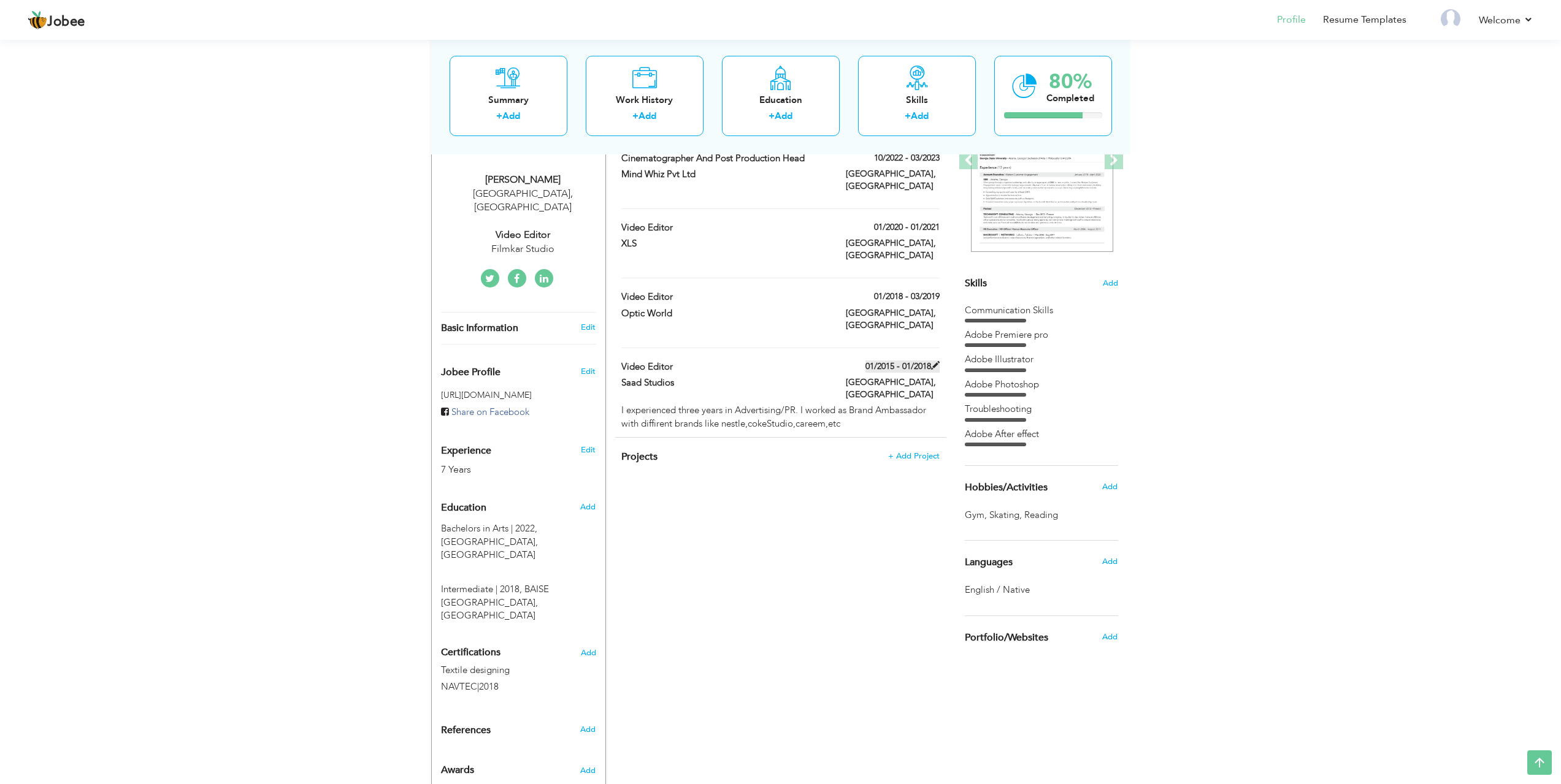
type input "[GEOGRAPHIC_DATA]"
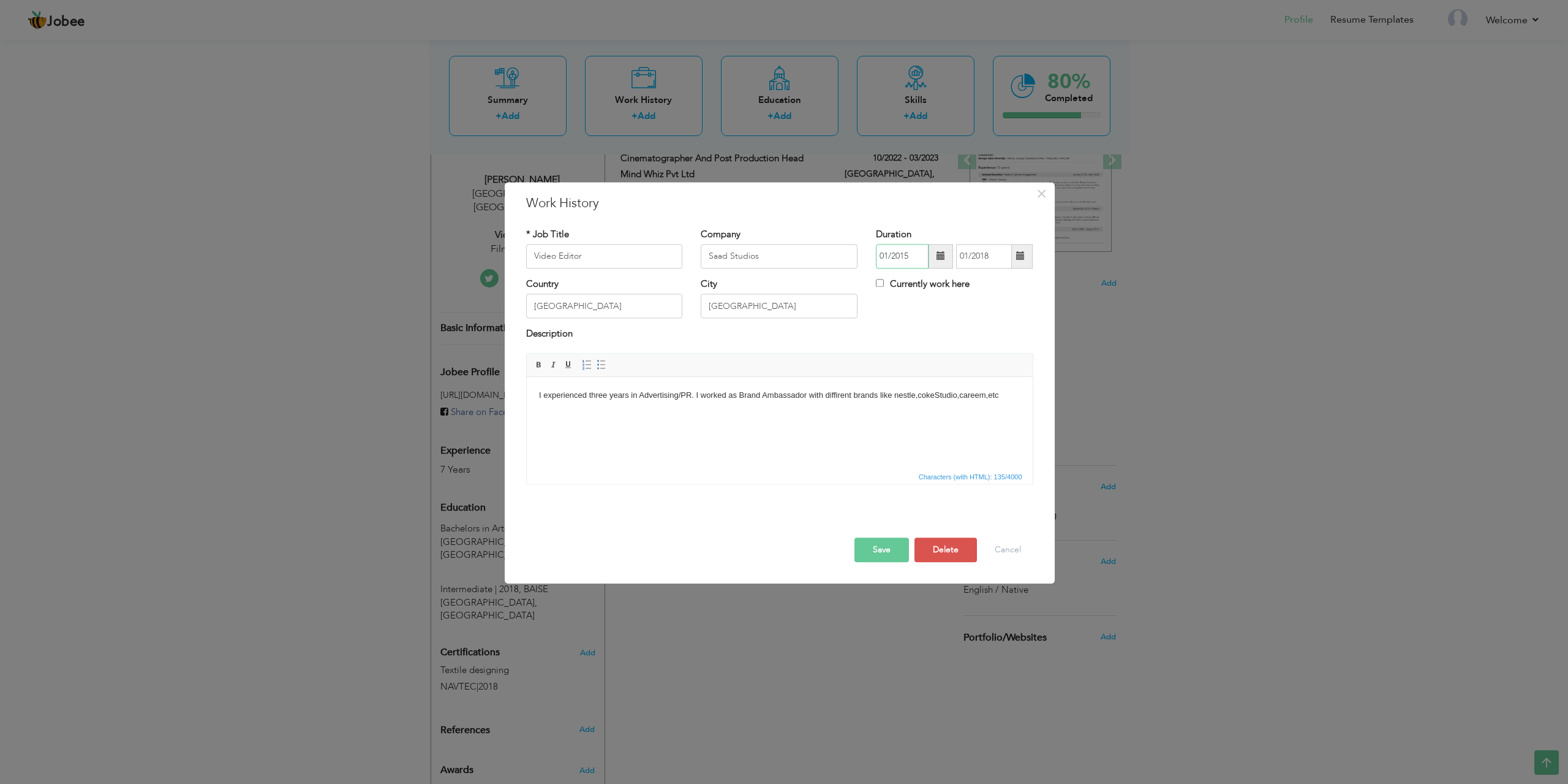
click at [909, 255] on input "01/2015" at bounding box center [902, 256] width 53 height 24
click at [910, 254] on input "01/2017" at bounding box center [902, 256] width 53 height 24
type input "01/2018"
click at [997, 256] on input "01/2018" at bounding box center [984, 256] width 56 height 24
type input "01/2019"
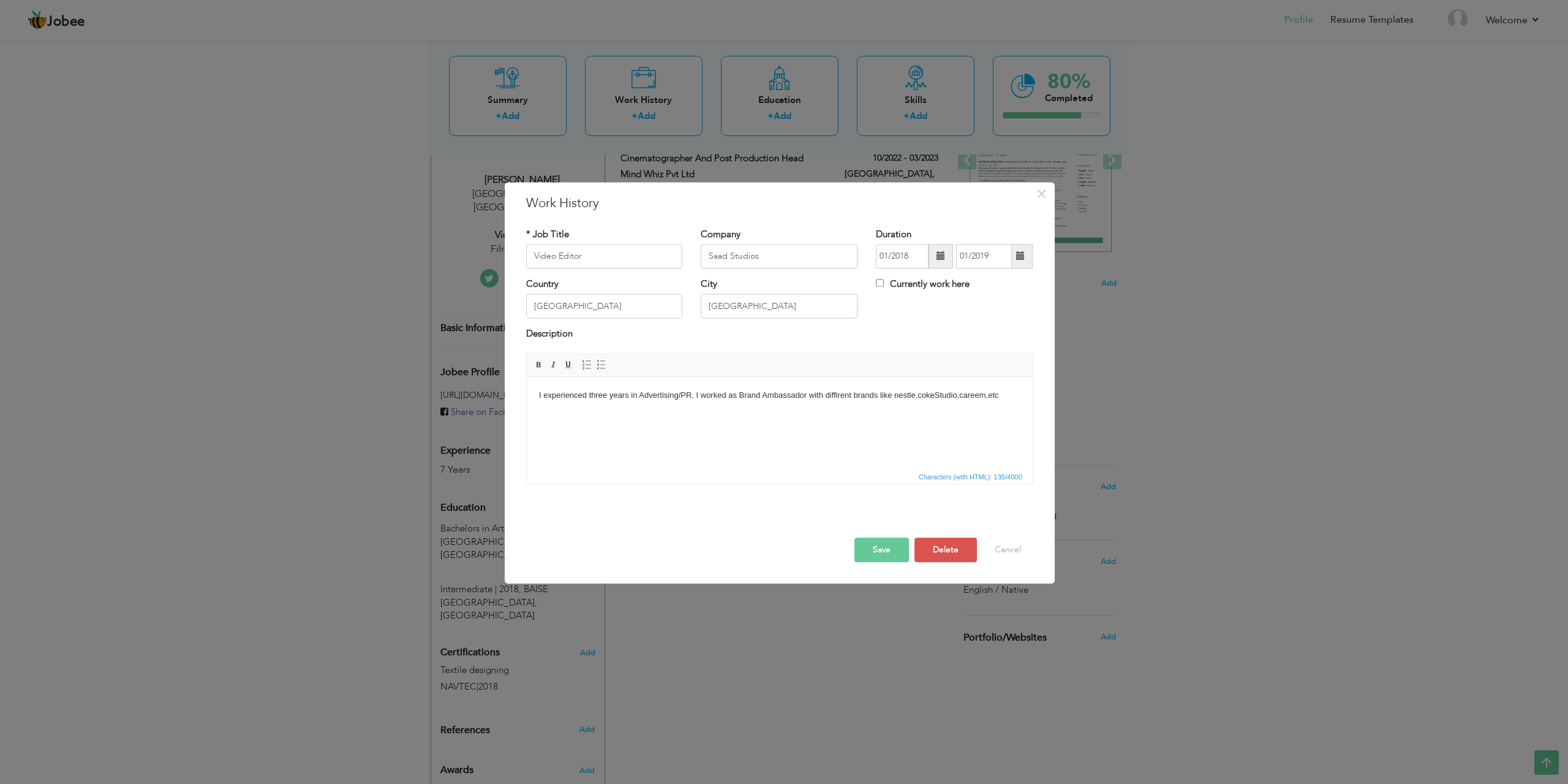
click at [882, 557] on button "Save" at bounding box center [882, 550] width 55 height 24
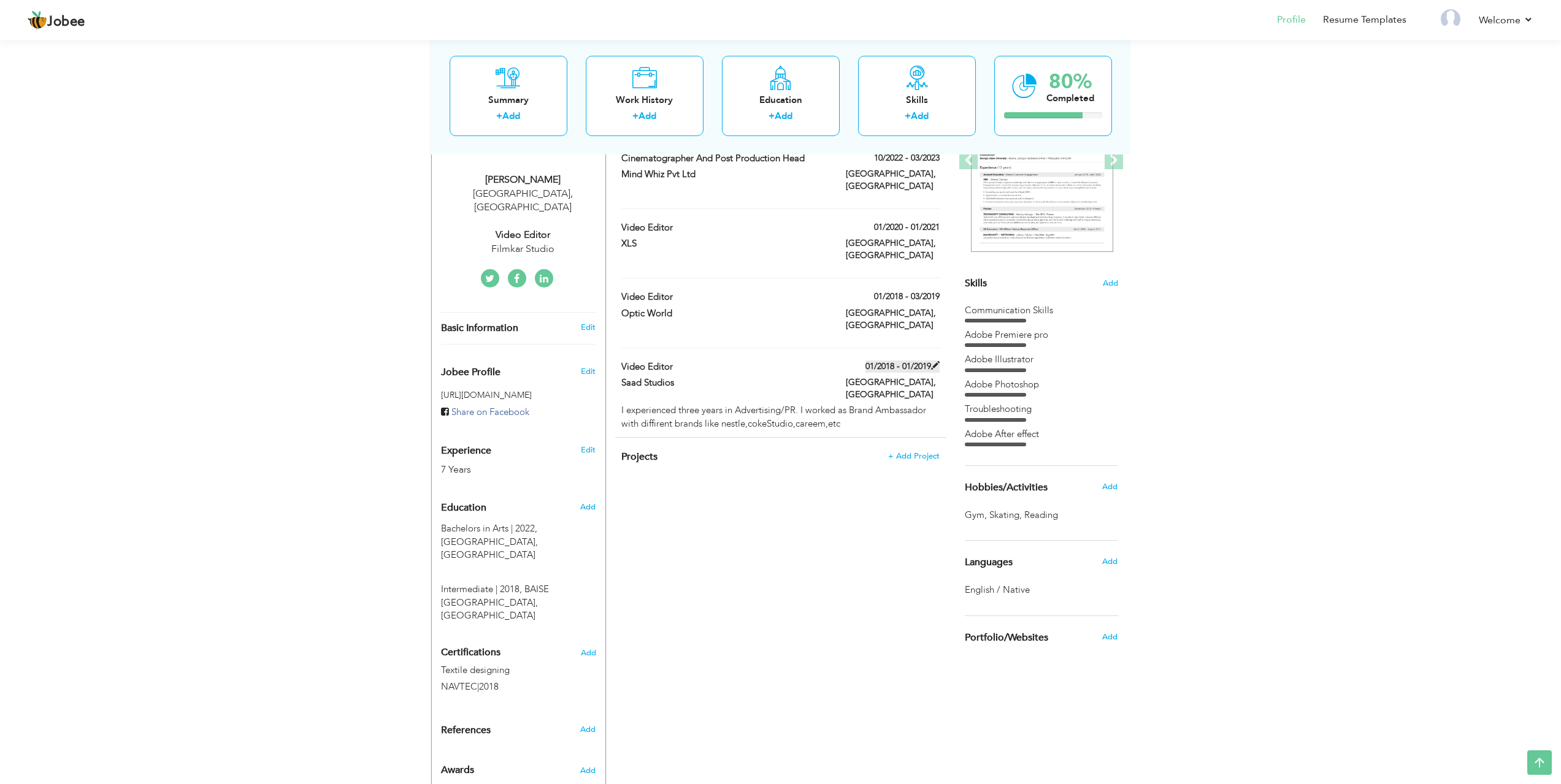
click at [934, 361] on span at bounding box center [936, 366] width 9 height 9
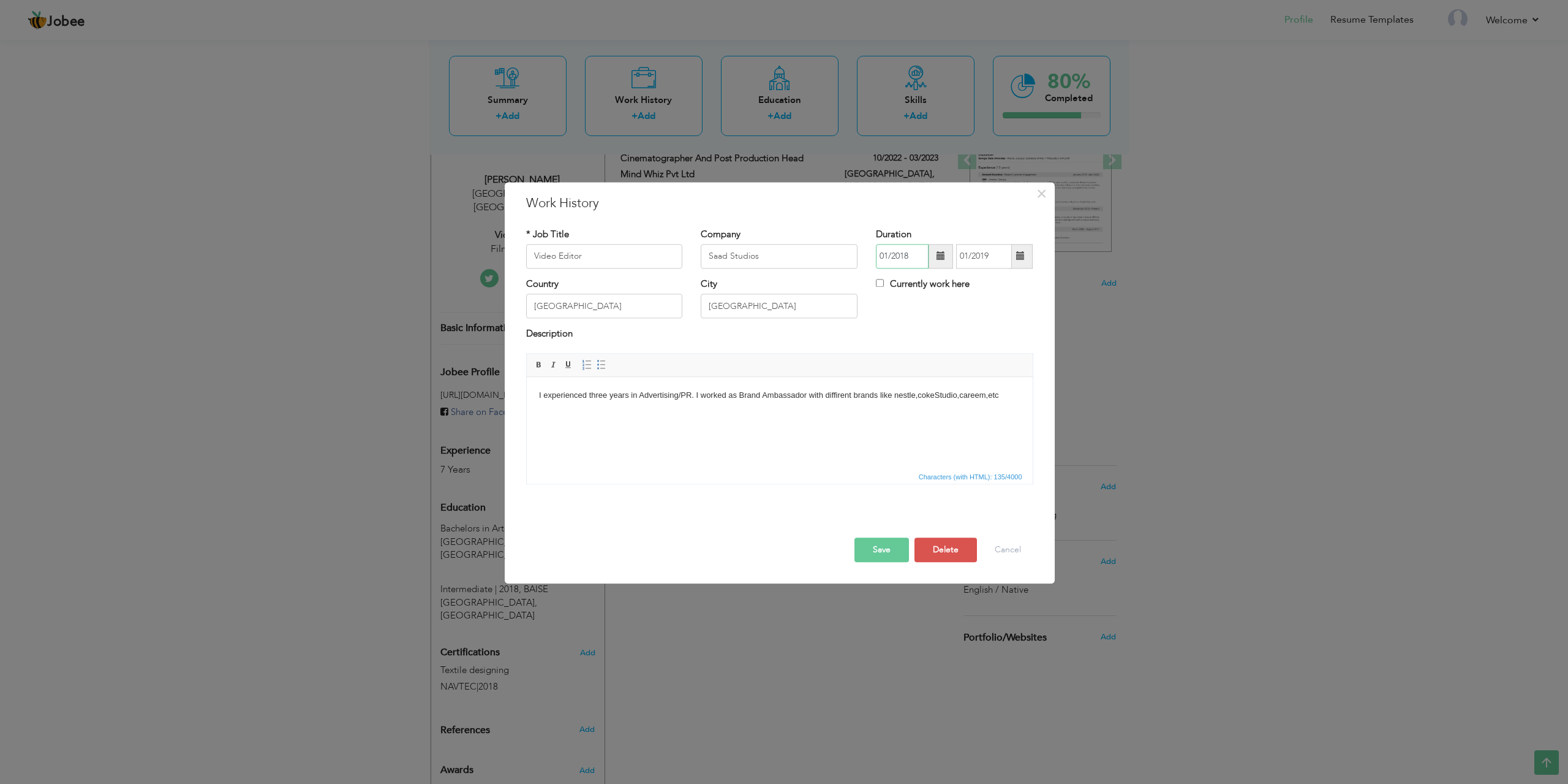
click at [915, 254] on input "01/2018" at bounding box center [902, 256] width 53 height 24
type input "01/2017"
click at [1003, 254] on input "01/2019" at bounding box center [984, 256] width 56 height 24
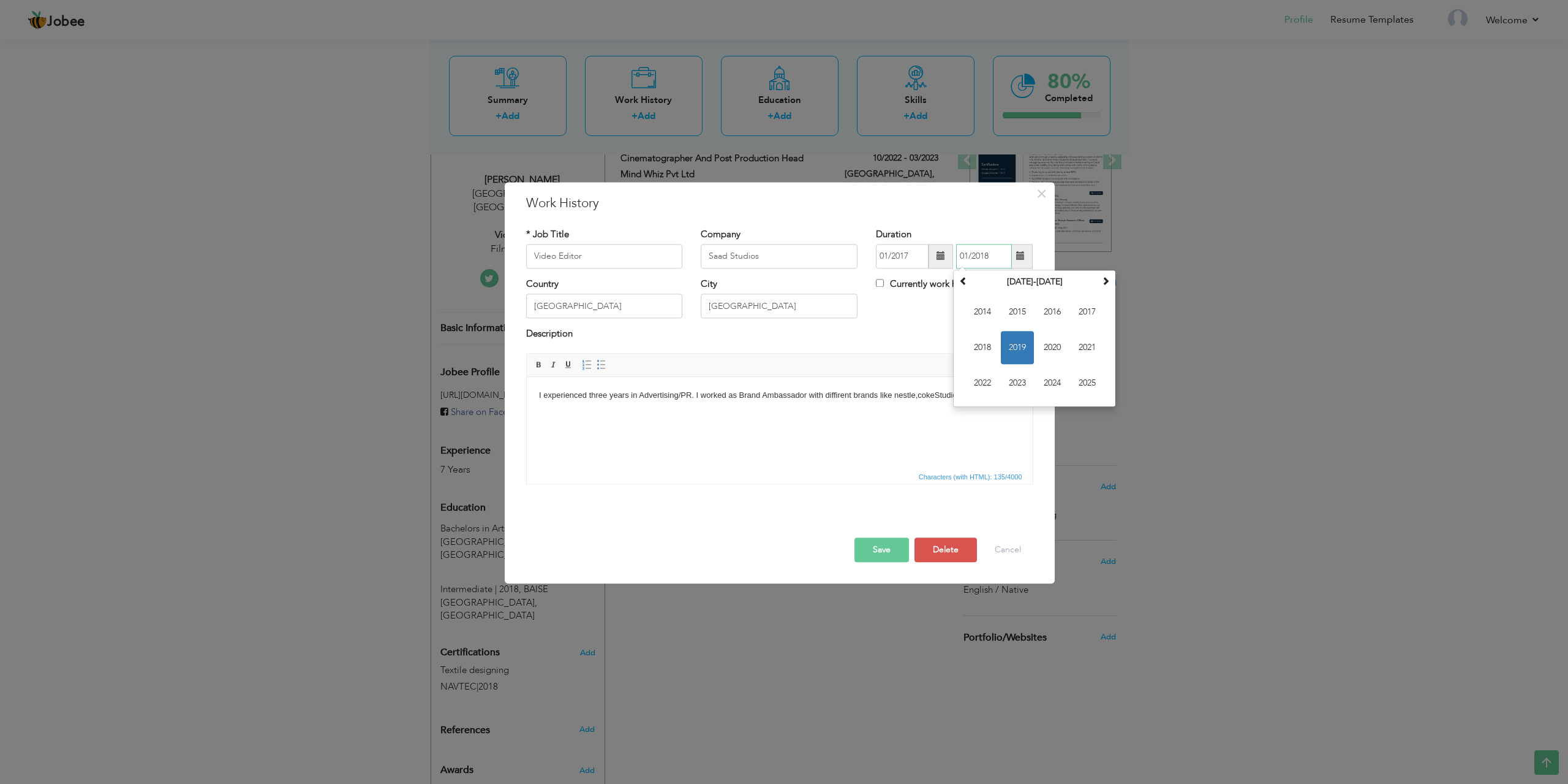
type input "01/2018"
click at [876, 554] on button "Save" at bounding box center [882, 550] width 55 height 24
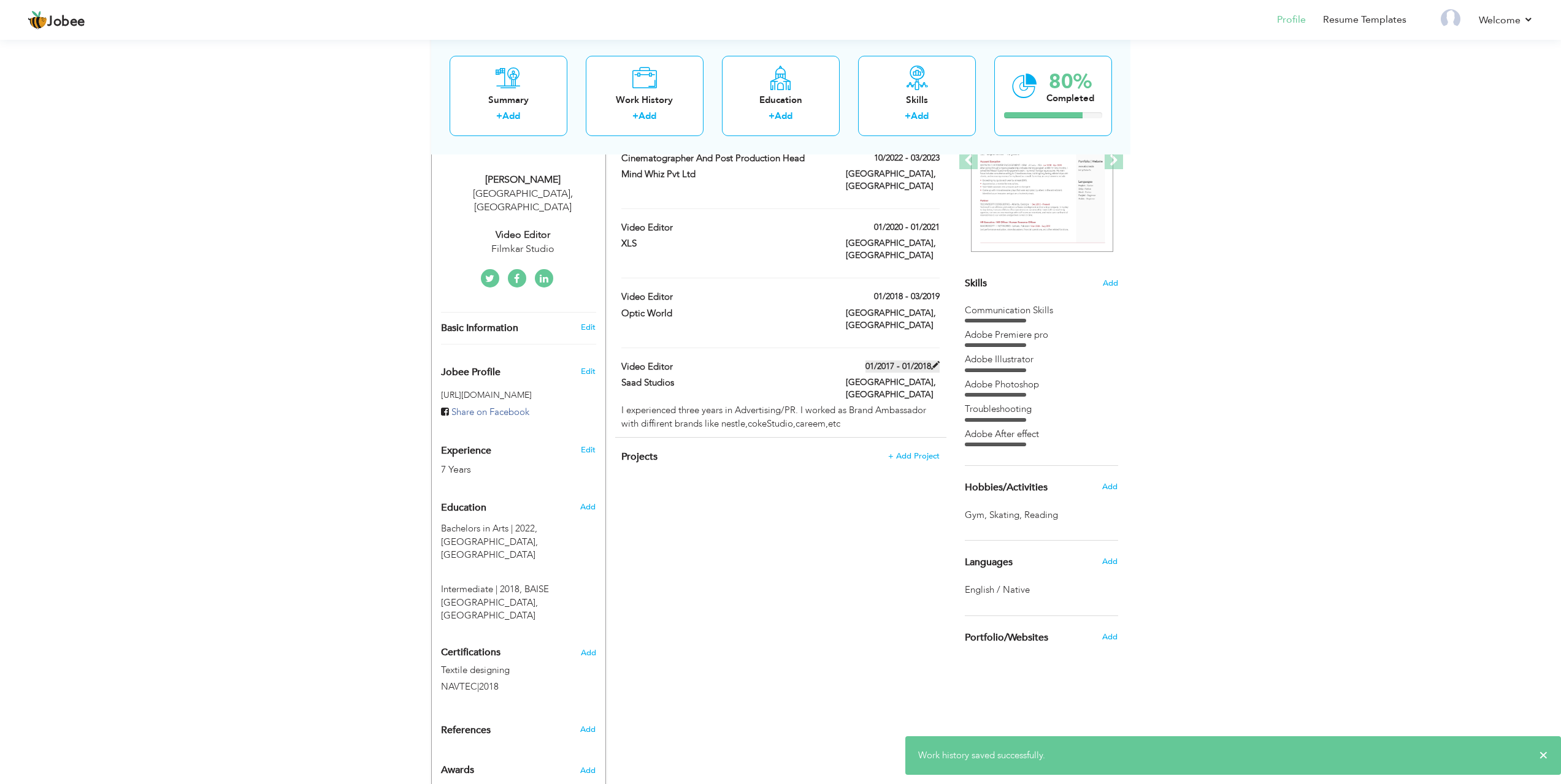
click at [936, 361] on span at bounding box center [936, 366] width 9 height 9
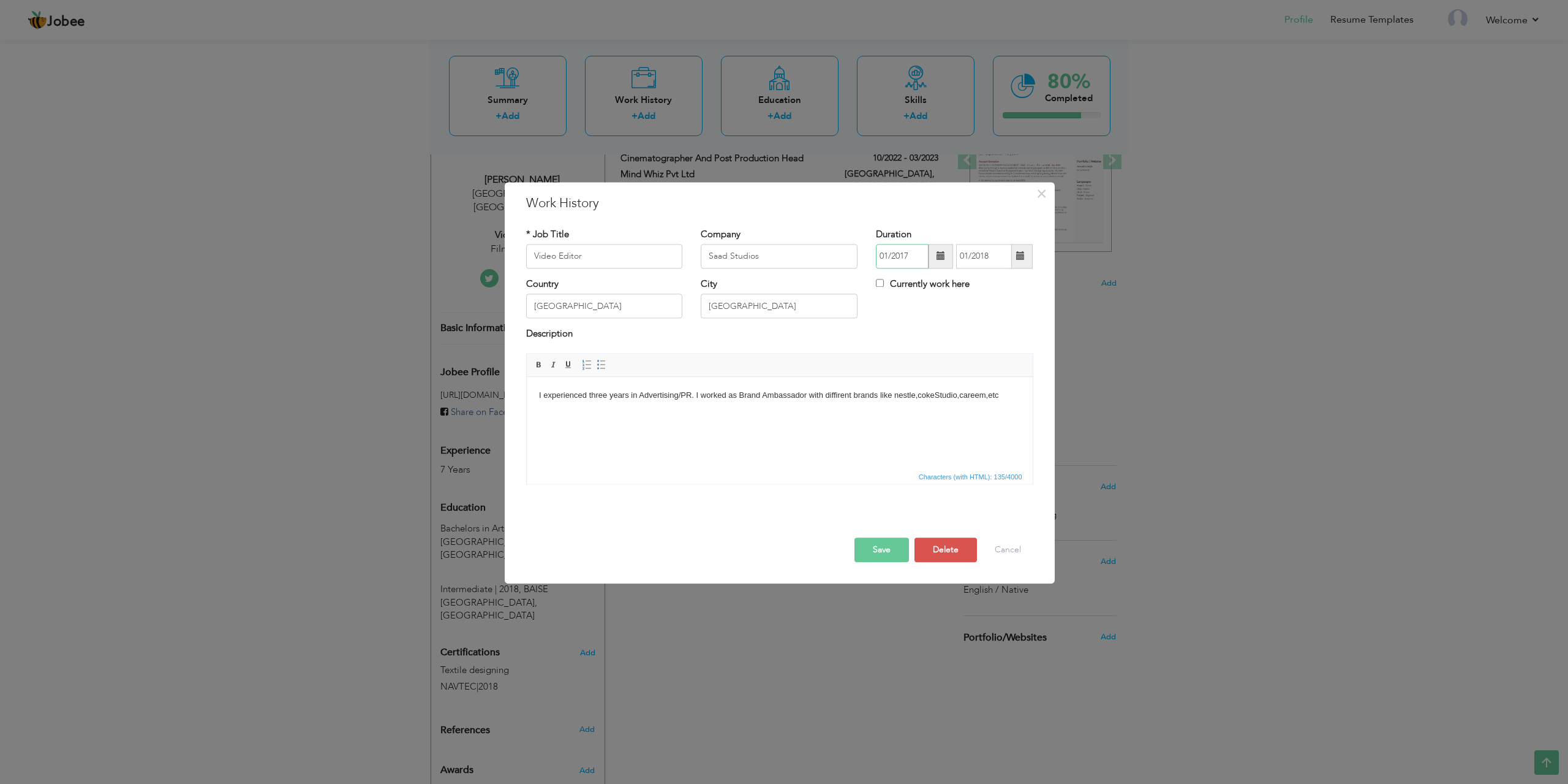
click at [902, 261] on input "01/2017" at bounding box center [902, 256] width 53 height 24
click at [936, 254] on span at bounding box center [941, 256] width 24 height 24
click at [885, 279] on span at bounding box center [887, 280] width 9 height 9
click at [888, 279] on span at bounding box center [887, 280] width 9 height 9
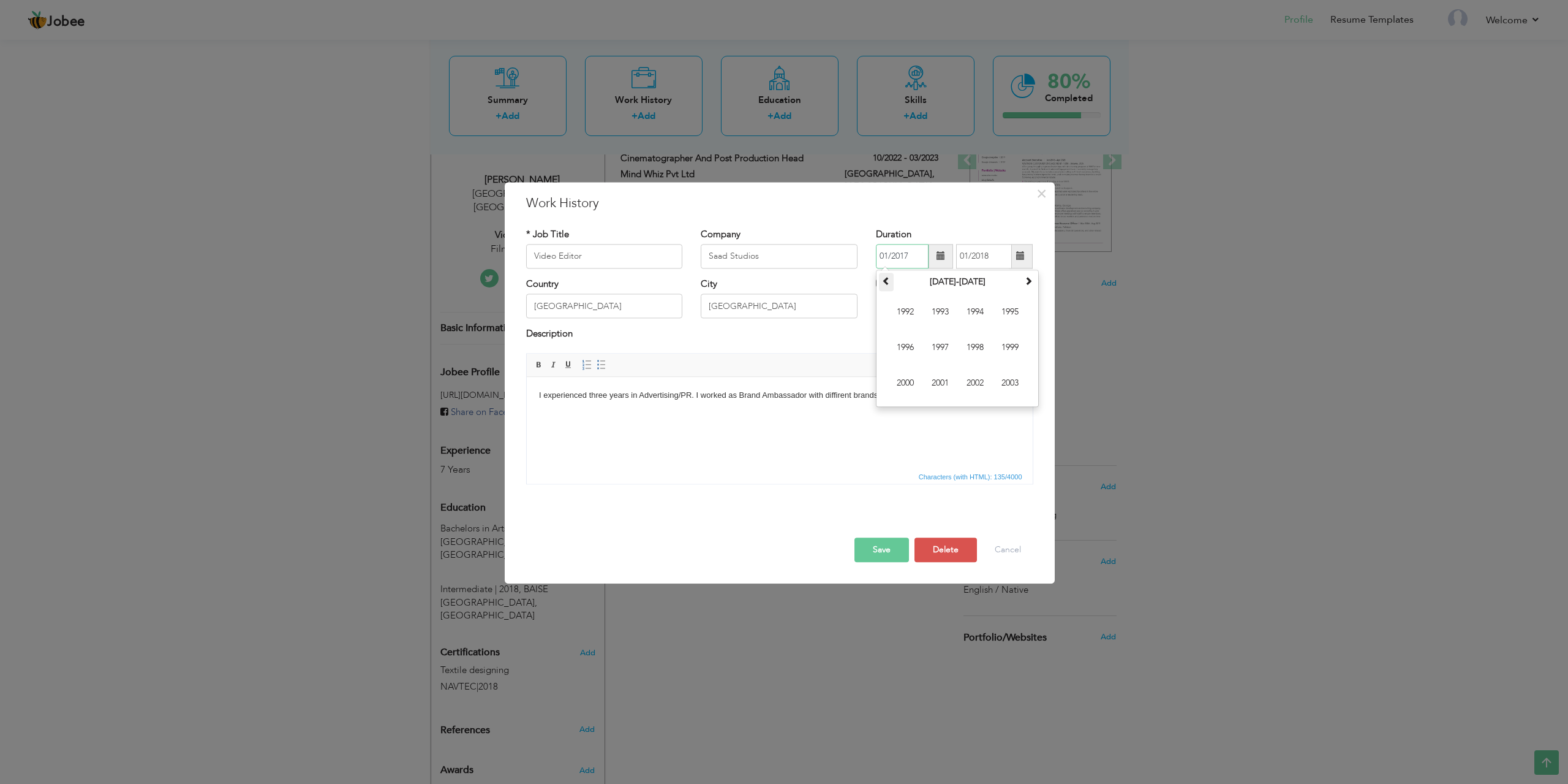
click at [888, 279] on span at bounding box center [887, 280] width 9 height 9
click at [946, 257] on span at bounding box center [941, 256] width 24 height 24
click at [885, 254] on input "01/2017" at bounding box center [902, 256] width 53 height 24
click at [886, 254] on input "01/2017" at bounding box center [902, 256] width 53 height 24
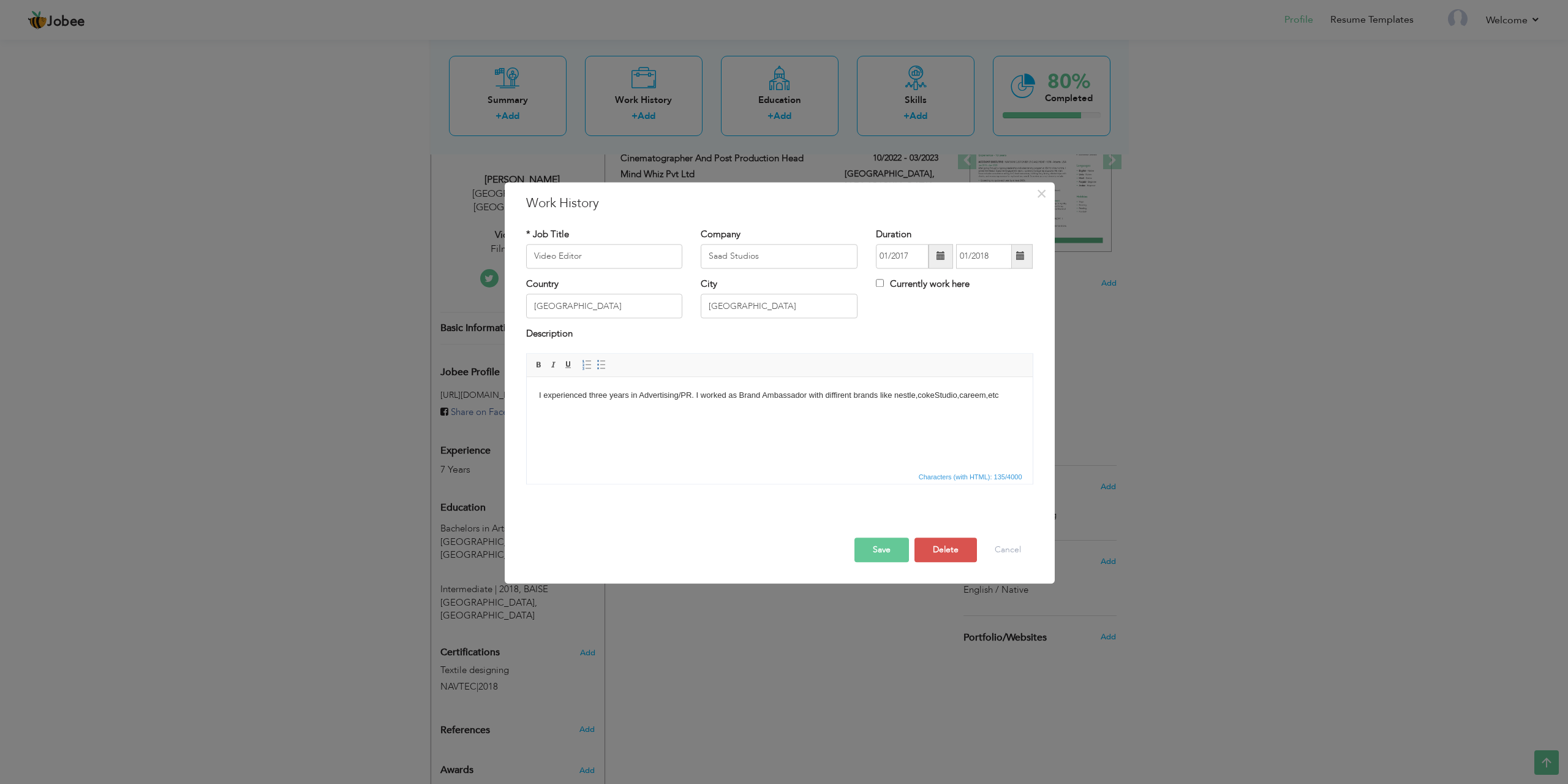
click at [854, 337] on div "Description" at bounding box center [779, 336] width 508 height 16
click at [887, 254] on input "01/2017" at bounding box center [902, 256] width 53 height 24
type input "04/2017"
click at [968, 254] on input "01/2018" at bounding box center [984, 256] width 56 height 24
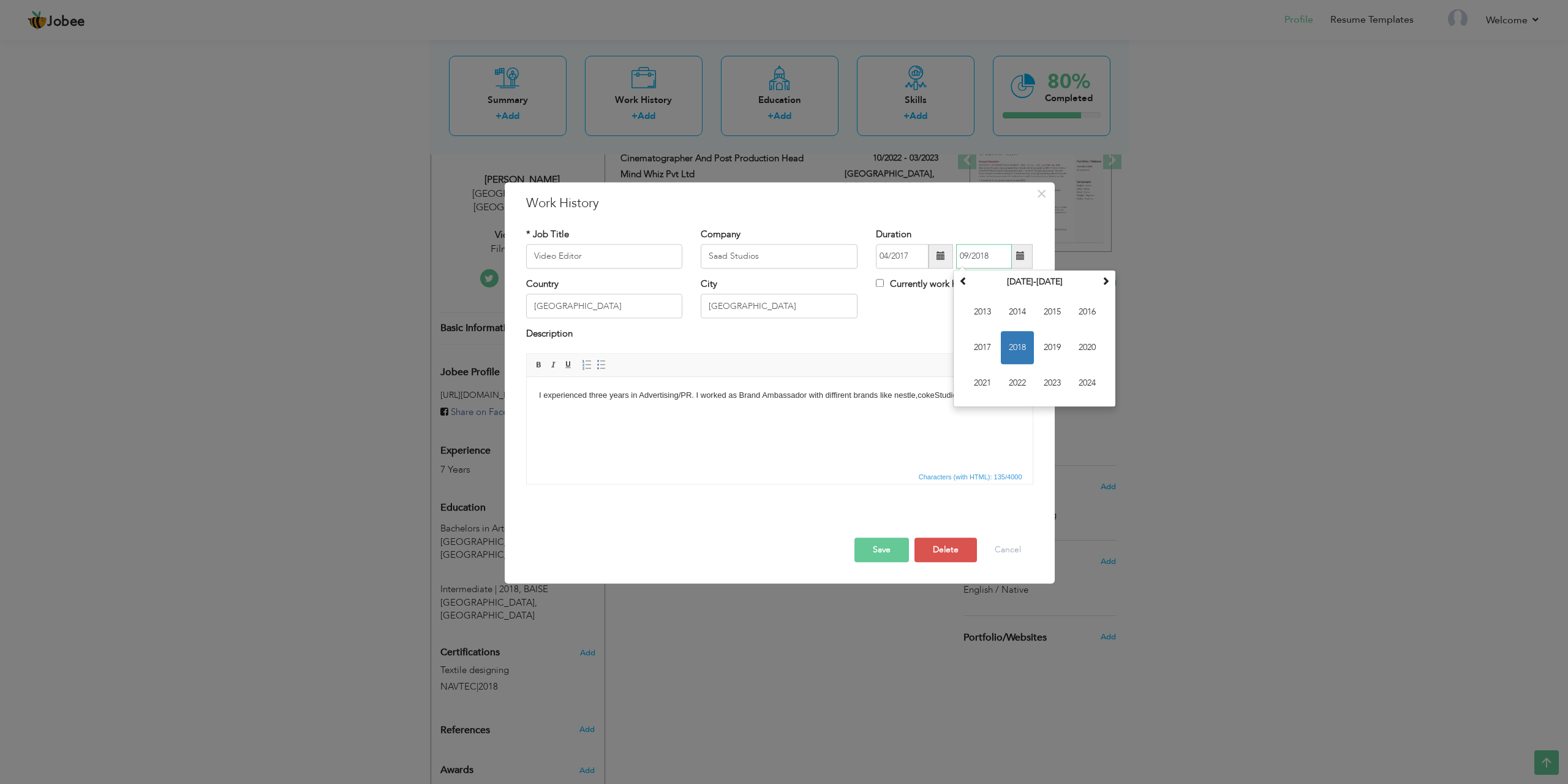
type input "09/2018"
click at [883, 546] on button "Save" at bounding box center [882, 550] width 55 height 24
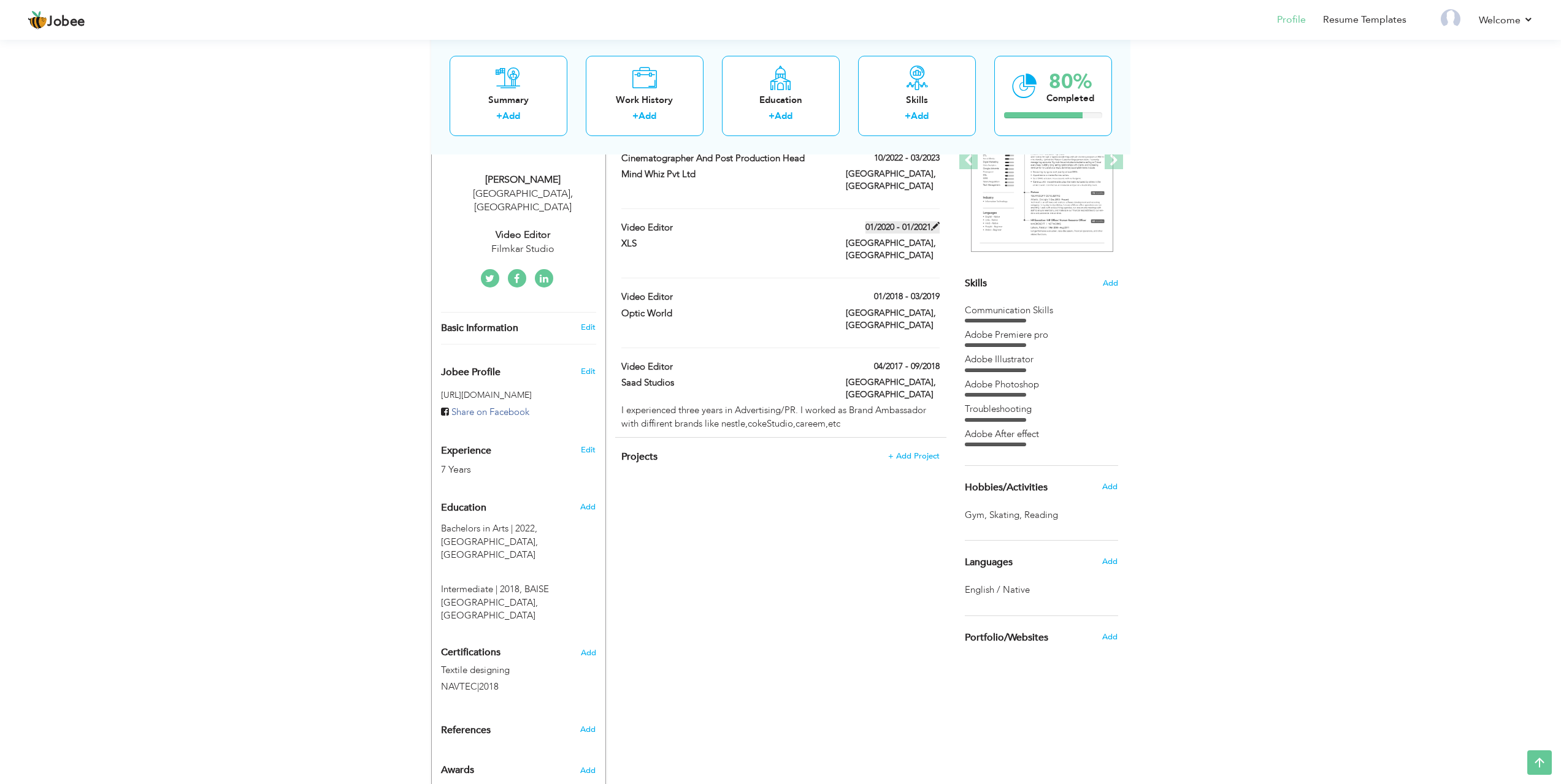
click at [934, 222] on span at bounding box center [936, 227] width 9 height 9
type input "Video editor"
type input "XLS"
type input "01/2020"
type input "01/2021"
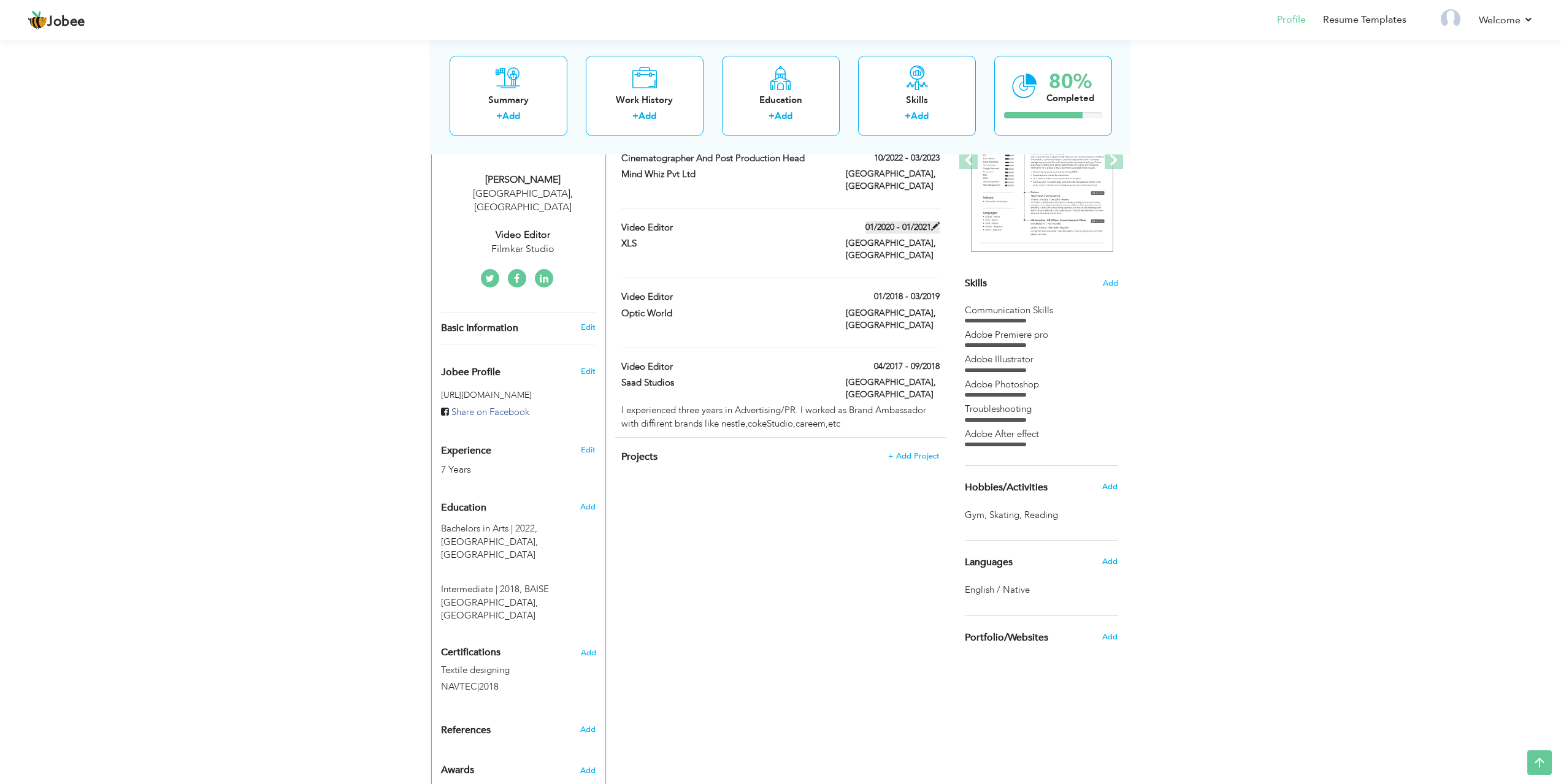
type input "[GEOGRAPHIC_DATA]"
type input "LA"
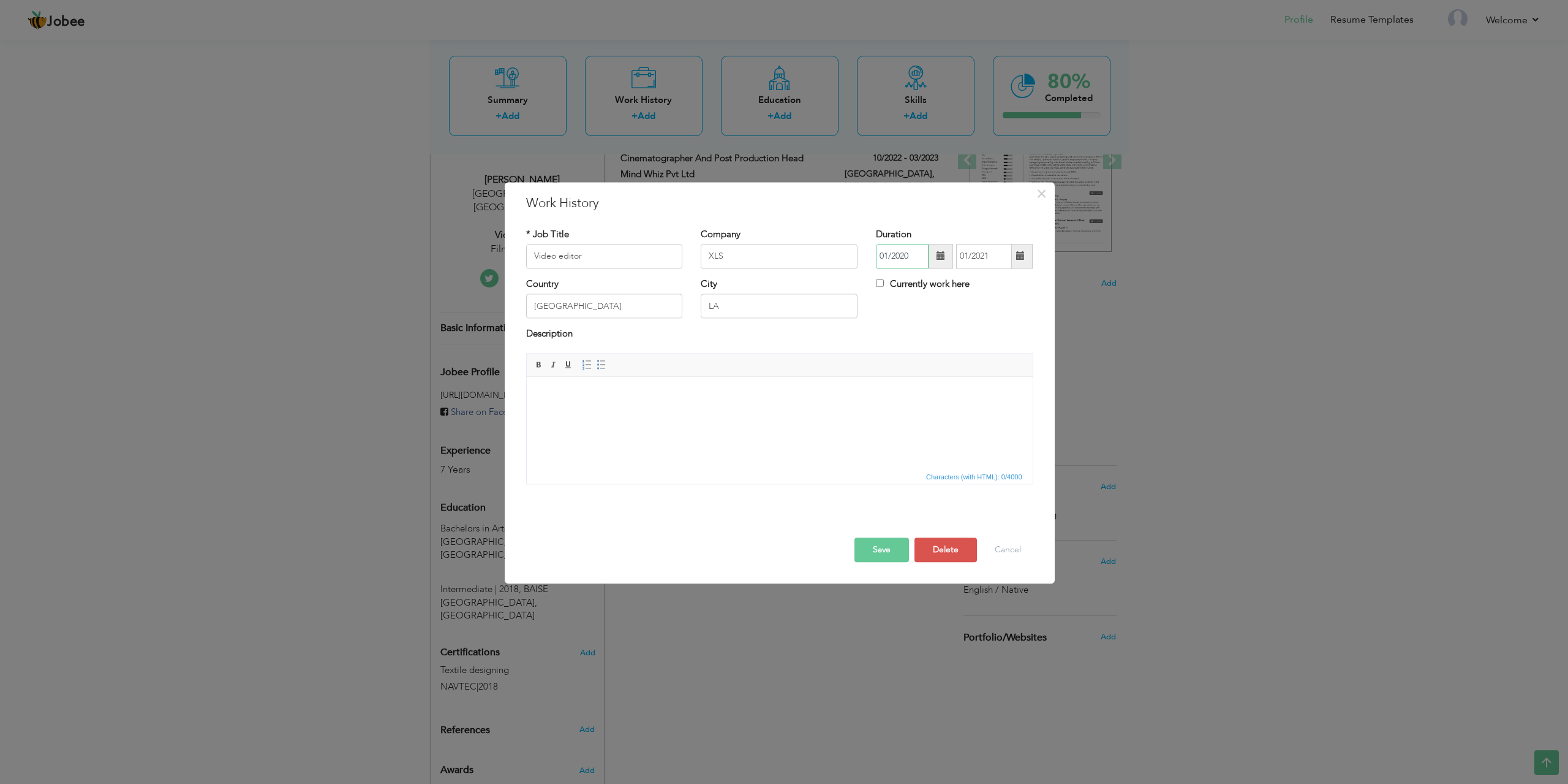
click at [886, 254] on input "01/2020" at bounding box center [902, 256] width 53 height 24
type input "02/2020"
click at [969, 251] on input "01/2021" at bounding box center [984, 256] width 56 height 24
type input "01/2021"
click at [1138, 346] on div "× Work History * Job Title Video editor Company XLS Duration 02/2020 [GEOGRAPHI…" at bounding box center [784, 392] width 1568 height 784
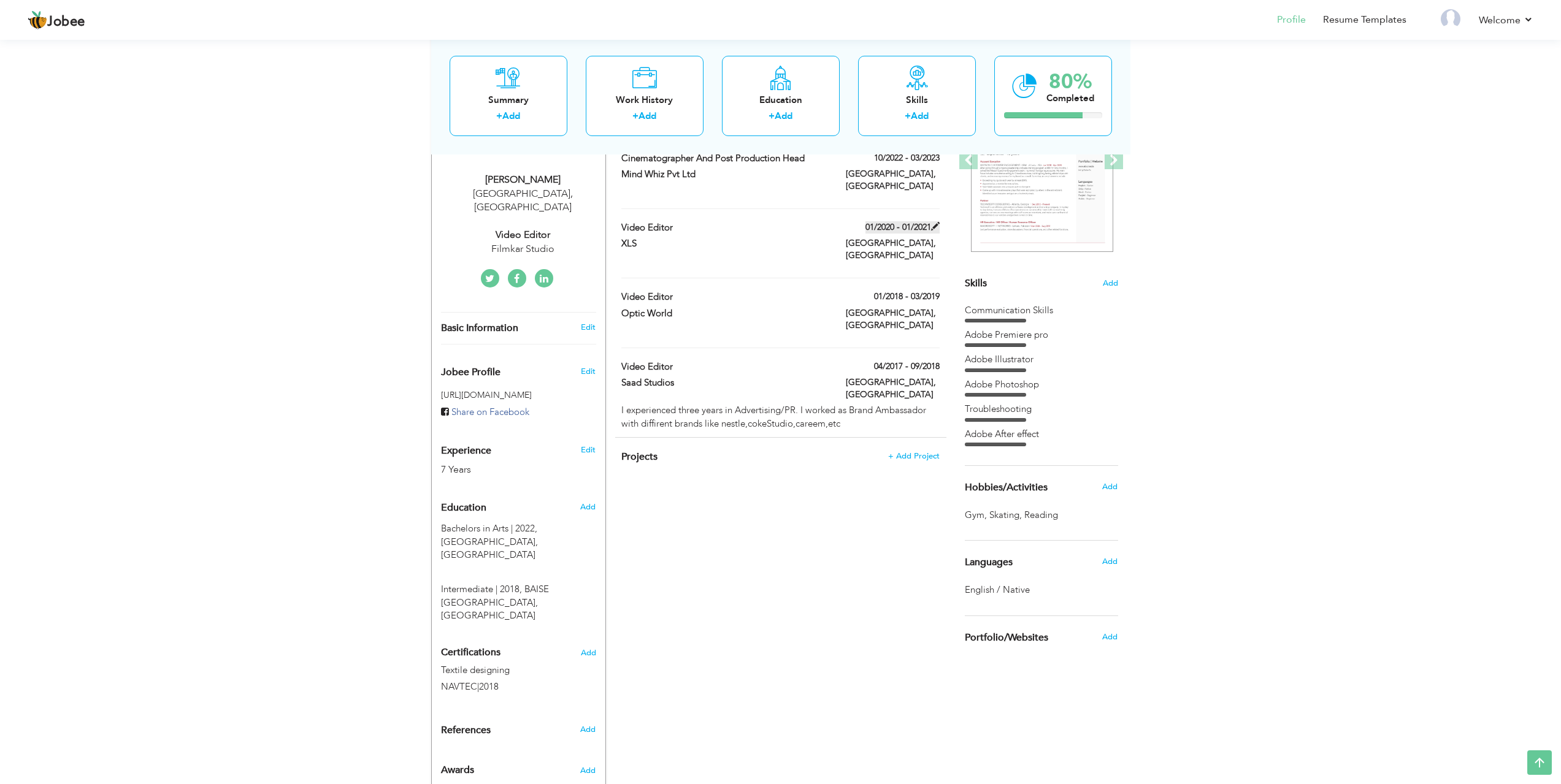
click at [932, 222] on span at bounding box center [936, 227] width 9 height 9
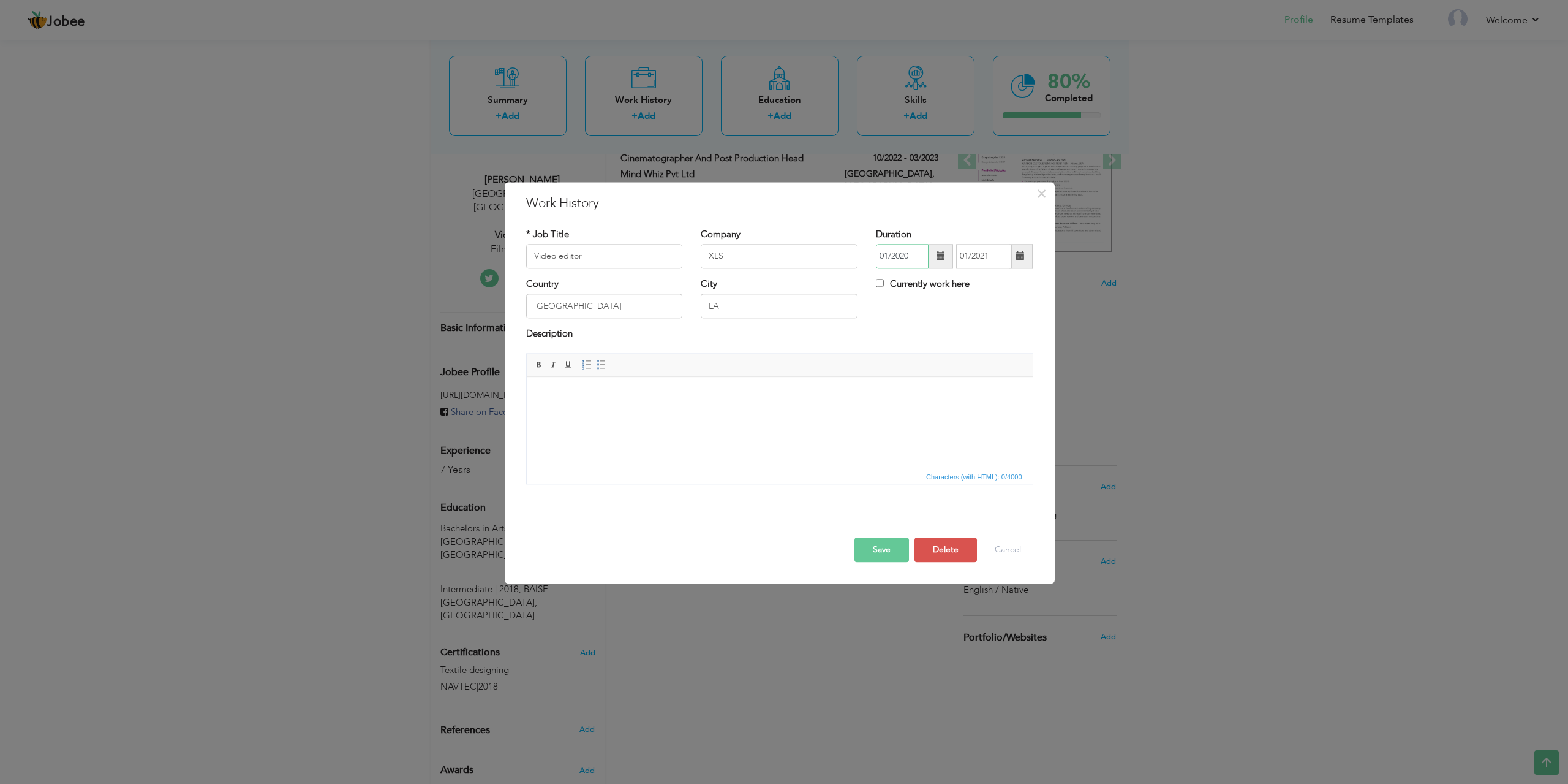
click at [888, 252] on input "01/2020" at bounding box center [902, 256] width 53 height 24
type input "02/2020"
click at [968, 258] on input "01/2021" at bounding box center [984, 256] width 56 height 24
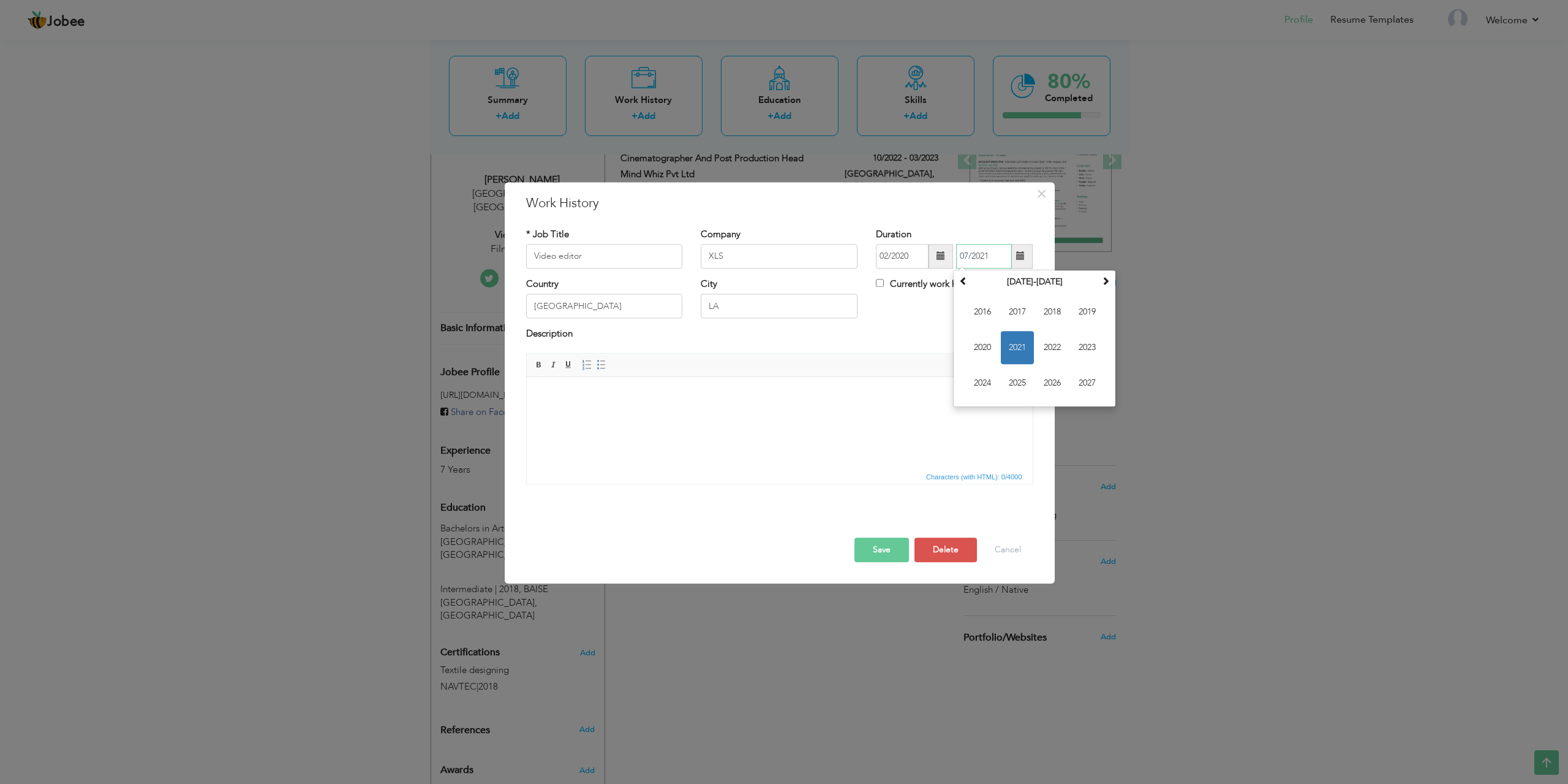
type input "07/2021"
click at [881, 557] on button "Save" at bounding box center [882, 550] width 55 height 24
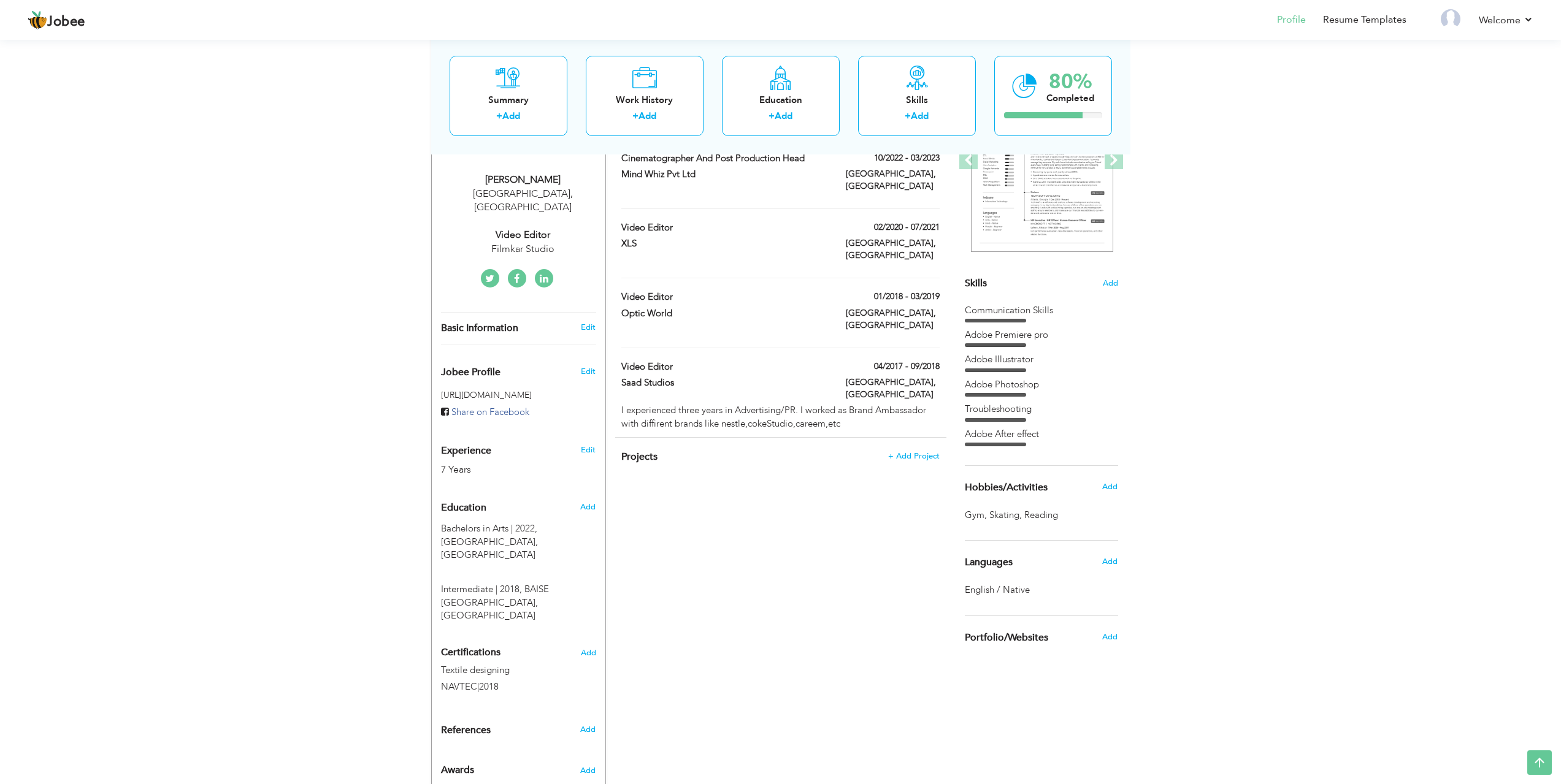
scroll to position [0, 0]
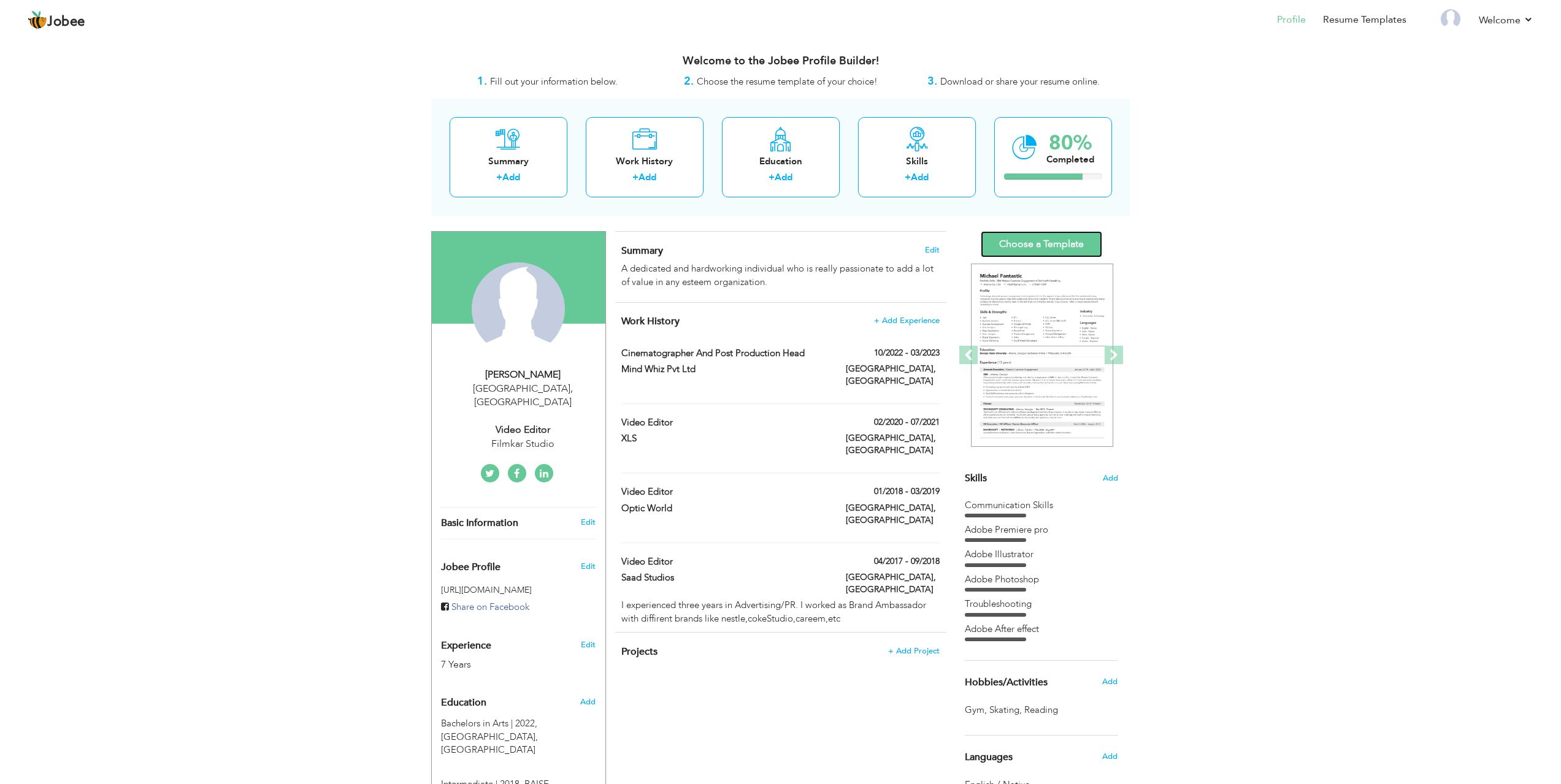
click at [1061, 243] on link "Choose a Template" at bounding box center [1042, 244] width 122 height 26
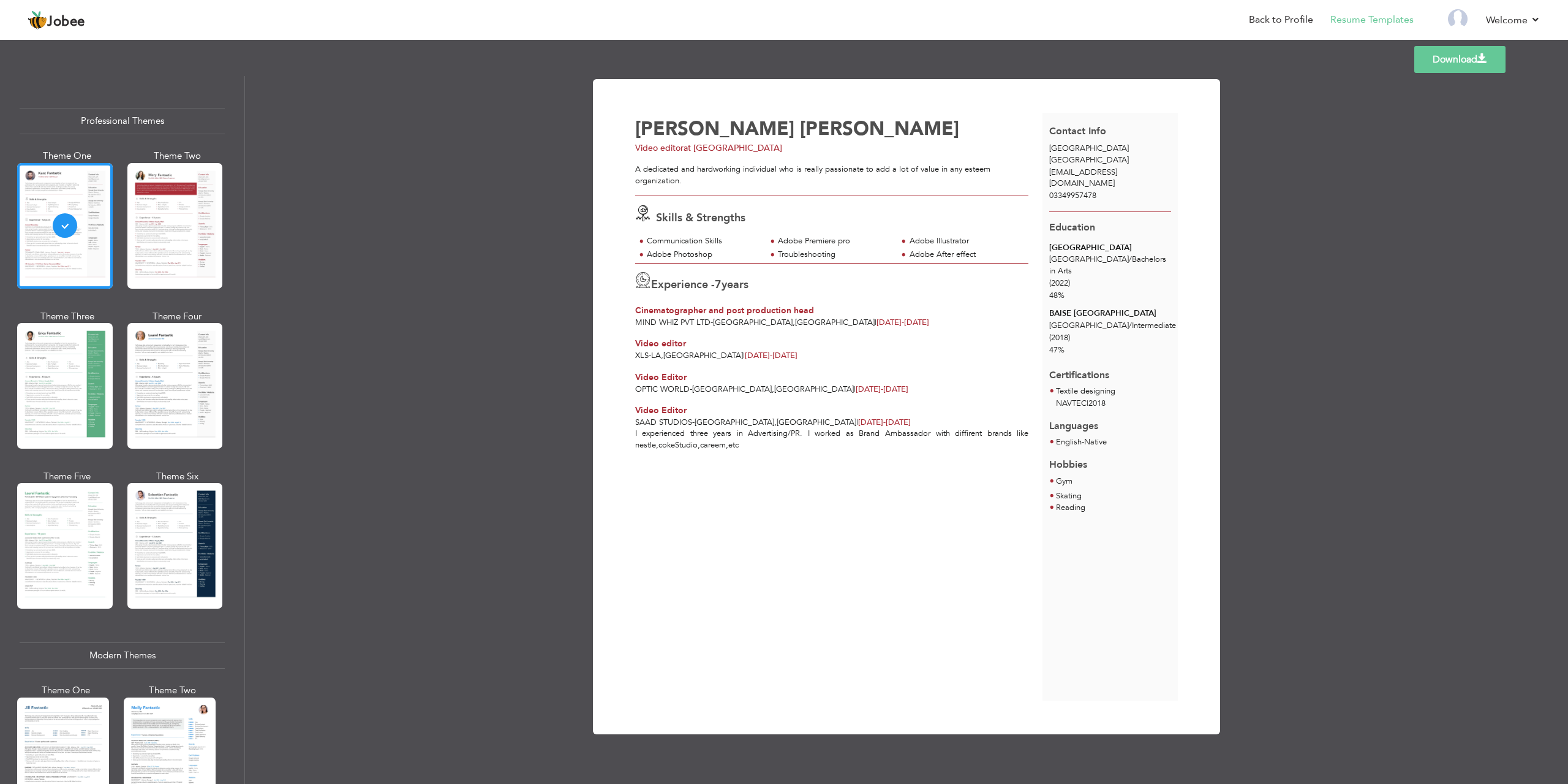
click at [1453, 60] on link "Download" at bounding box center [1460, 59] width 91 height 27
